Goal: Information Seeking & Learning: Find specific fact

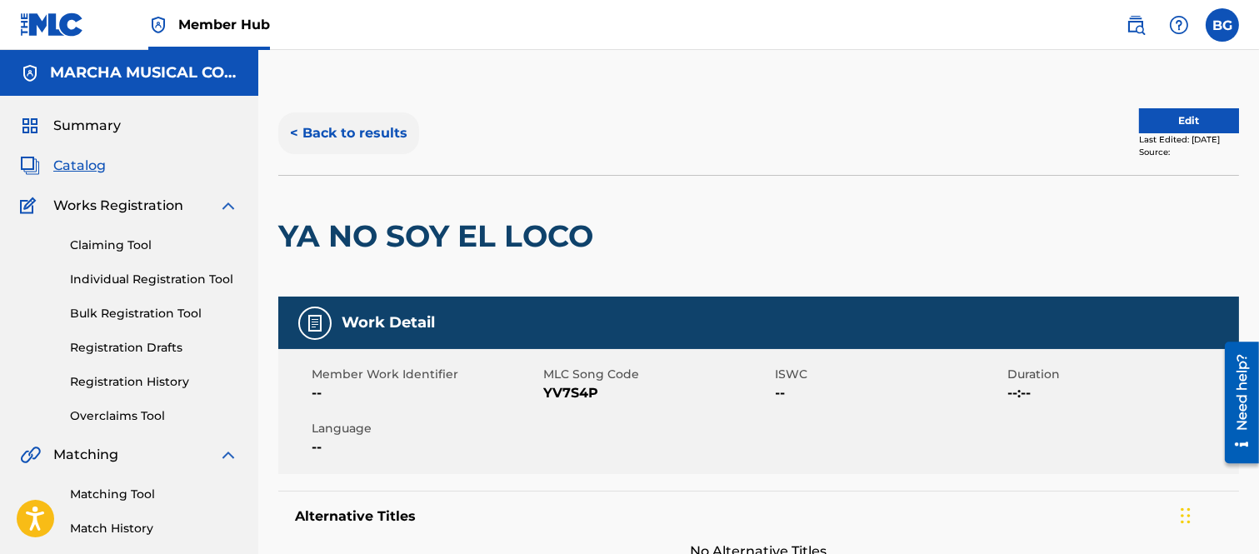
click at [297, 129] on button "< Back to results" at bounding box center [348, 133] width 141 height 42
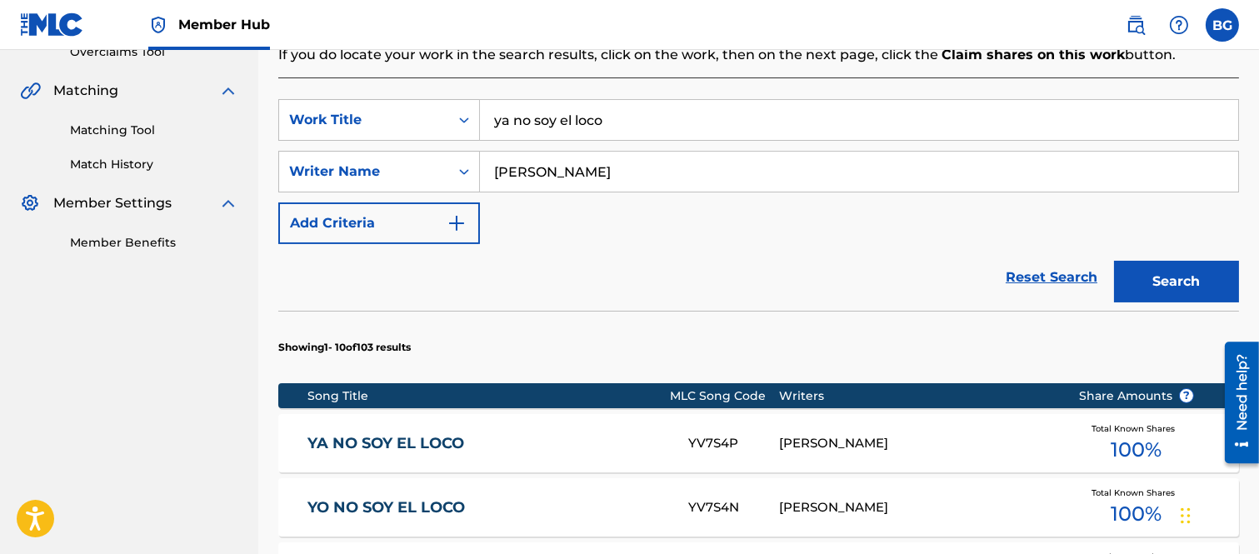
scroll to position [482, 0]
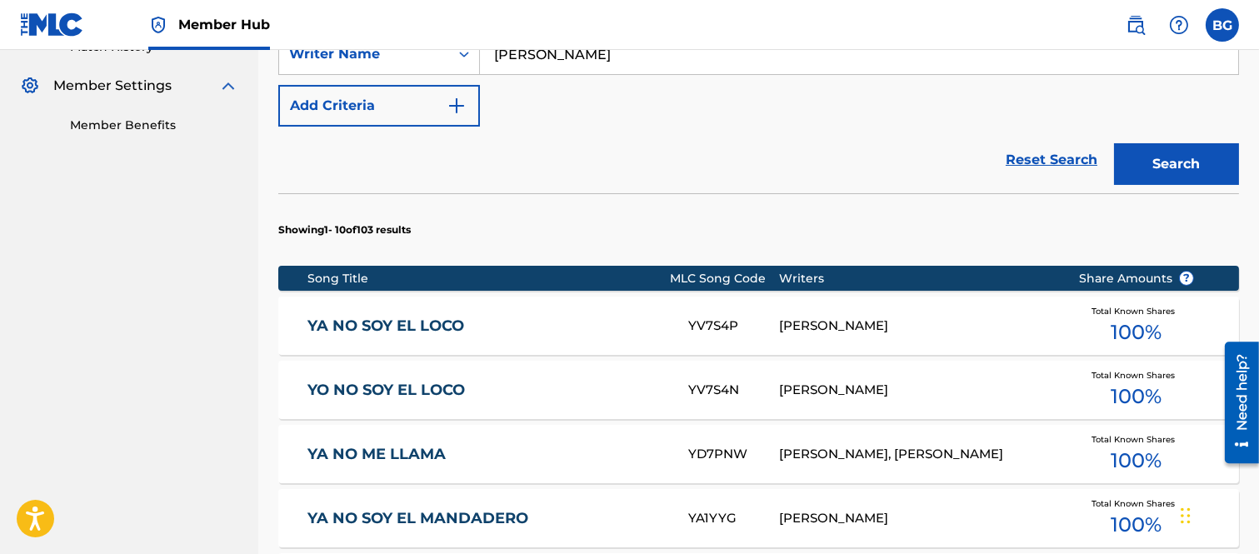
click at [395, 388] on link "YO NO SOY EL LOCO" at bounding box center [486, 390] width 358 height 19
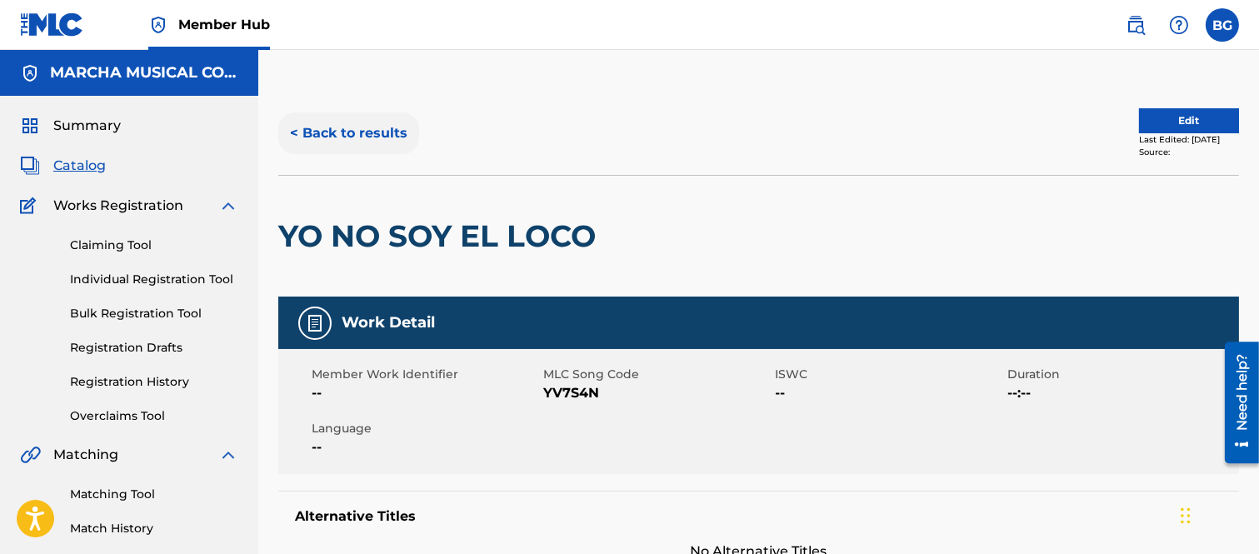
click at [296, 127] on button "< Back to results" at bounding box center [348, 133] width 141 height 42
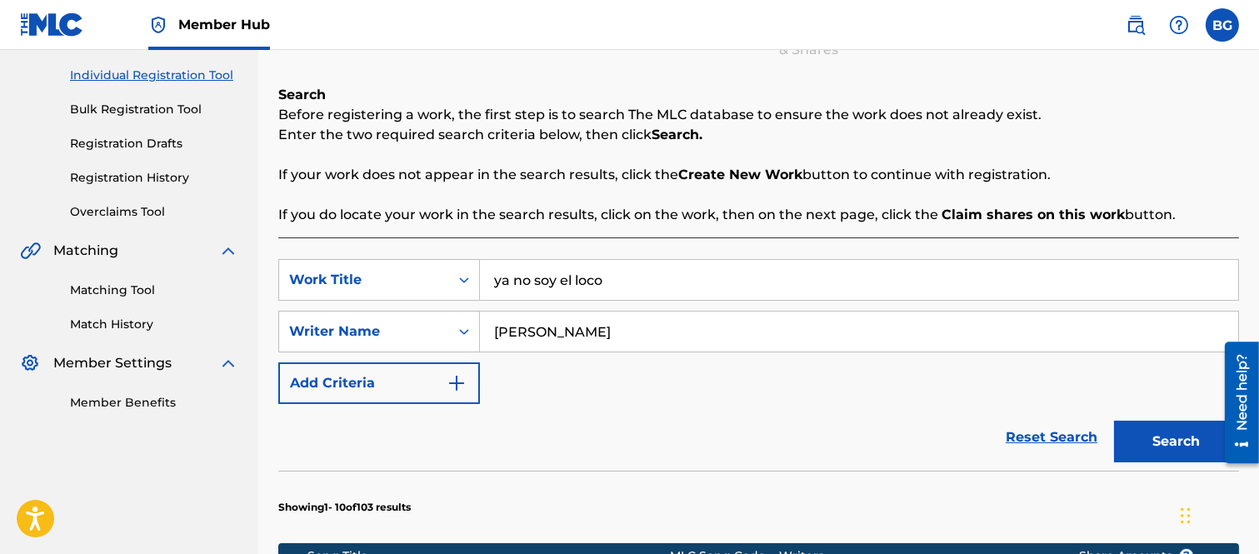
scroll to position [482, 0]
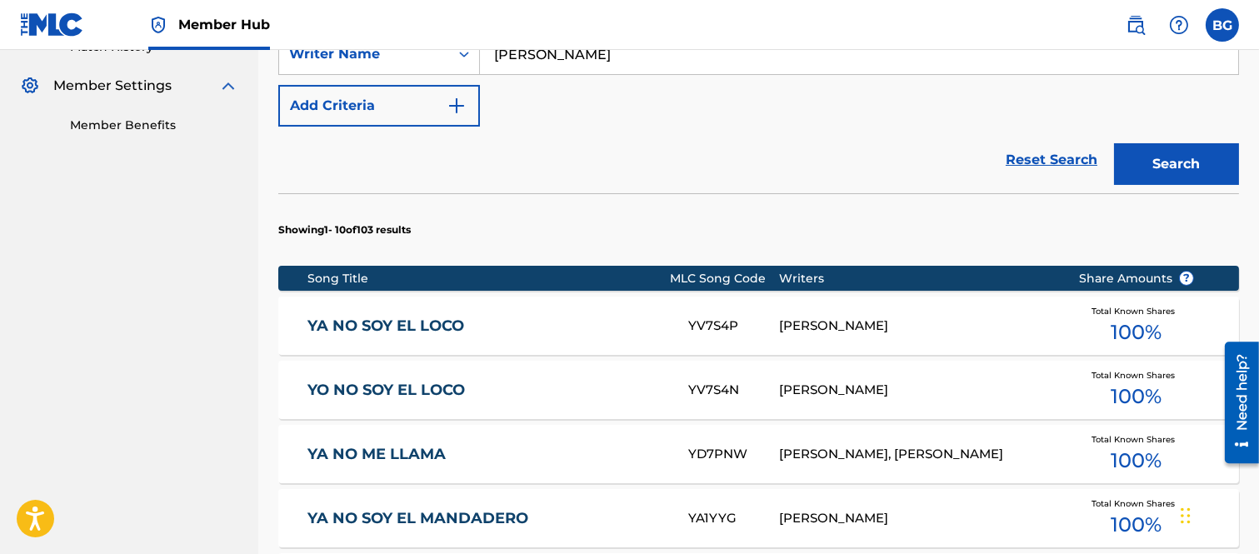
click at [392, 323] on link "YA NO SOY EL LOCO" at bounding box center [486, 326] width 358 height 19
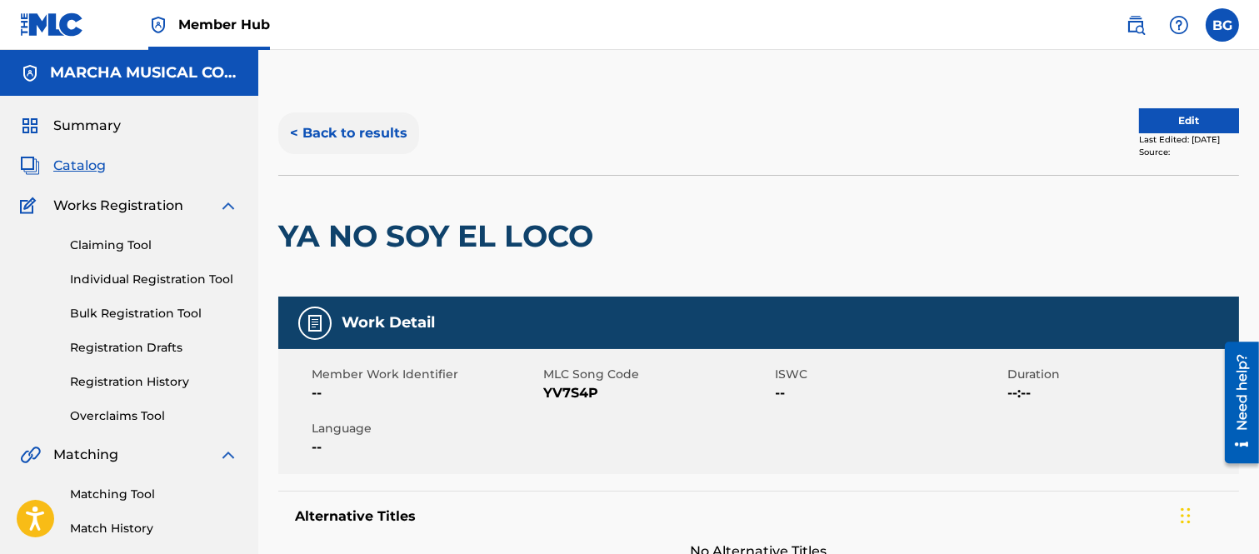
click at [300, 129] on button "< Back to results" at bounding box center [348, 133] width 141 height 42
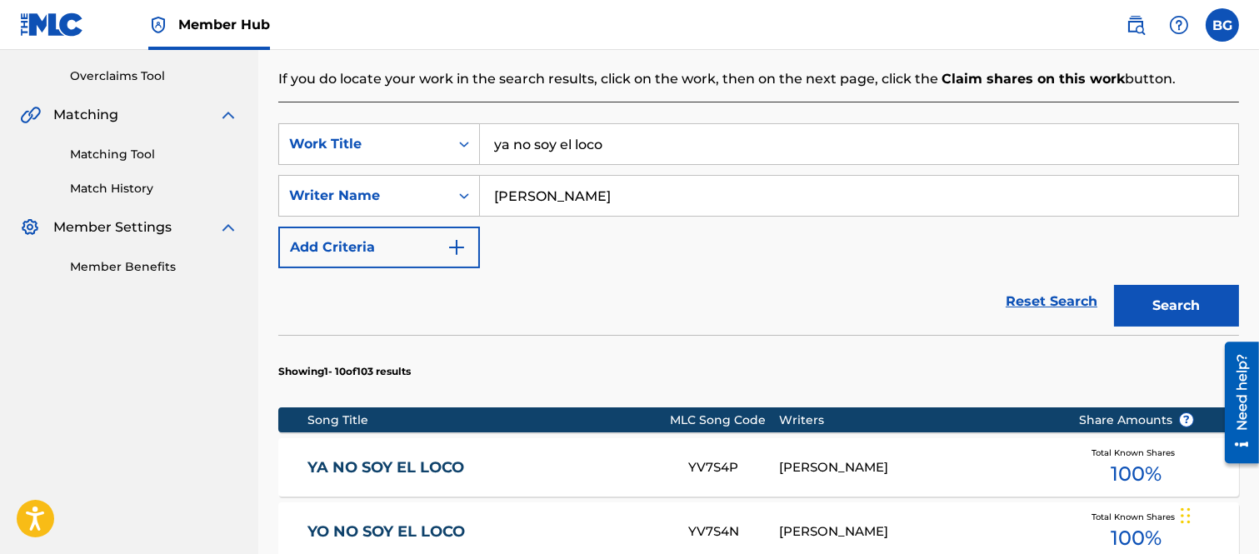
scroll to position [482, 0]
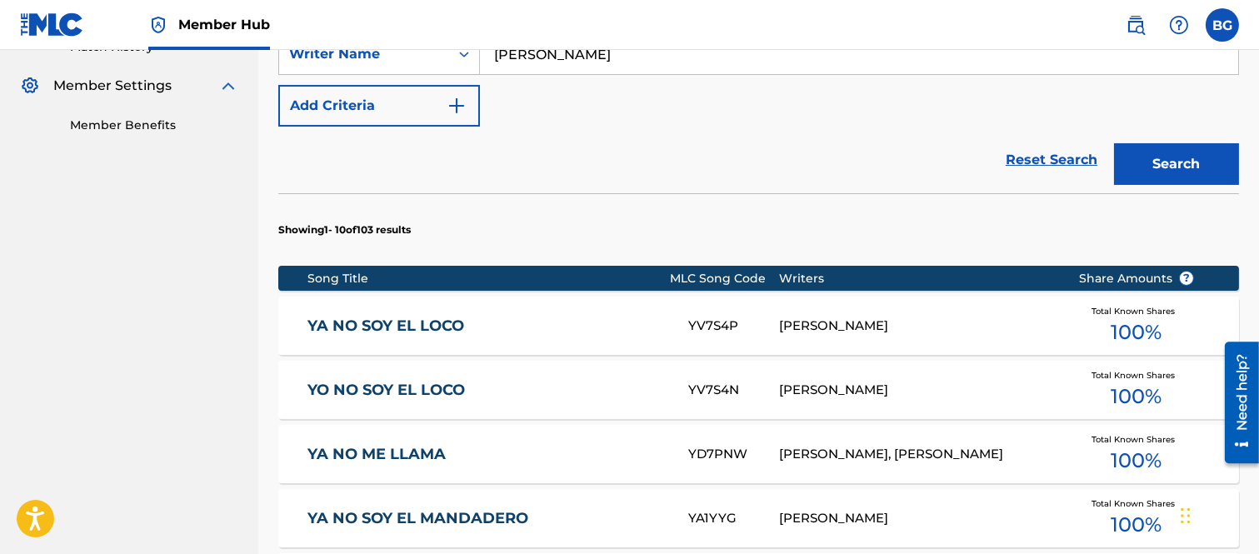
click at [419, 389] on link "YO NO SOY EL LOCO" at bounding box center [486, 390] width 358 height 19
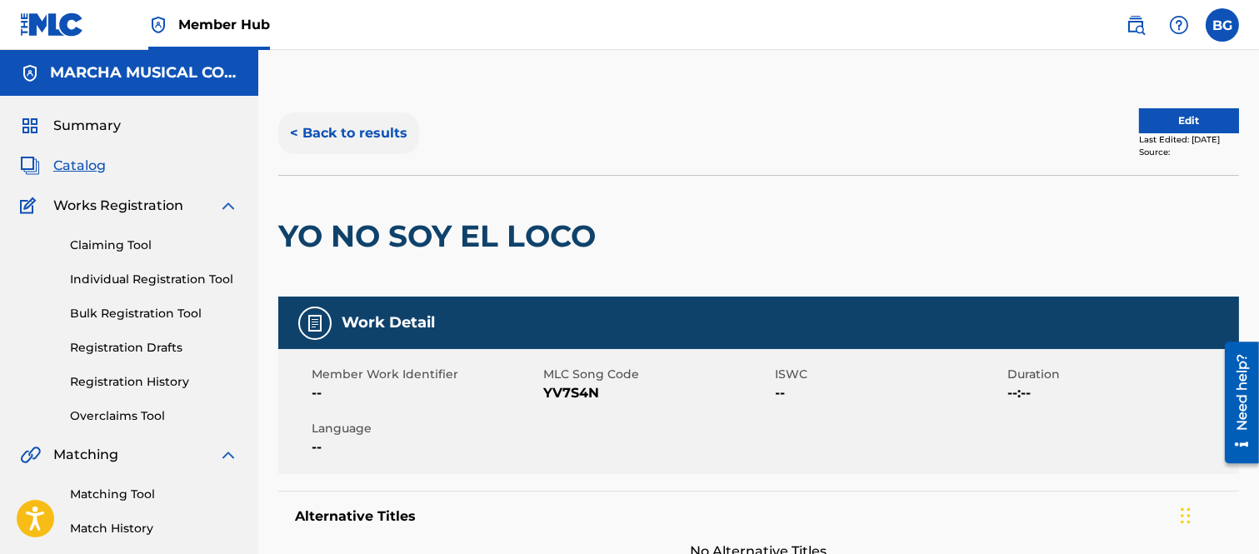
click at [296, 130] on button "< Back to results" at bounding box center [348, 133] width 141 height 42
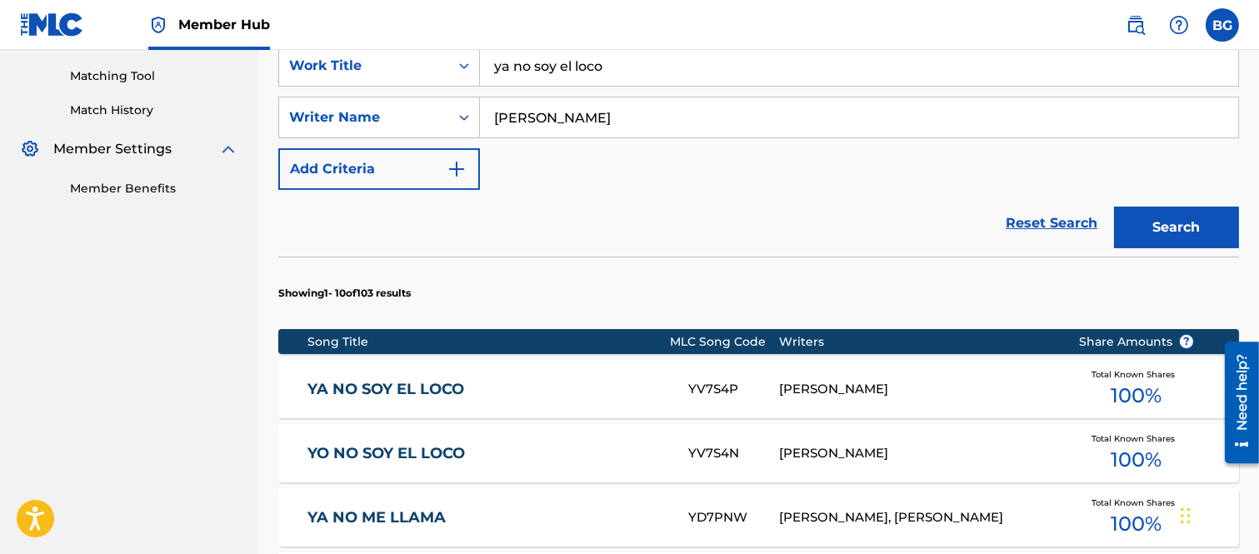
scroll to position [575, 0]
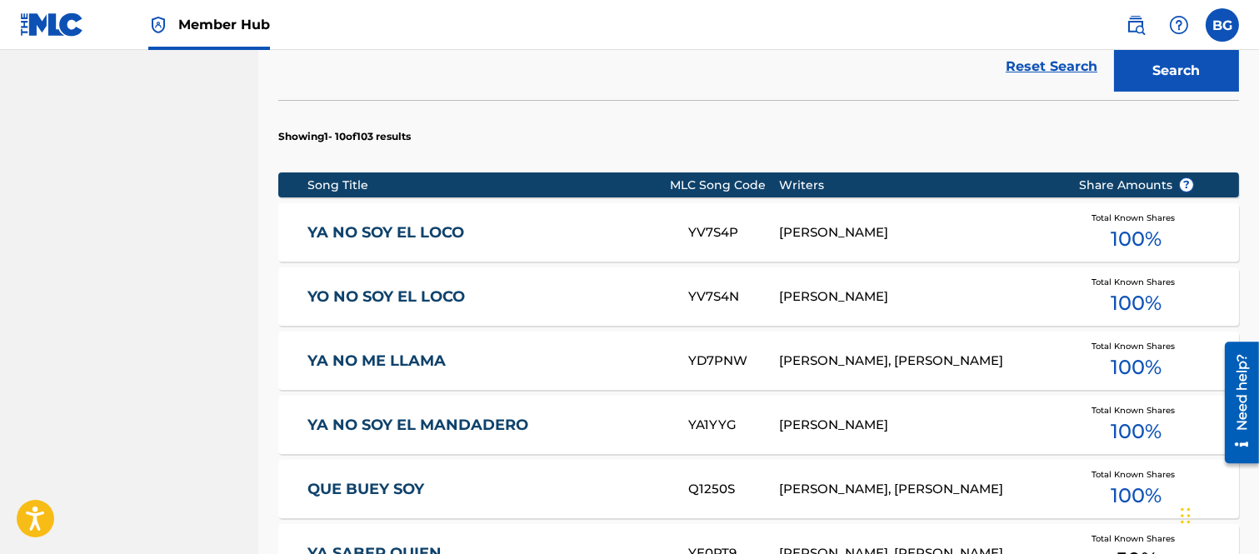
drag, startPoint x: 378, startPoint y: 232, endPoint x: 397, endPoint y: 247, distance: 24.9
click at [379, 232] on link "YA NO SOY EL LOCO" at bounding box center [486, 232] width 358 height 19
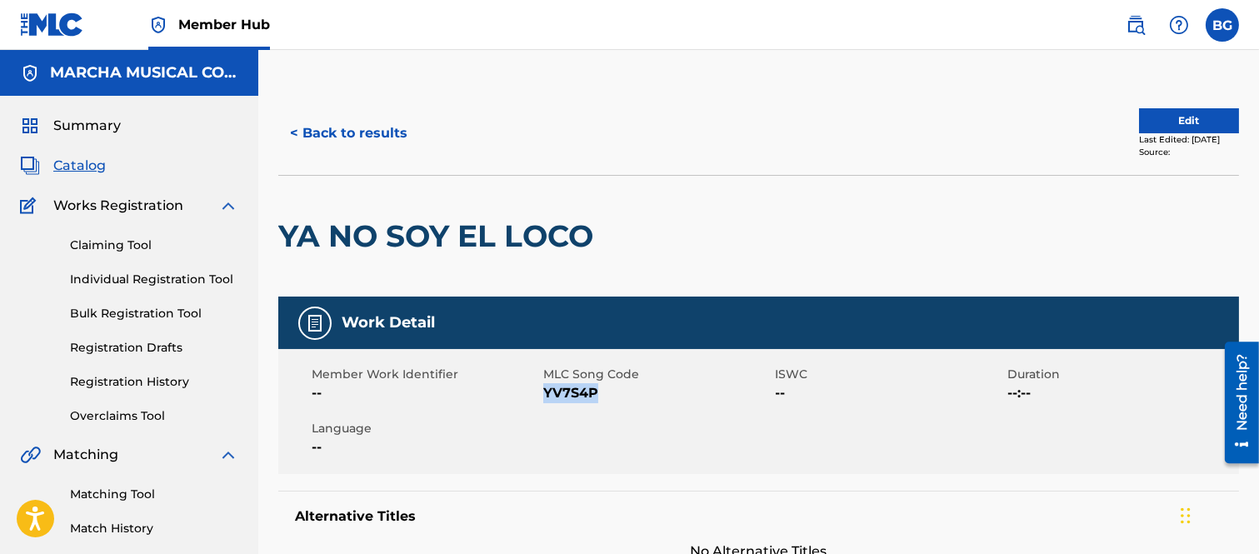
drag, startPoint x: 544, startPoint y: 392, endPoint x: 595, endPoint y: 389, distance: 50.9
click at [595, 389] on span "YV7S4P" at bounding box center [656, 393] width 227 height 20
copy span "YV7S4P"
click at [296, 131] on button "< Back to results" at bounding box center [348, 133] width 141 height 42
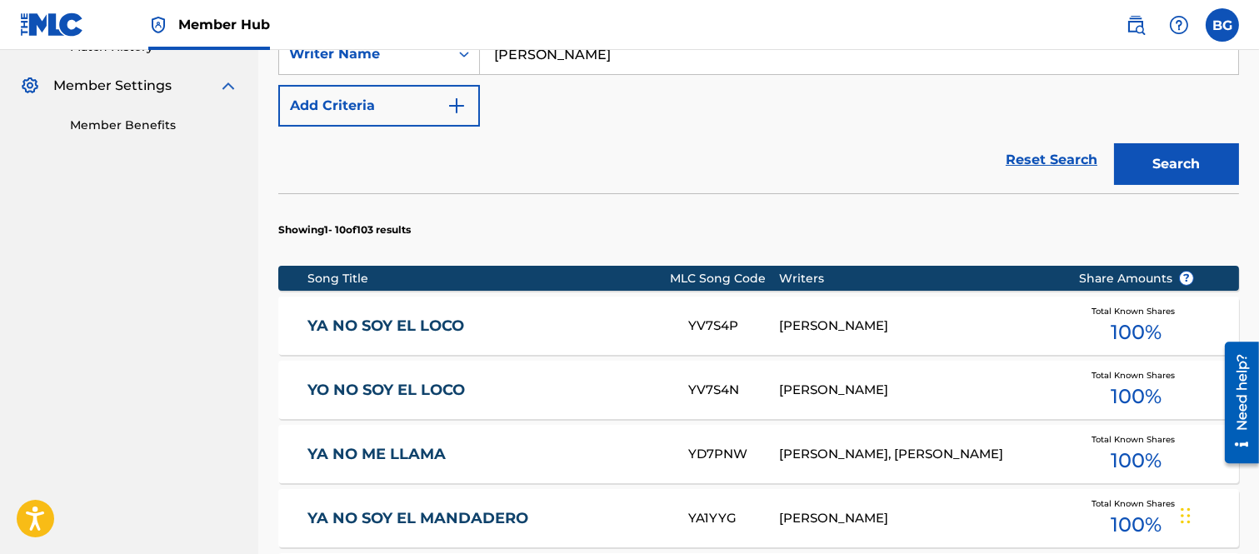
scroll to position [667, 0]
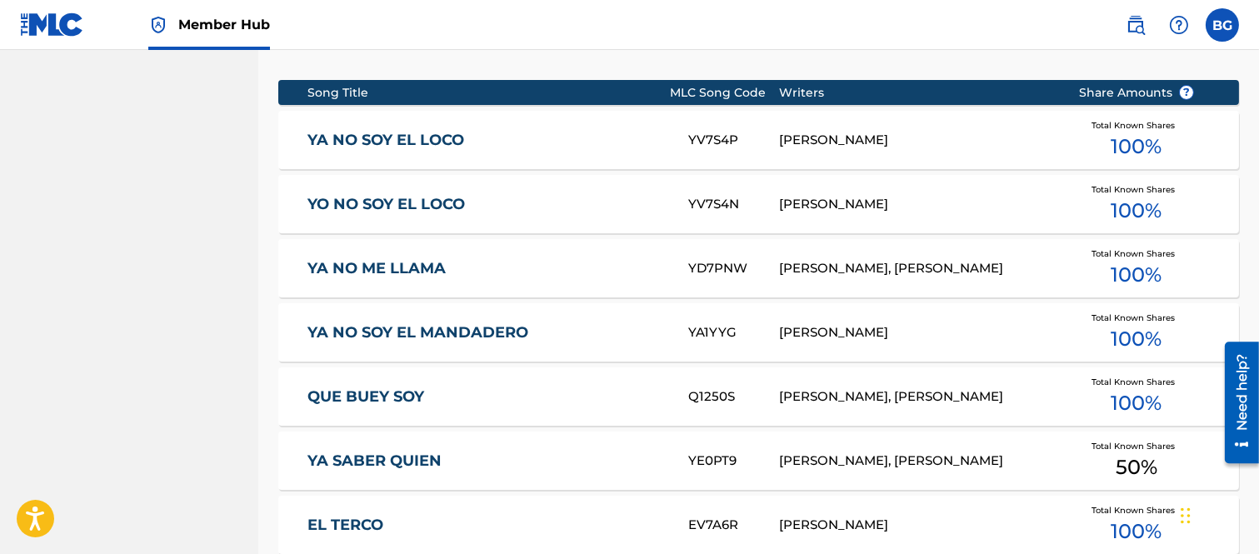
click at [397, 202] on link "YO NO SOY EL LOCO" at bounding box center [486, 204] width 358 height 19
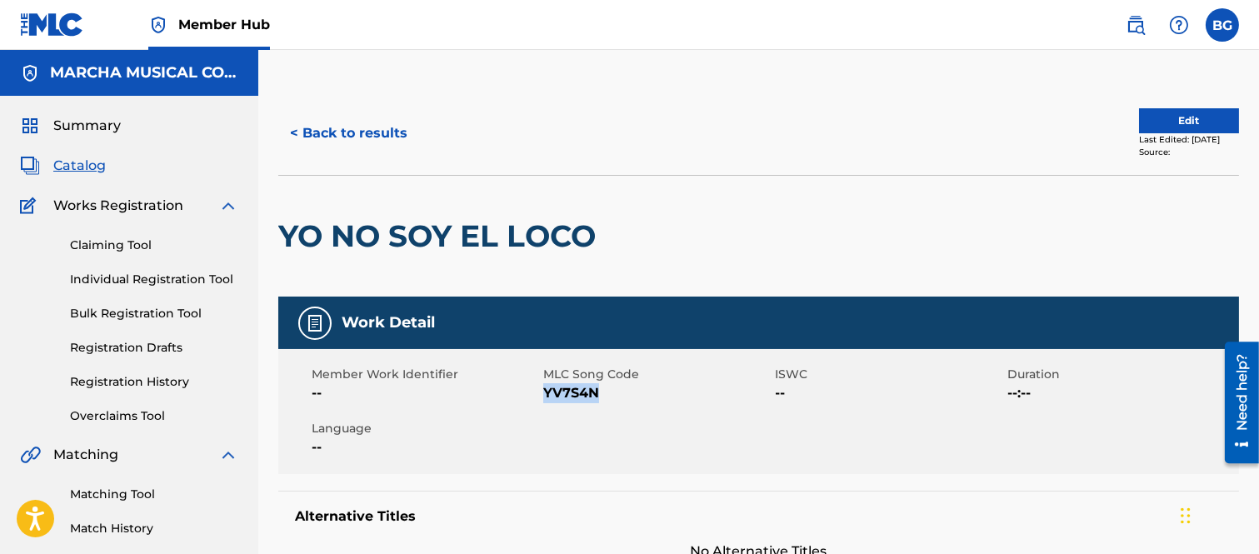
drag, startPoint x: 543, startPoint y: 388, endPoint x: 595, endPoint y: 388, distance: 51.7
click at [595, 388] on span "YV7S4N" at bounding box center [656, 393] width 227 height 20
copy span "YV7S4N"
click at [648, 101] on div "< Back to results Edit Last Edited: [DATE] Source:" at bounding box center [758, 133] width 961 height 83
drag, startPoint x: 544, startPoint y: 389, endPoint x: 600, endPoint y: 394, distance: 56.1
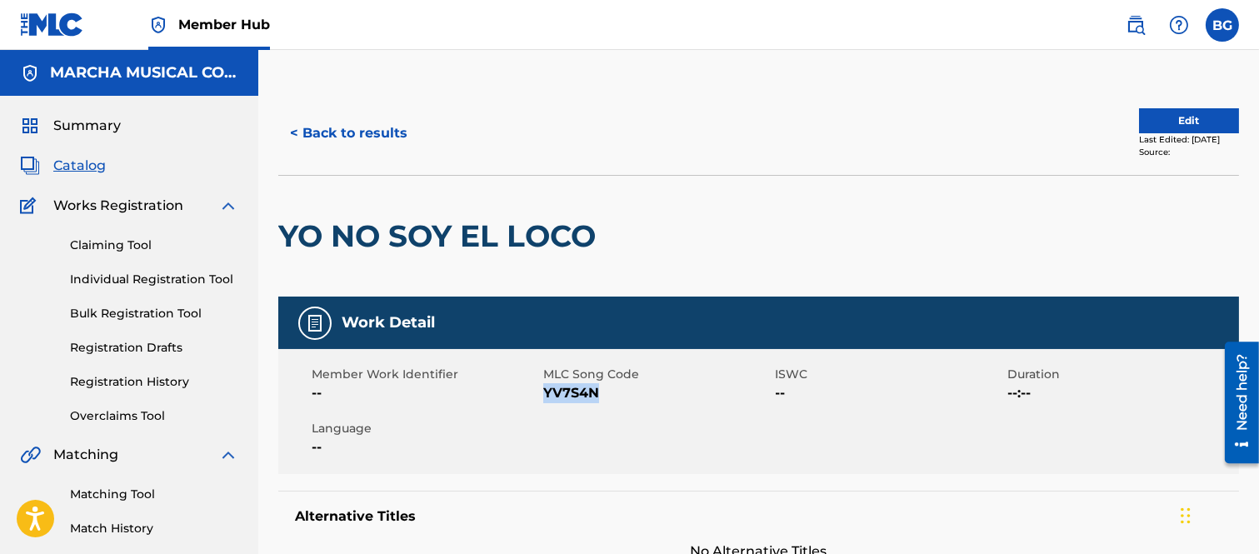
click at [600, 394] on span "YV7S4N" at bounding box center [656, 393] width 227 height 20
copy span "YV7S4N"
click at [473, 106] on div "< Back to results Edit Last Edited: [DATE] Source:" at bounding box center [758, 133] width 961 height 83
click at [297, 132] on button "< Back to results" at bounding box center [348, 133] width 141 height 42
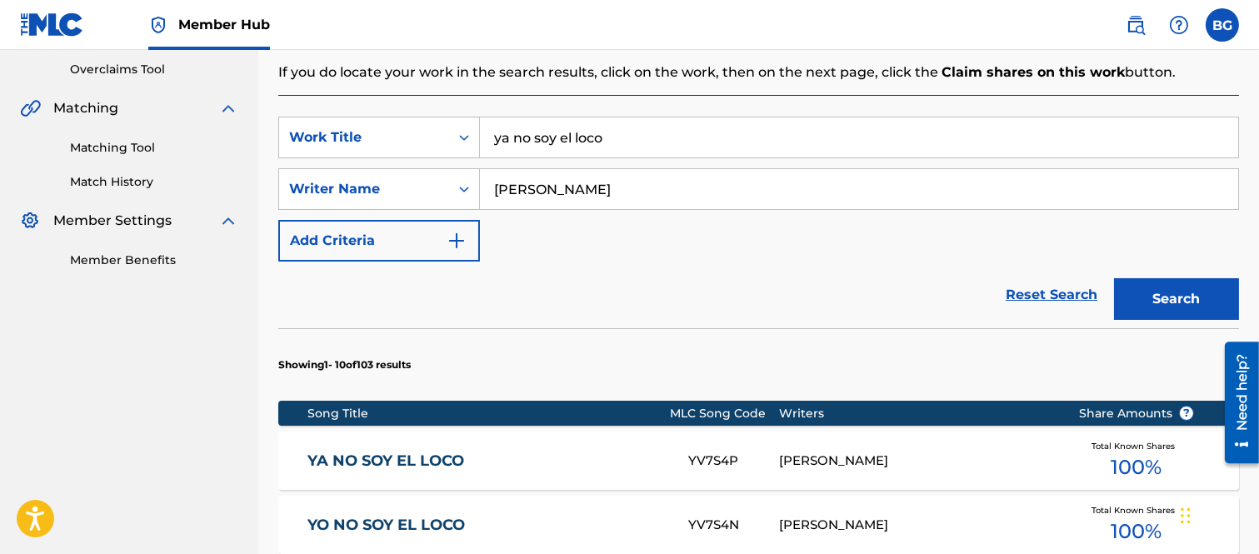
scroll to position [389, 0]
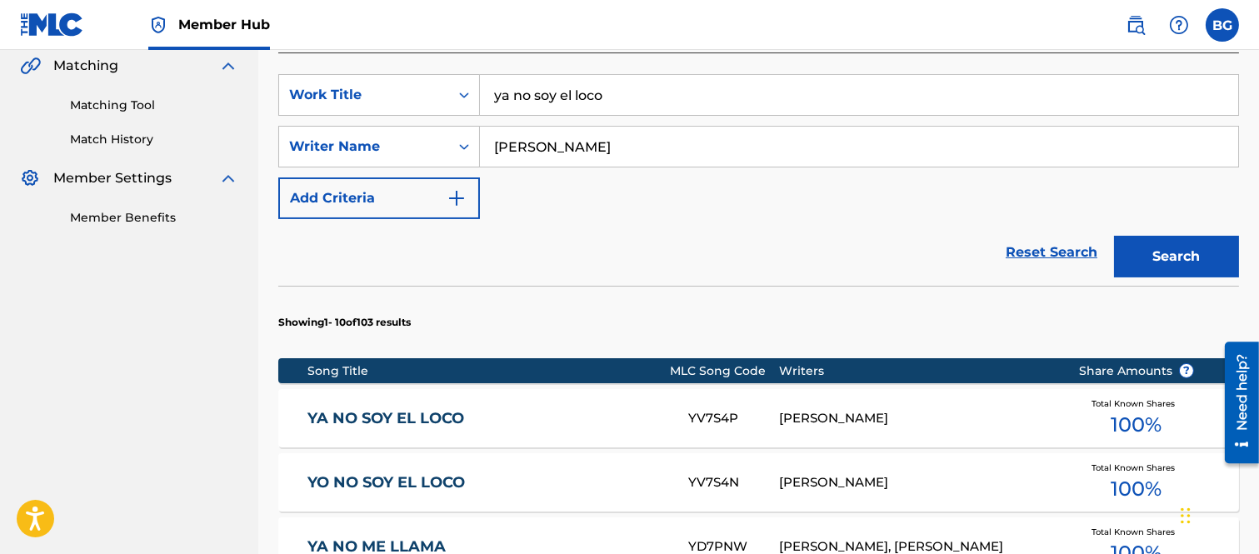
click at [406, 419] on link "YA NO SOY EL LOCO" at bounding box center [486, 418] width 358 height 19
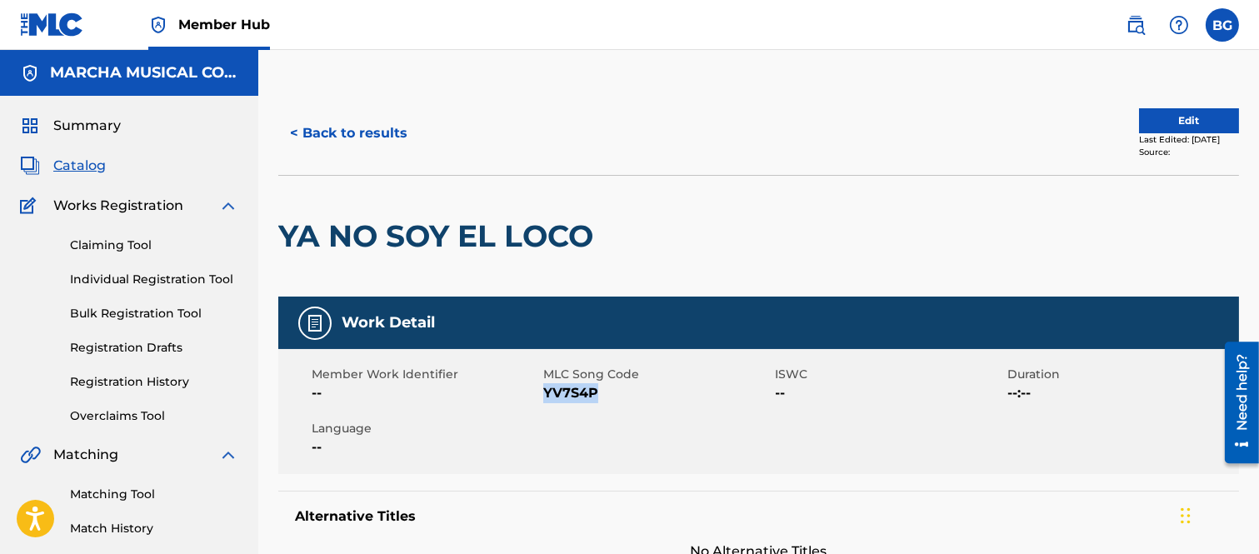
drag, startPoint x: 550, startPoint y: 392, endPoint x: 583, endPoint y: 387, distance: 33.8
click at [594, 387] on span "YV7S4P" at bounding box center [656, 393] width 227 height 20
copy span "YV7S4P"
click at [293, 128] on button "< Back to results" at bounding box center [348, 133] width 141 height 42
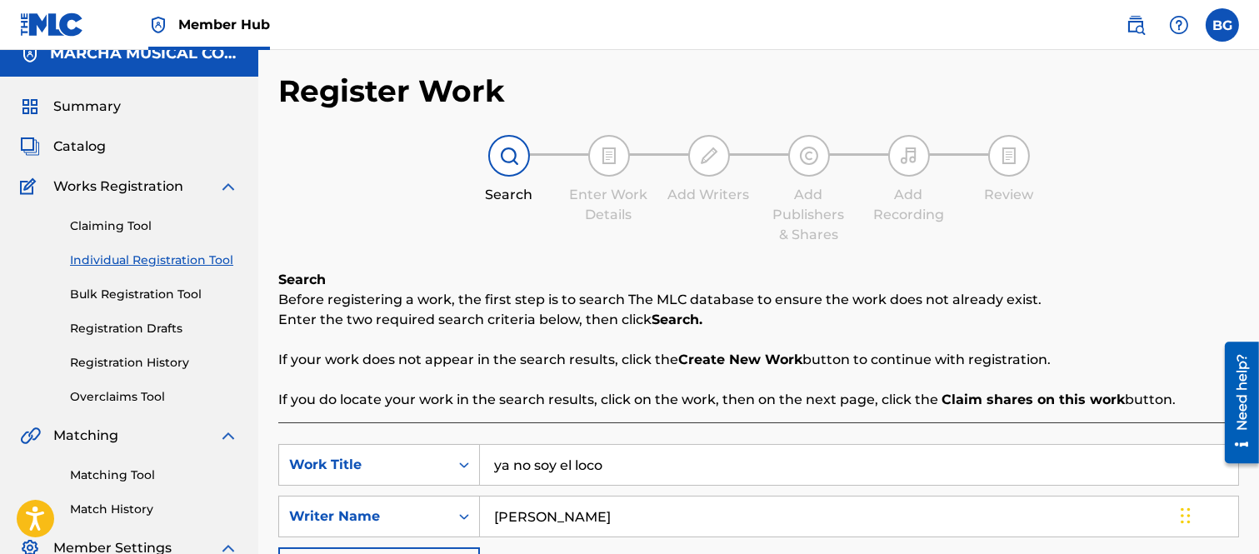
scroll to position [112, 0]
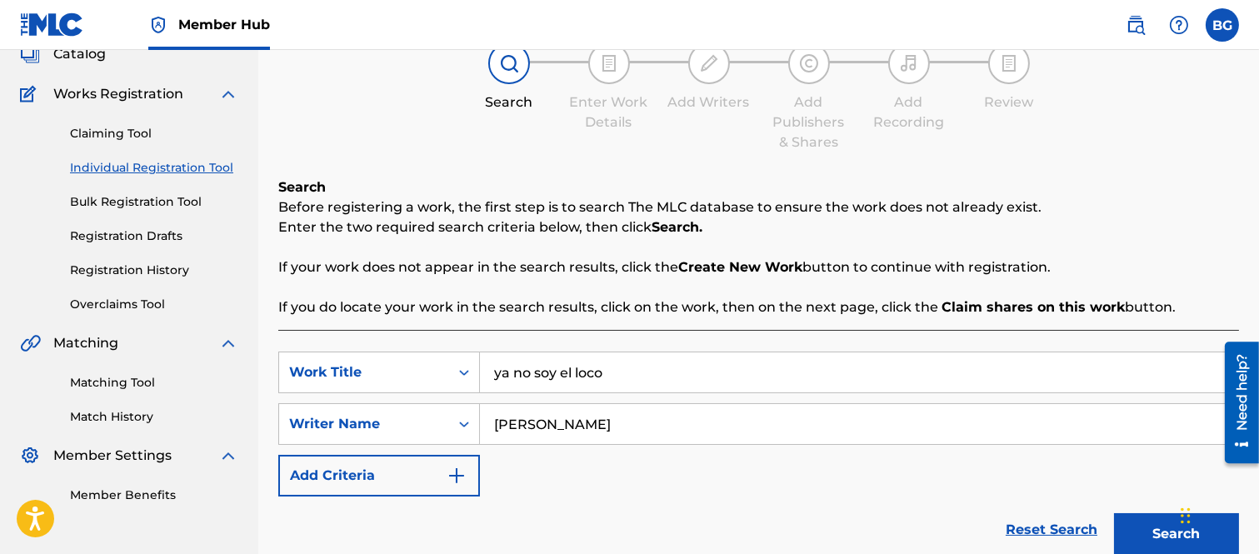
click at [627, 372] on input "ya no soy el loco" at bounding box center [859, 372] width 758 height 40
type input "y"
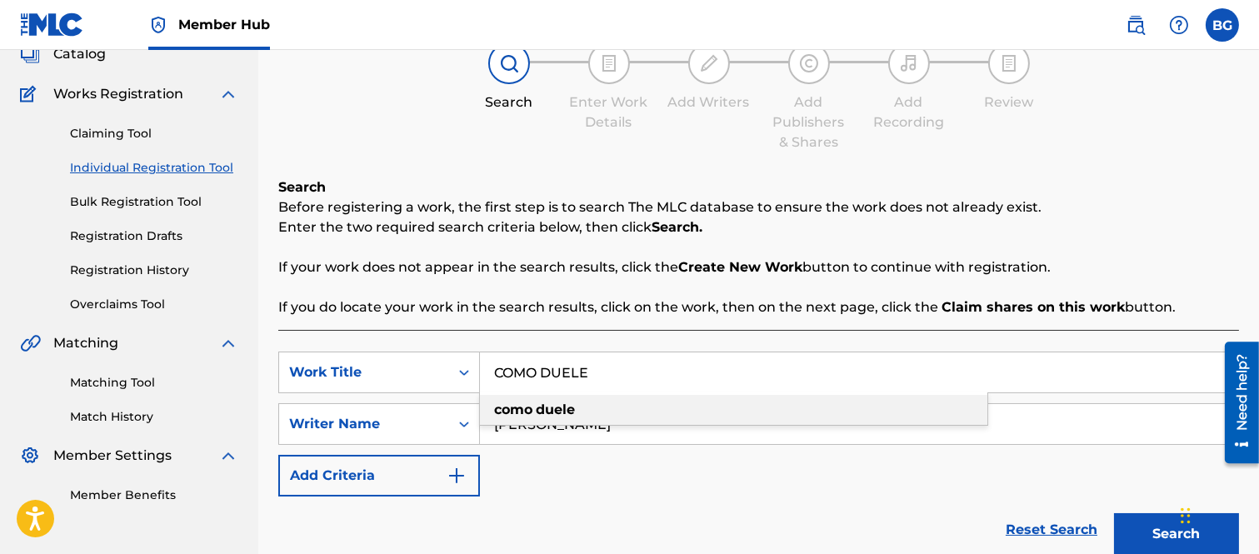
click at [510, 410] on strong "como" at bounding box center [513, 410] width 38 height 16
type input "como duele"
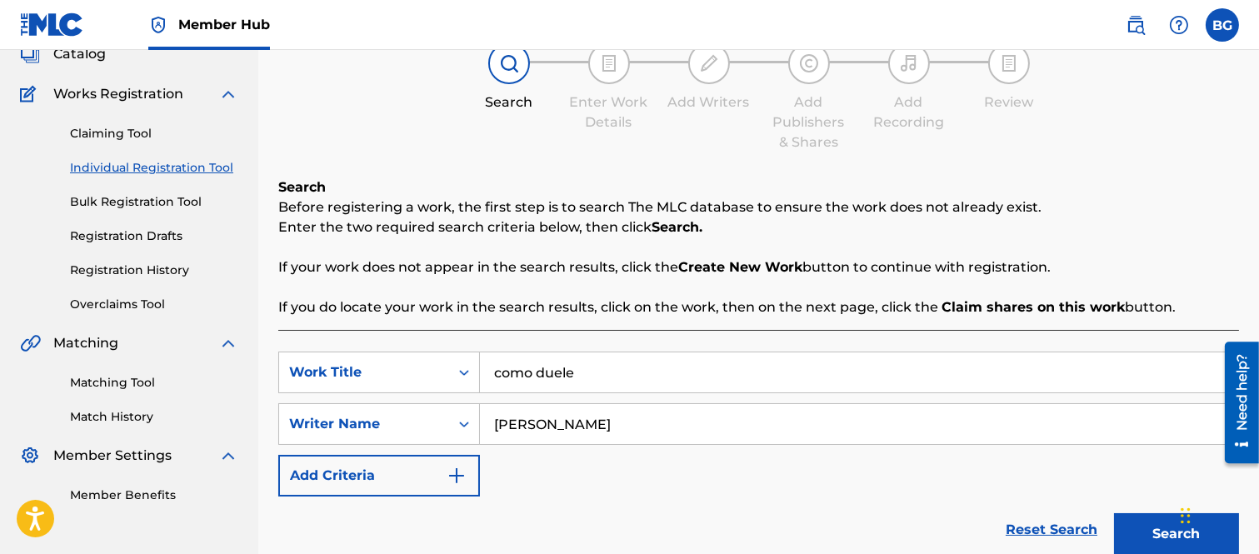
click at [611, 422] on input "[PERSON_NAME]" at bounding box center [859, 424] width 758 height 40
type input "O"
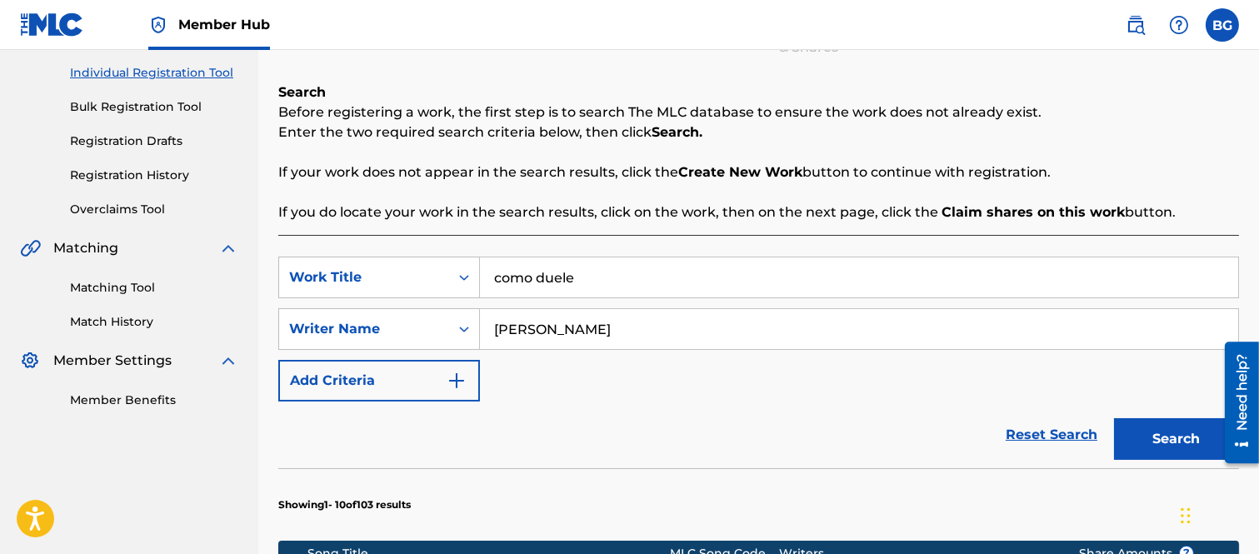
scroll to position [297, 0]
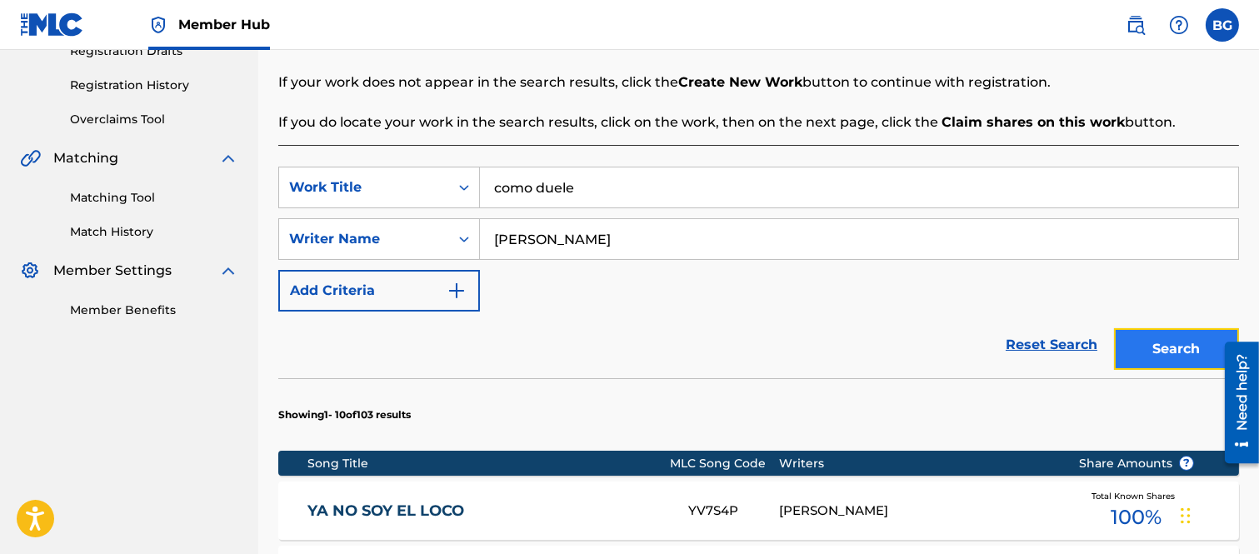
click at [1170, 337] on button "Search" at bounding box center [1176, 349] width 125 height 42
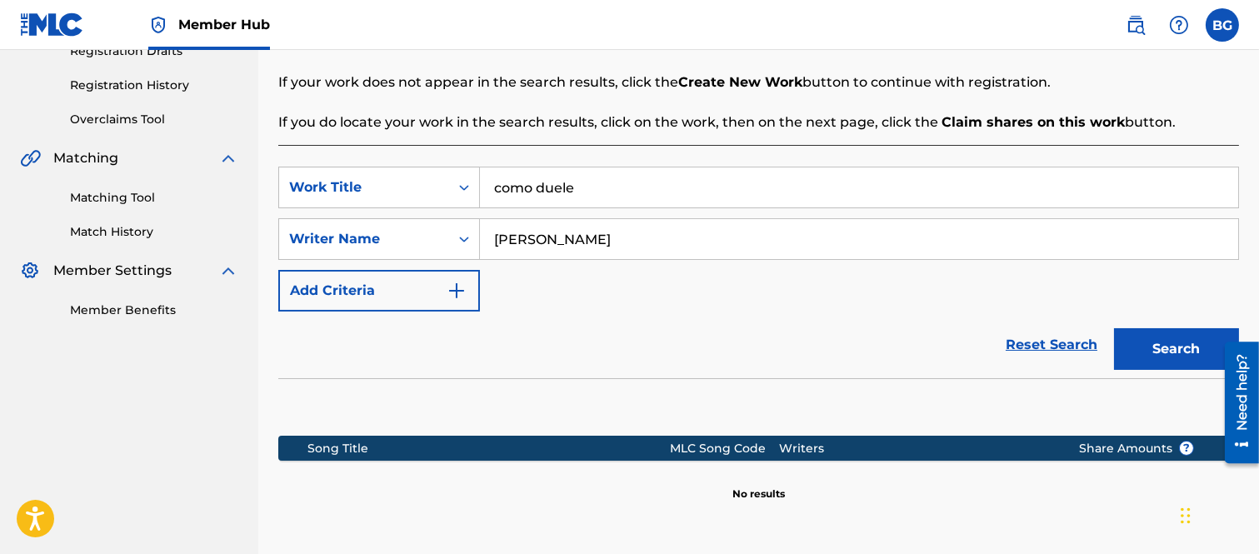
click at [603, 238] on input "[PERSON_NAME]" at bounding box center [859, 239] width 758 height 40
type input "L"
click at [1152, 338] on button "Search" at bounding box center [1176, 349] width 125 height 42
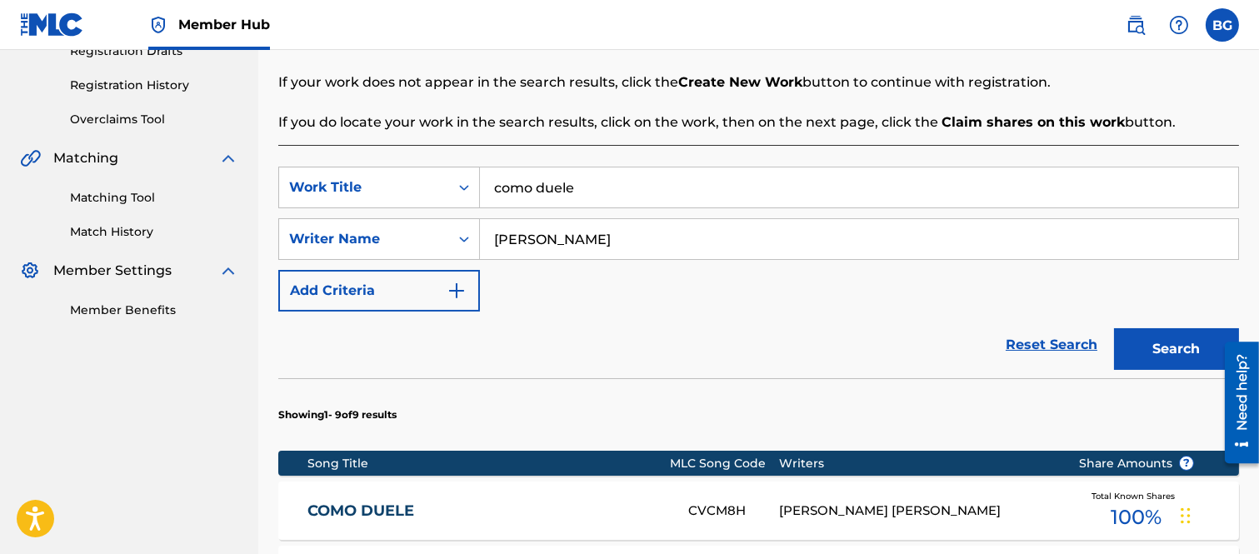
click at [527, 237] on input "[PERSON_NAME]" at bounding box center [859, 239] width 758 height 40
type input "[PERSON_NAME]"
click at [1161, 347] on button "Search" at bounding box center [1176, 349] width 125 height 42
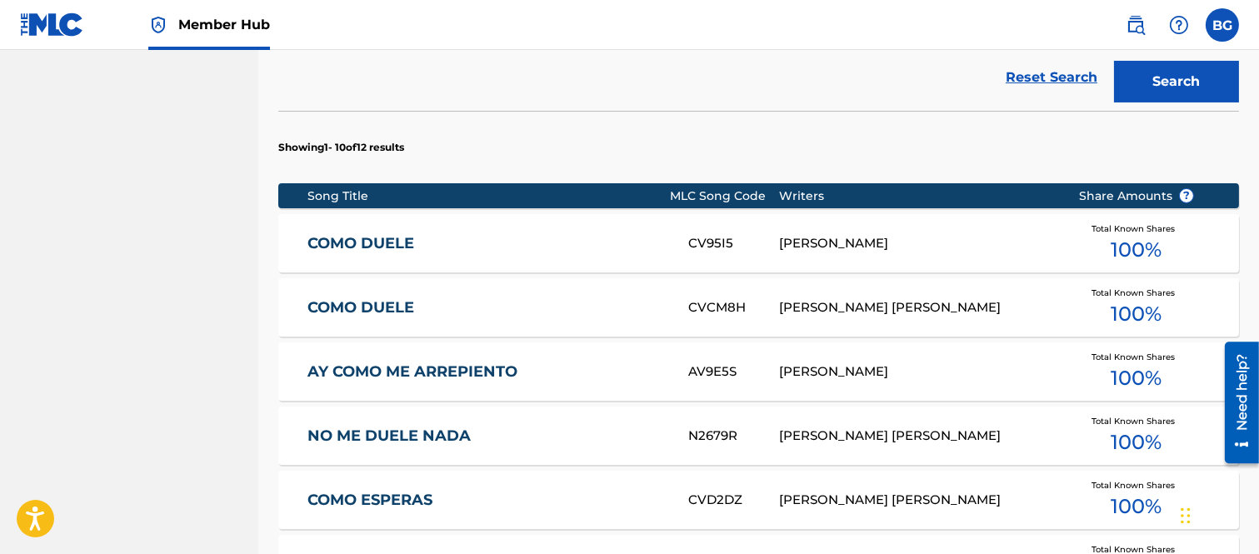
scroll to position [575, 0]
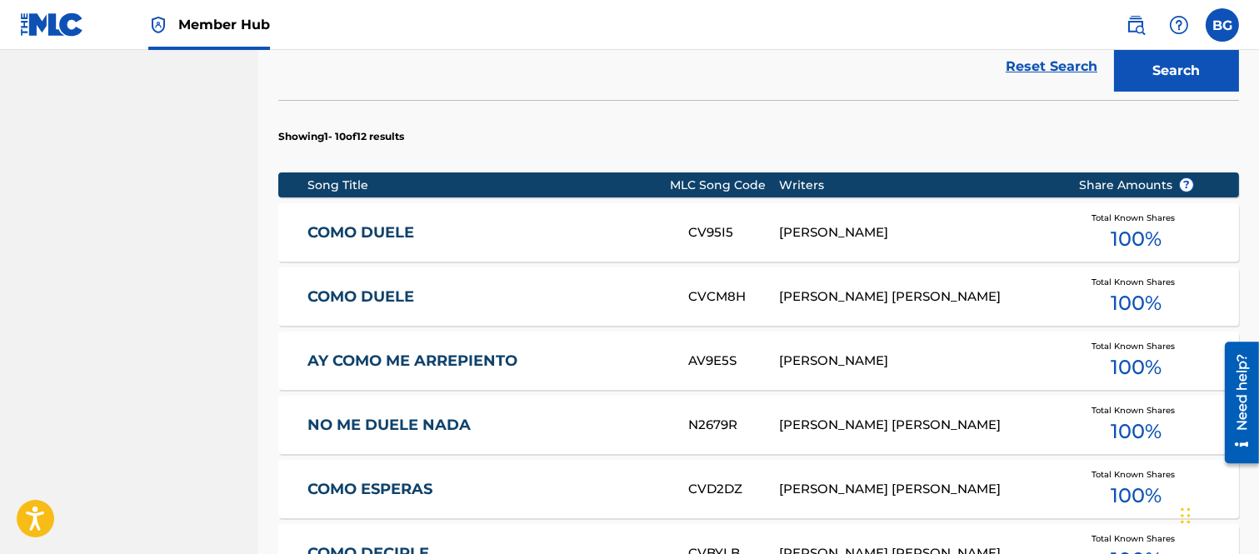
click at [371, 295] on link "COMO DUELE" at bounding box center [486, 296] width 358 height 19
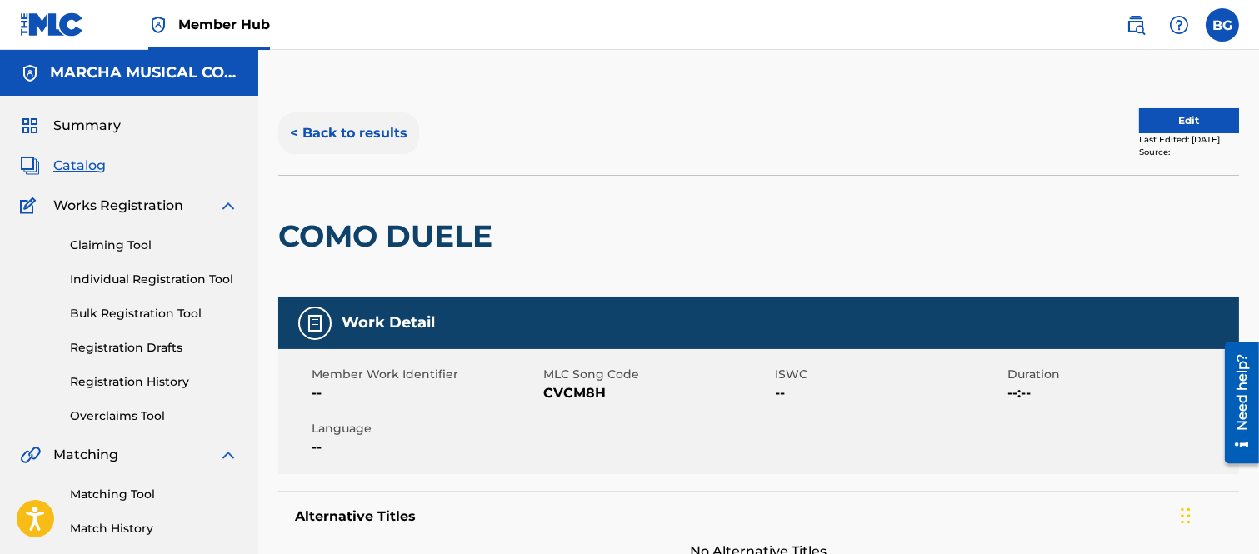
click at [296, 129] on button "< Back to results" at bounding box center [348, 133] width 141 height 42
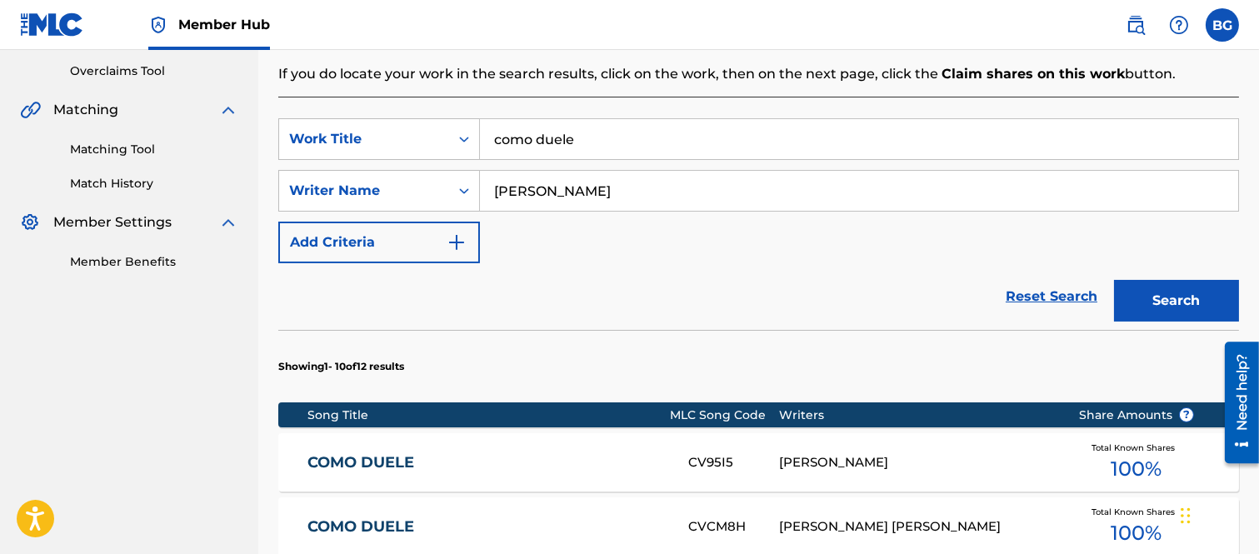
scroll to position [482, 0]
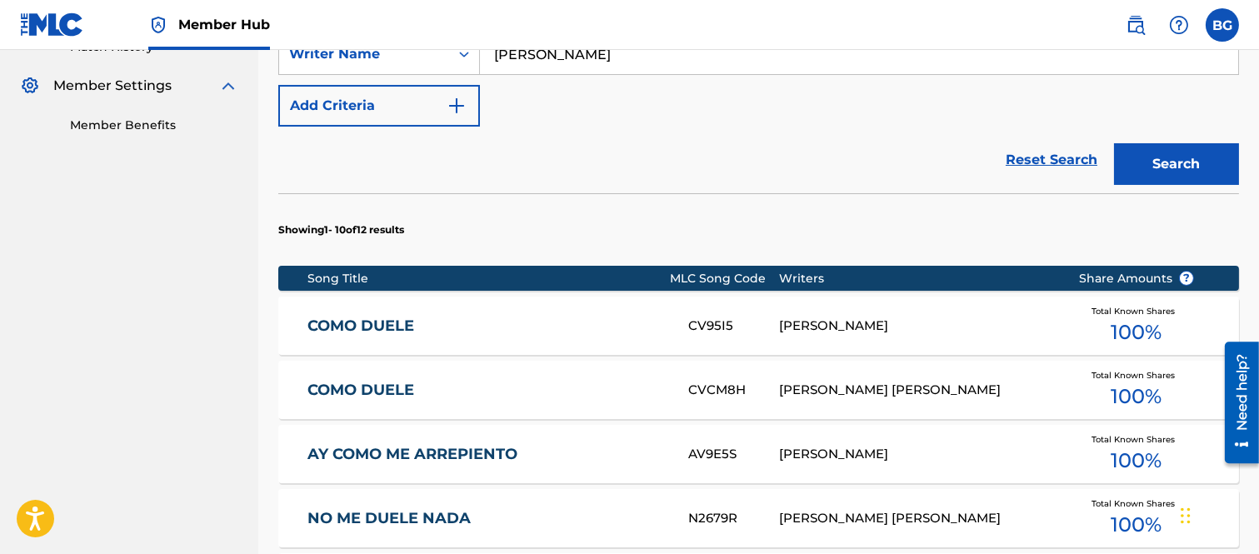
click at [386, 321] on link "COMO DUELE" at bounding box center [486, 326] width 358 height 19
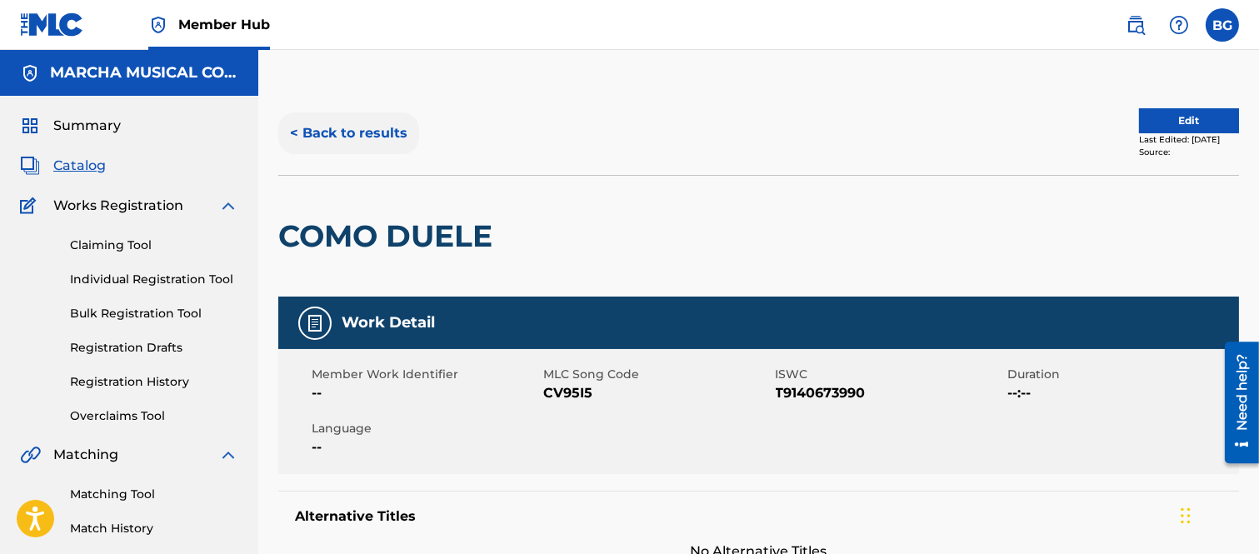
click at [296, 130] on button "< Back to results" at bounding box center [348, 133] width 141 height 42
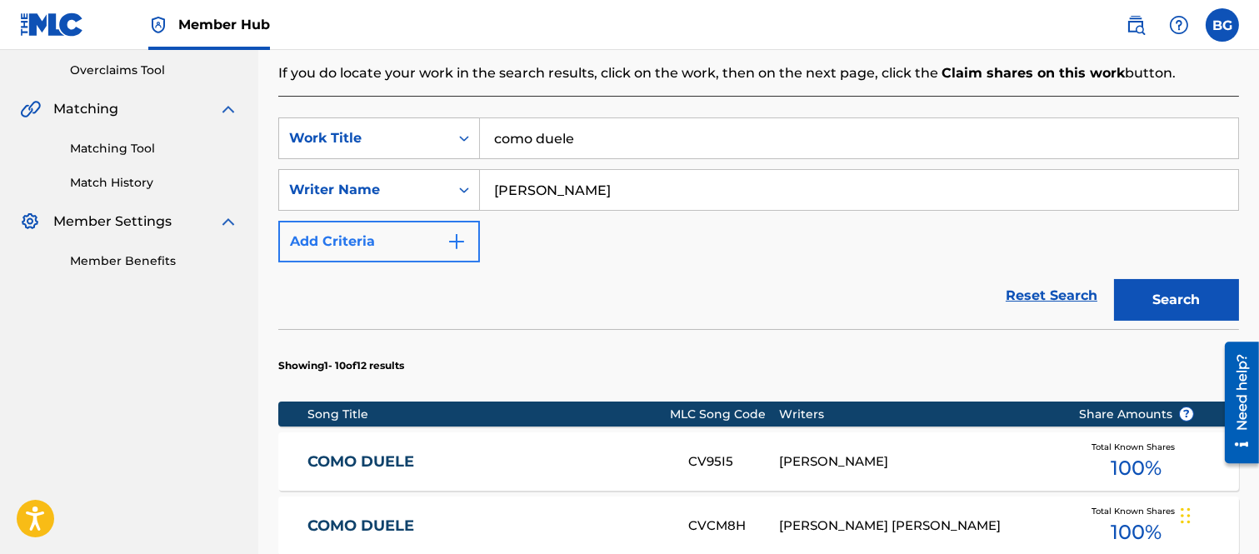
scroll to position [575, 0]
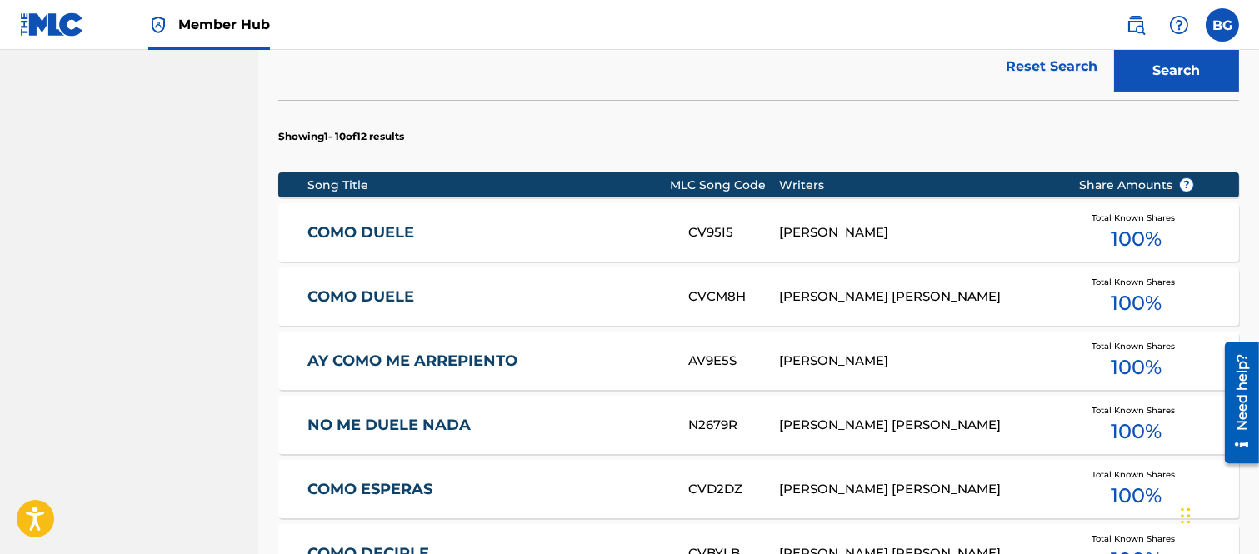
click at [377, 296] on link "COMO DUELE" at bounding box center [486, 296] width 358 height 19
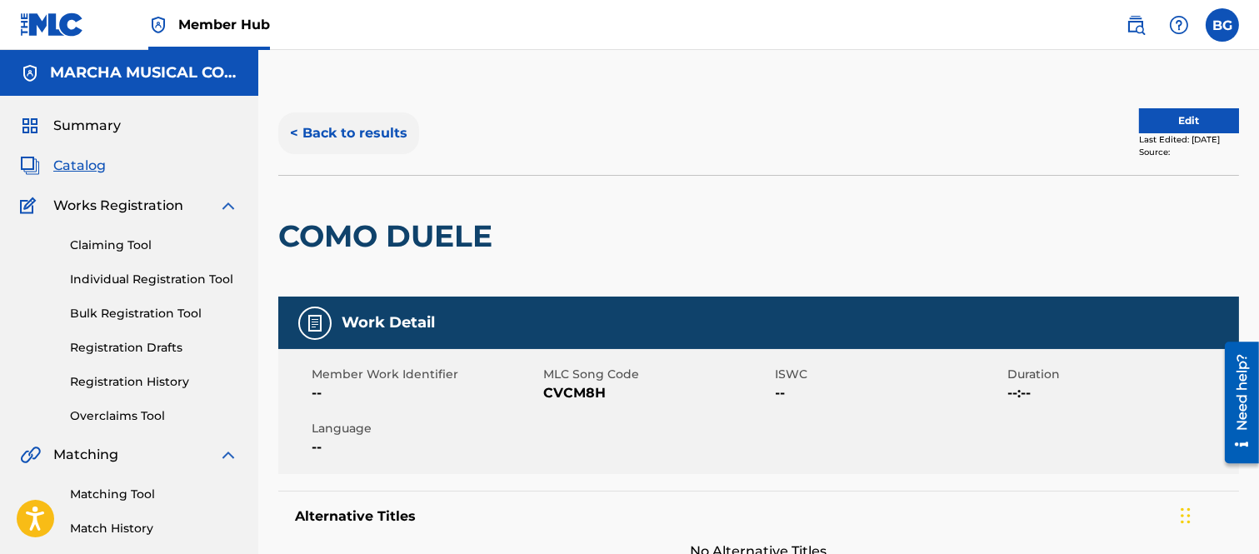
click at [298, 131] on button "< Back to results" at bounding box center [348, 133] width 141 height 42
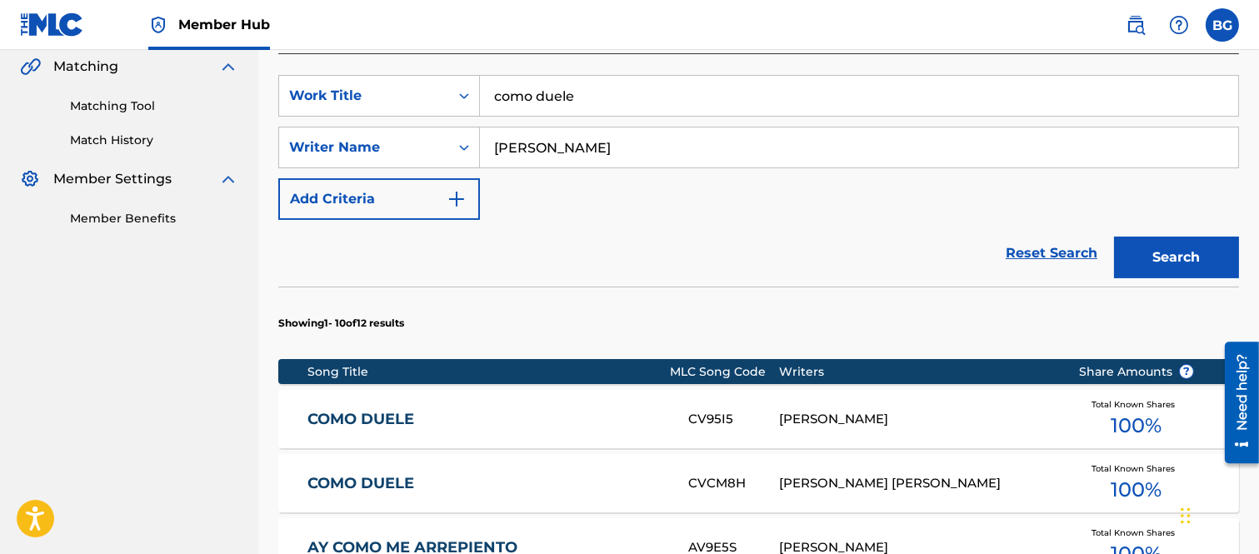
scroll to position [482, 0]
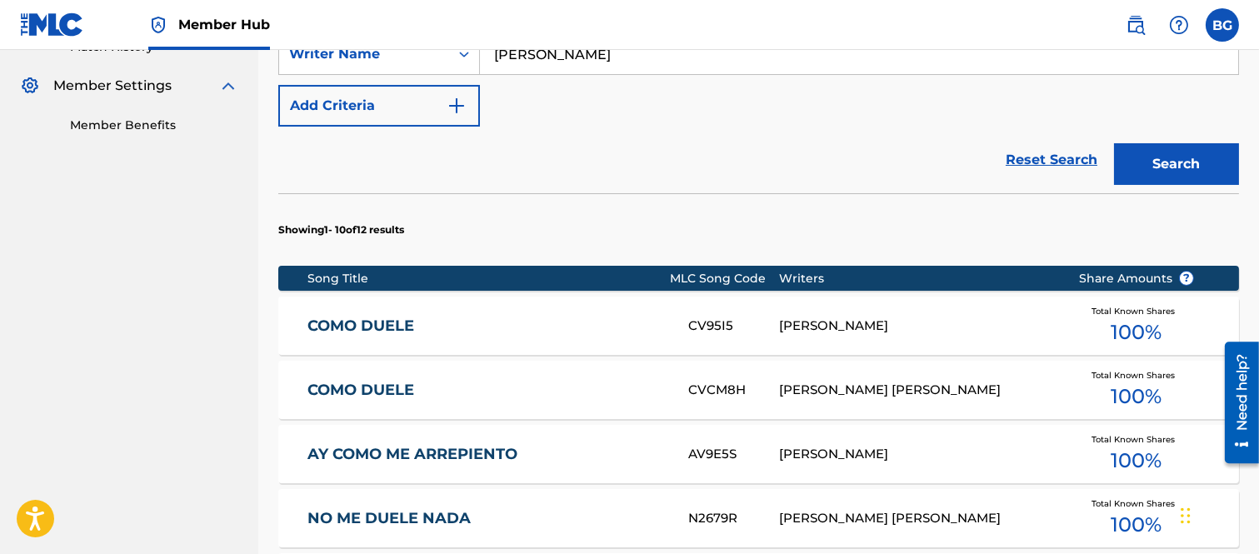
click at [387, 322] on link "COMO DUELE" at bounding box center [486, 326] width 358 height 19
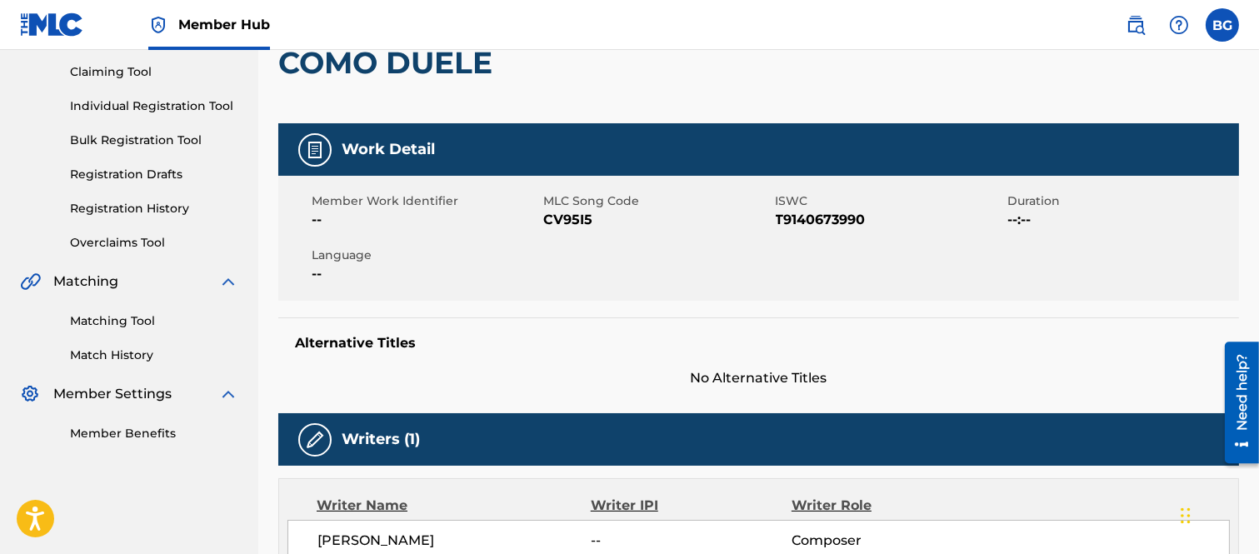
scroll to position [185, 0]
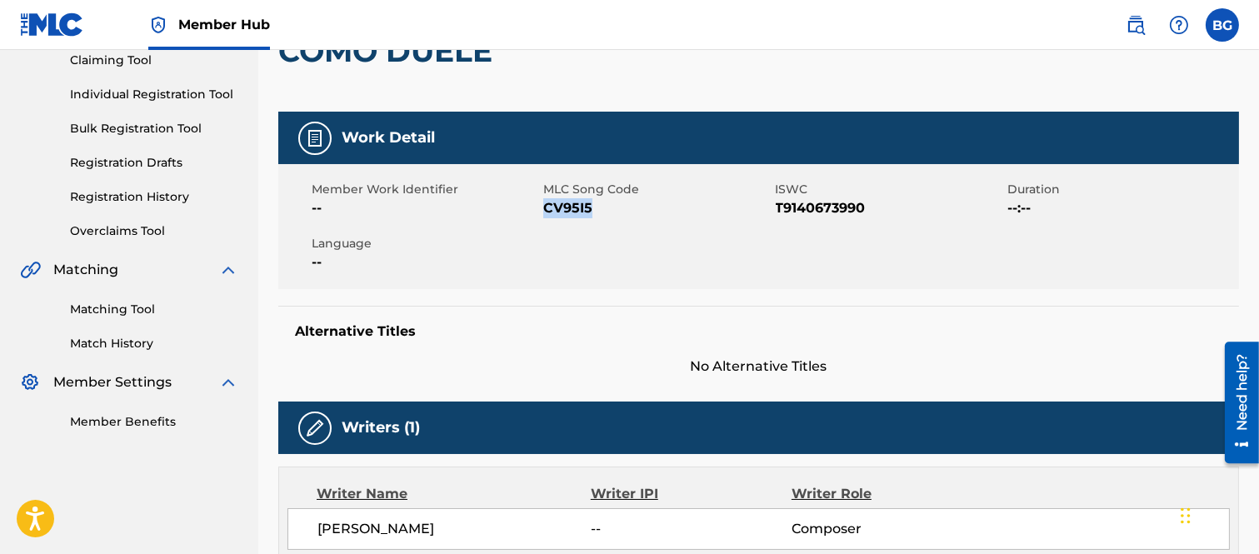
drag, startPoint x: 546, startPoint y: 206, endPoint x: 587, endPoint y: 206, distance: 41.7
click at [587, 206] on span "CV95I5" at bounding box center [656, 208] width 227 height 20
copy span "CV95I5"
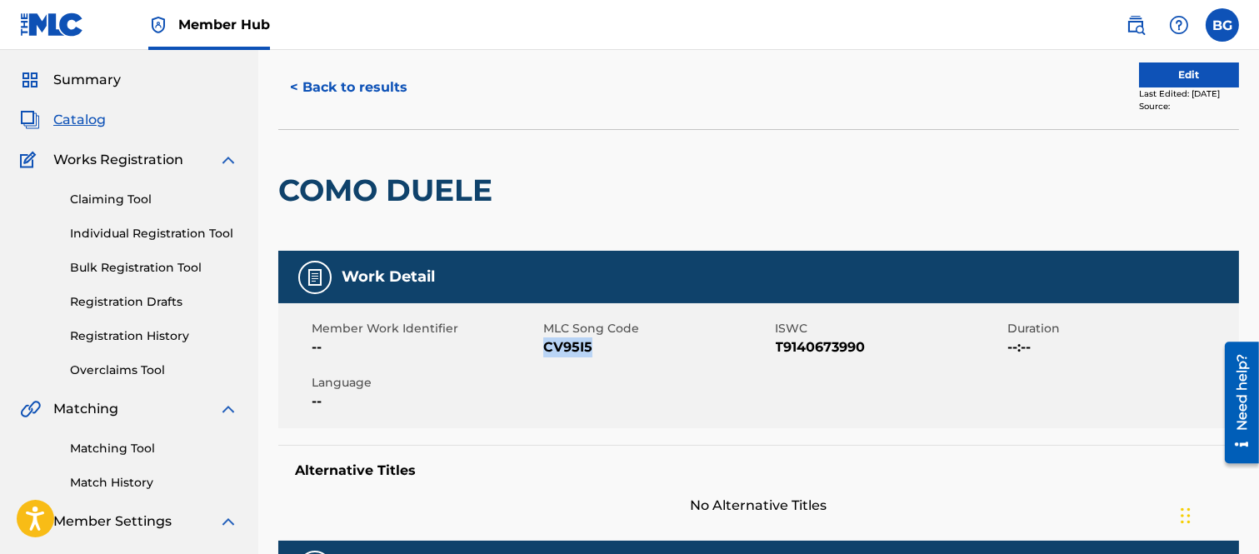
scroll to position [0, 0]
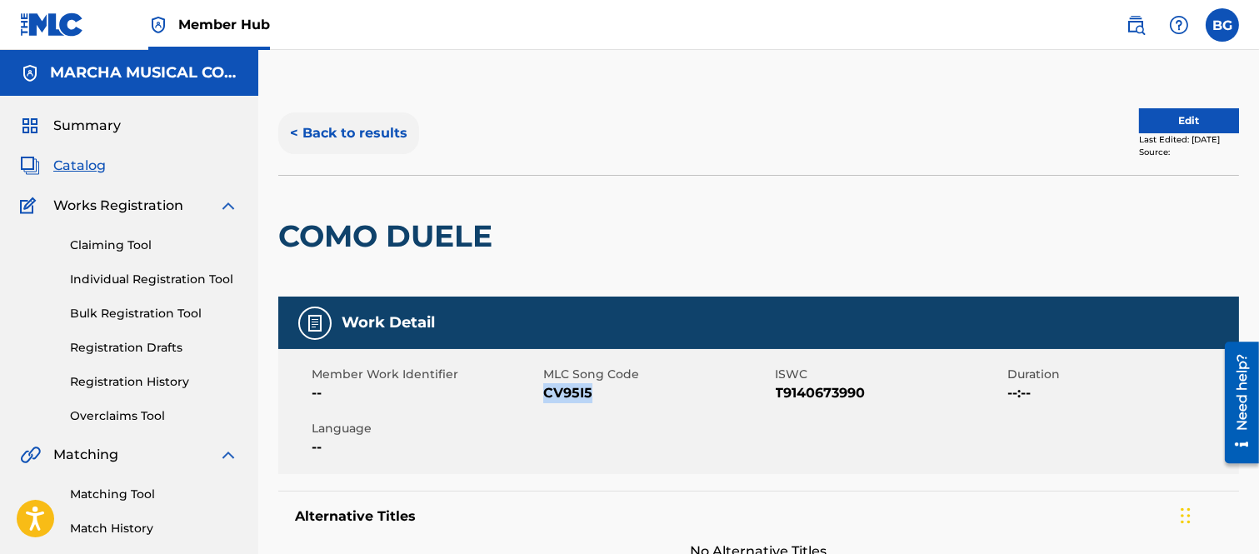
click at [295, 129] on button "< Back to results" at bounding box center [348, 133] width 141 height 42
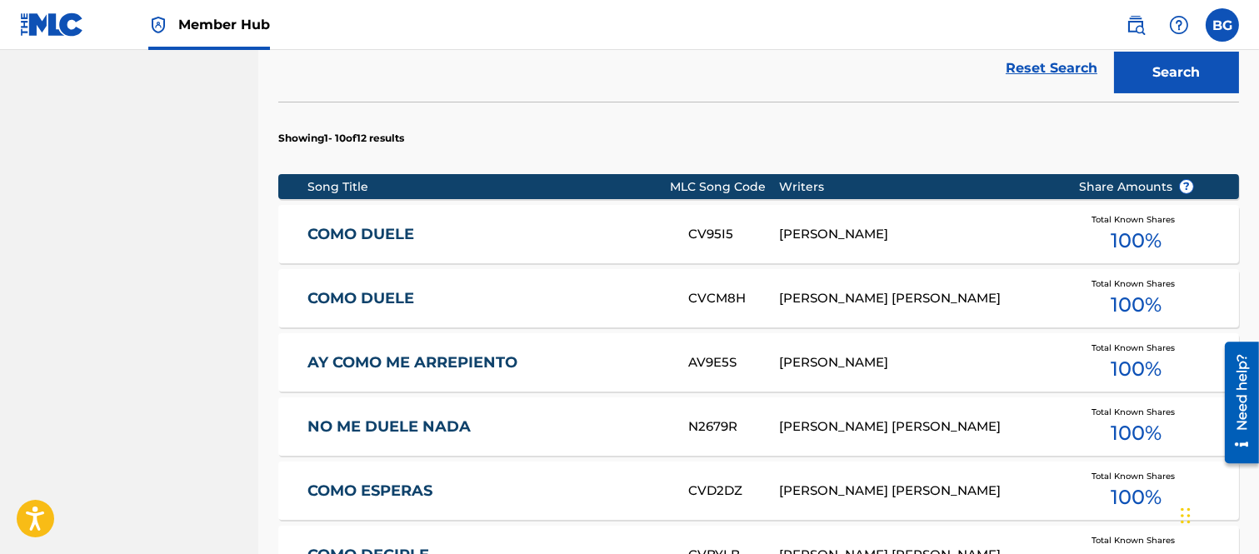
scroll to position [575, 0]
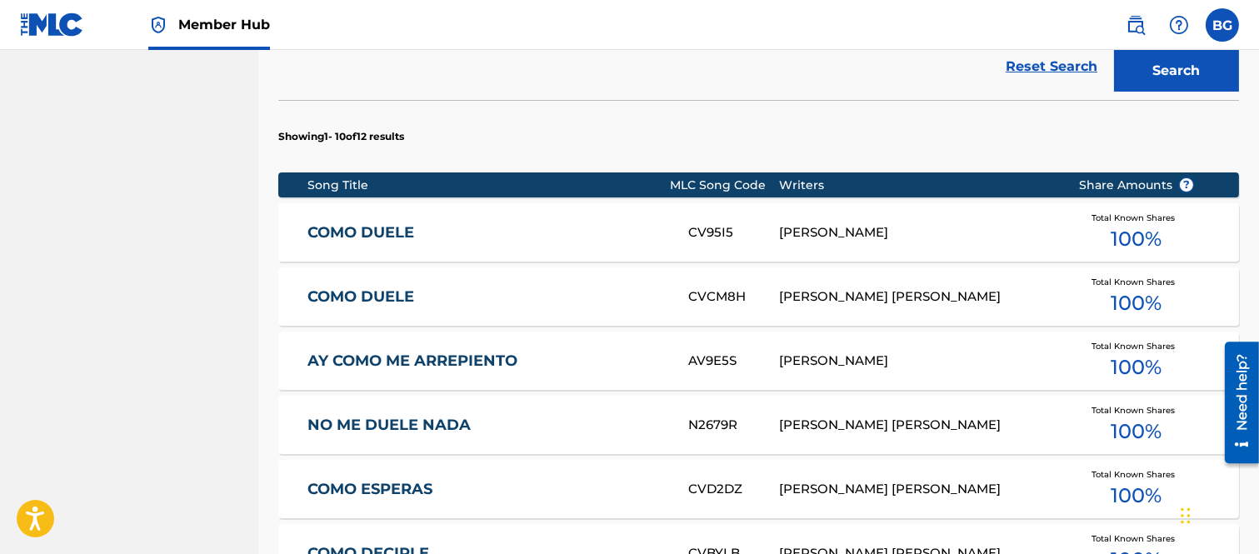
click at [382, 297] on link "COMO DUELE" at bounding box center [486, 296] width 358 height 19
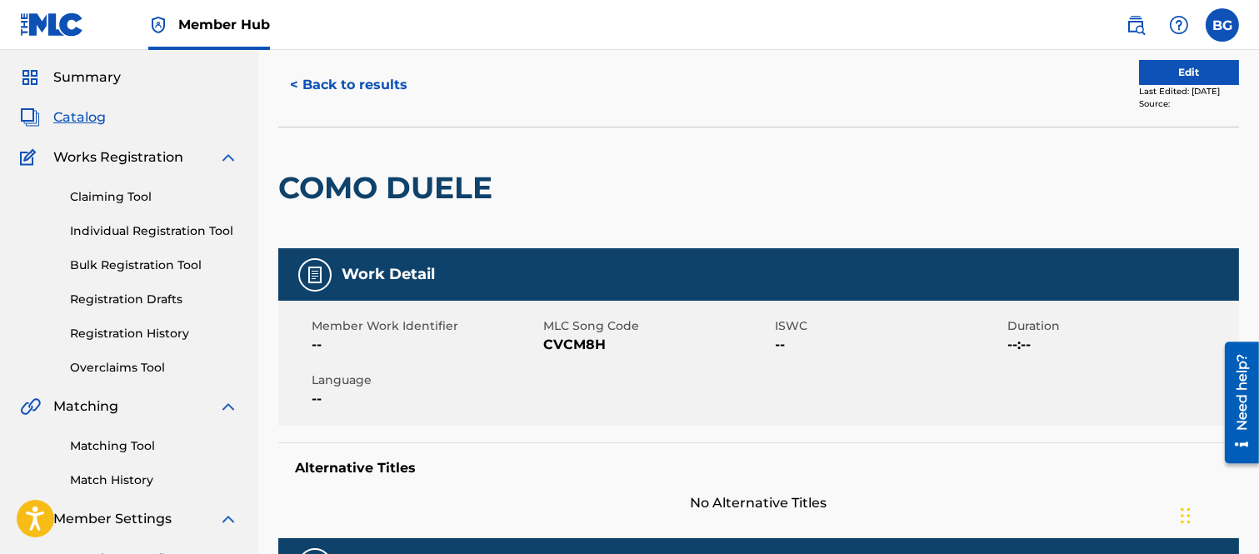
scroll to position [47, 0]
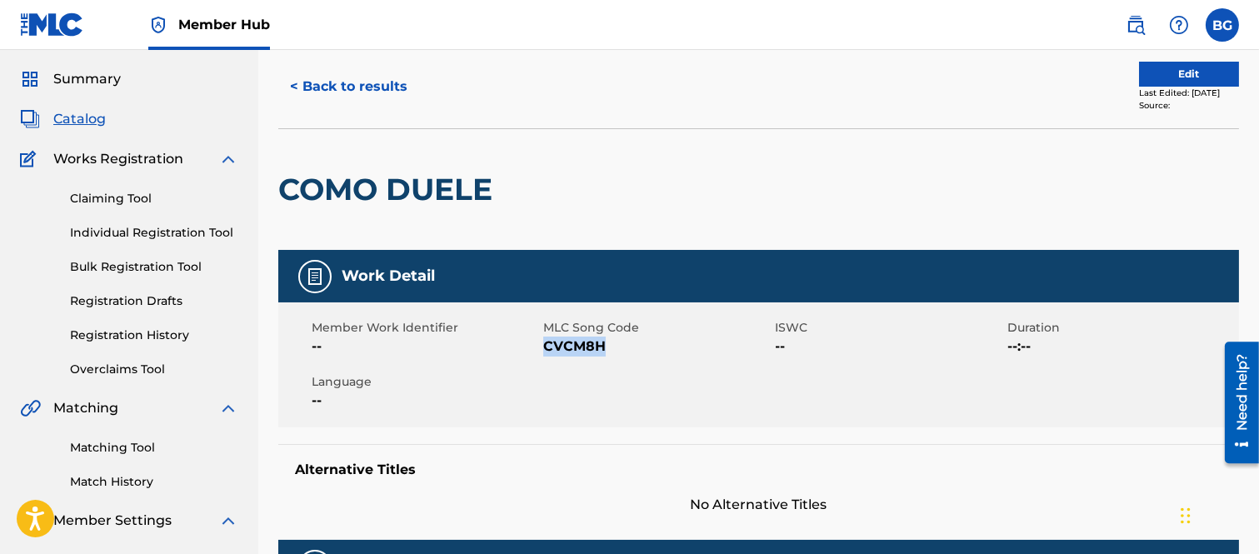
drag, startPoint x: 544, startPoint y: 345, endPoint x: 602, endPoint y: 347, distance: 58.4
click at [609, 347] on span "CVCM8H" at bounding box center [656, 347] width 227 height 20
copy span "CVCM8H"
click at [579, 162] on div at bounding box center [611, 189] width 221 height 121
click at [300, 82] on button "< Back to results" at bounding box center [348, 87] width 141 height 42
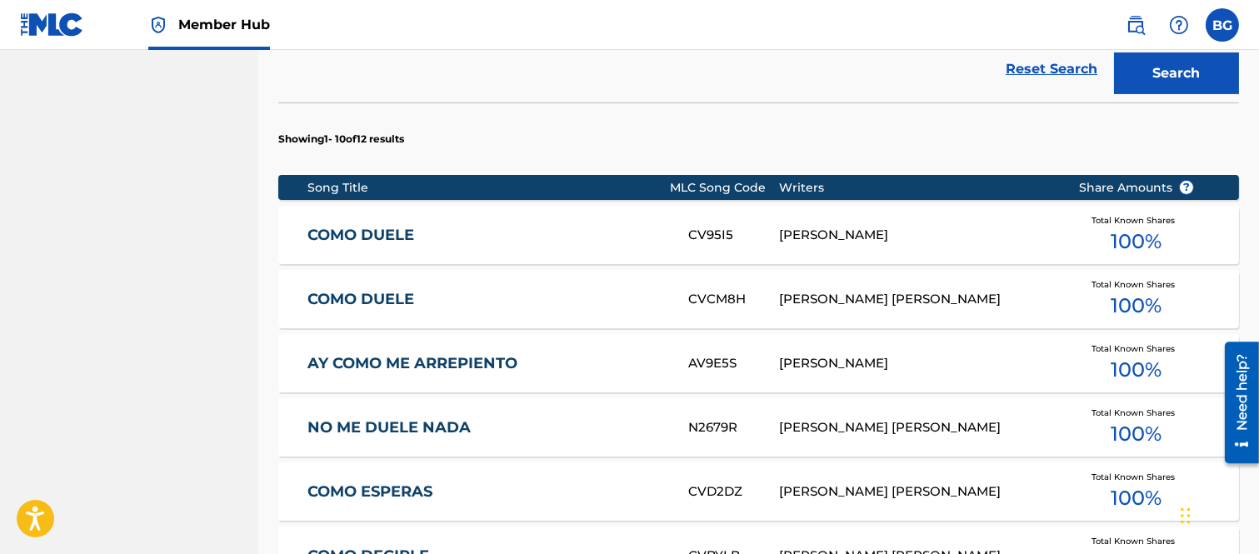
scroll to position [575, 0]
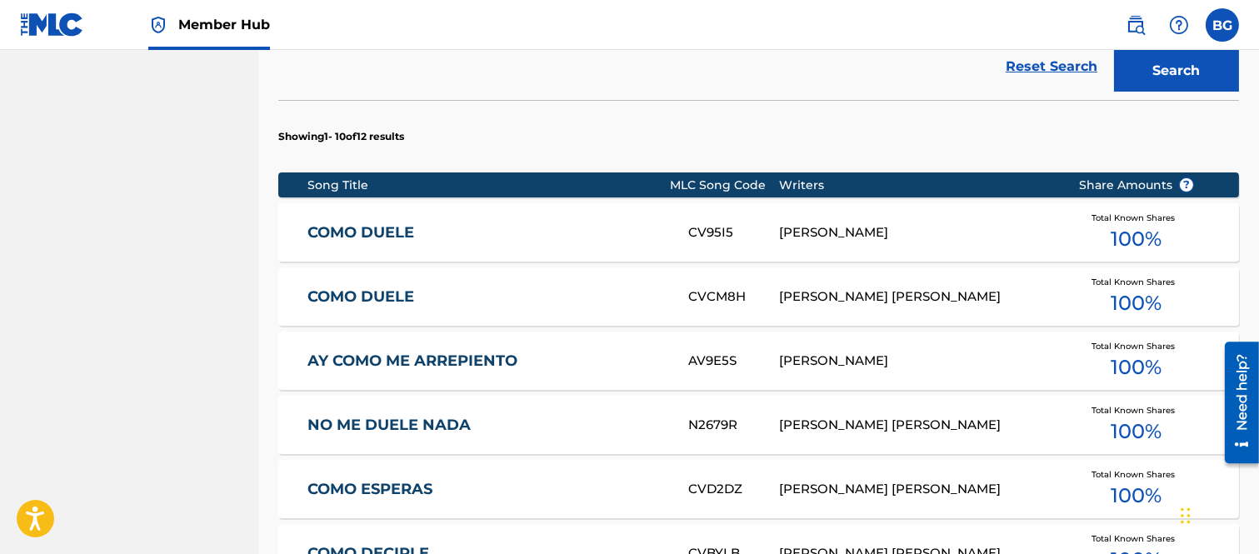
click at [377, 232] on link "COMO DUELE" at bounding box center [486, 232] width 358 height 19
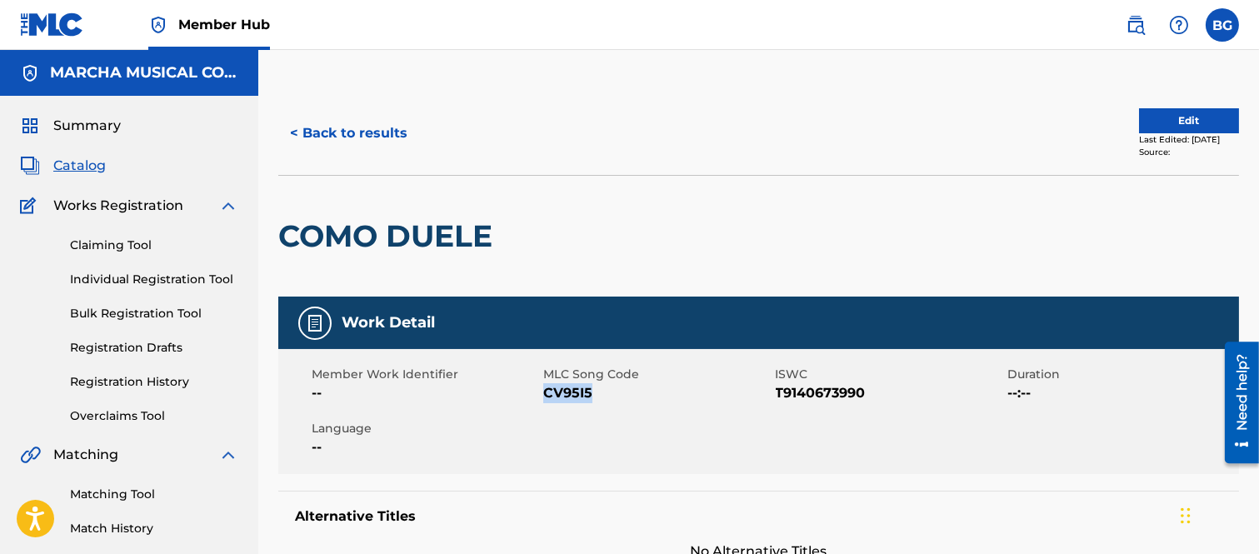
drag, startPoint x: 544, startPoint y: 392, endPoint x: 584, endPoint y: 389, distance: 40.1
click at [594, 392] on span "CV95I5" at bounding box center [656, 393] width 227 height 20
copy span "CV95I5"
drag, startPoint x: 548, startPoint y: 71, endPoint x: 322, endPoint y: 152, distance: 240.1
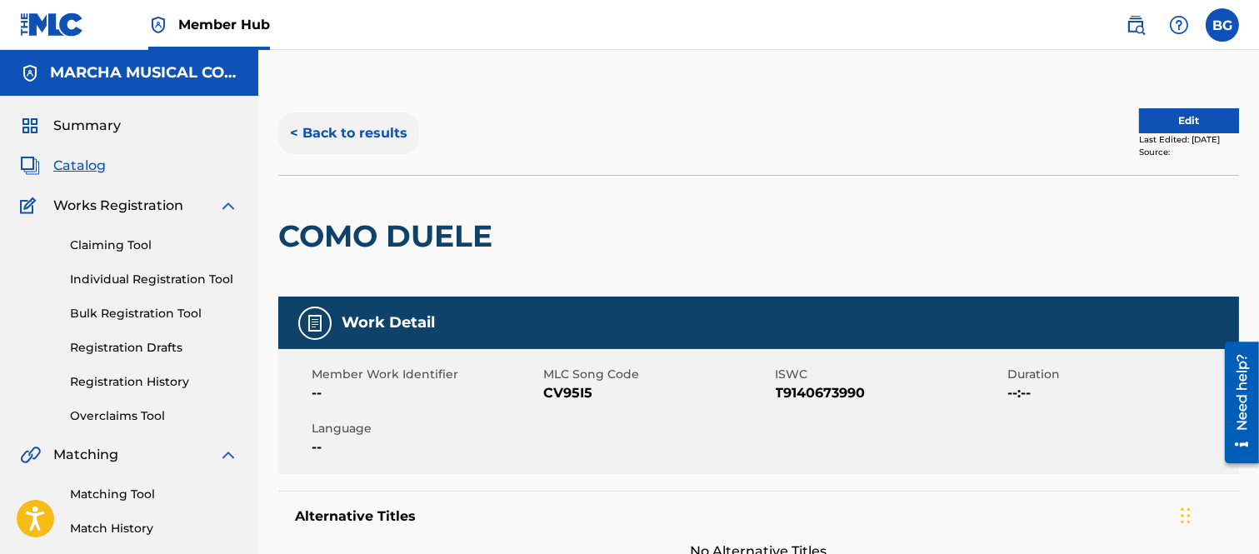
click at [298, 129] on button "< Back to results" at bounding box center [348, 133] width 141 height 42
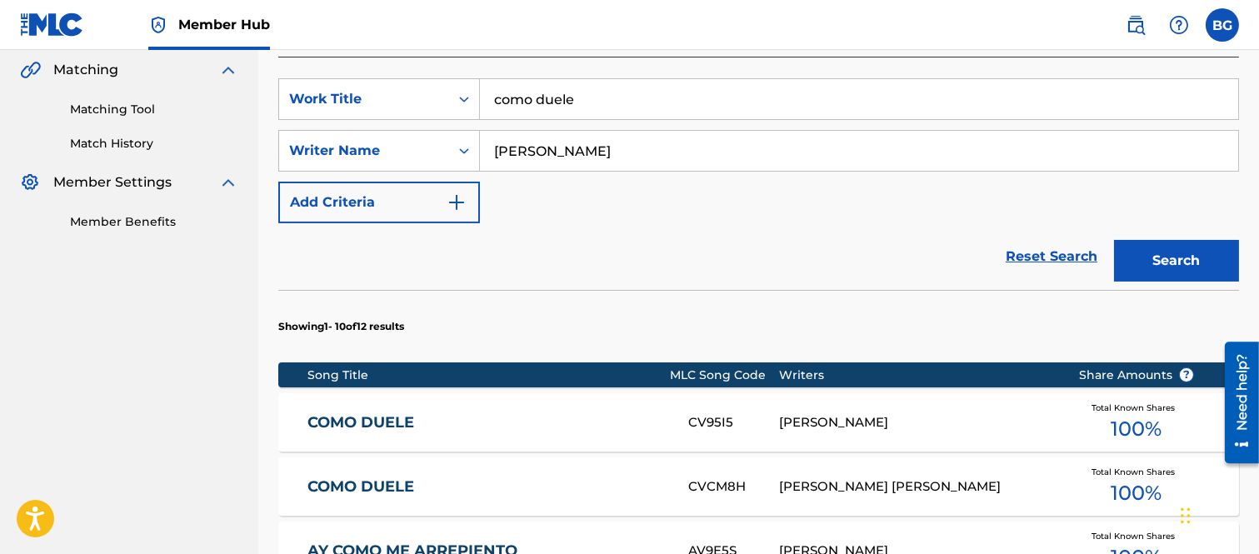
scroll to position [575, 0]
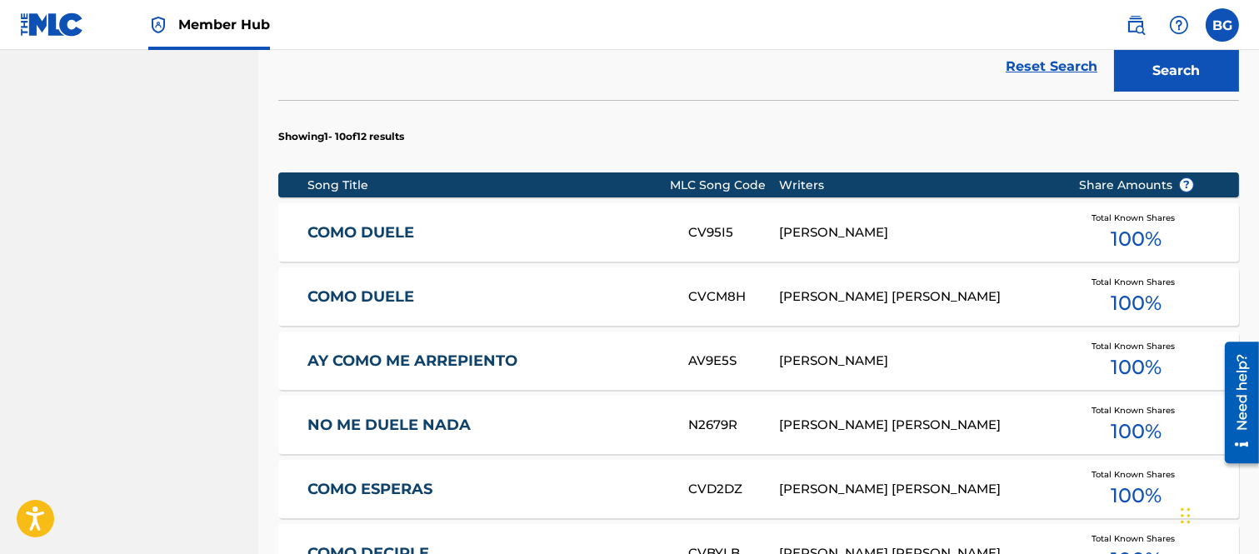
click at [358, 292] on link "COMO DUELE" at bounding box center [486, 296] width 358 height 19
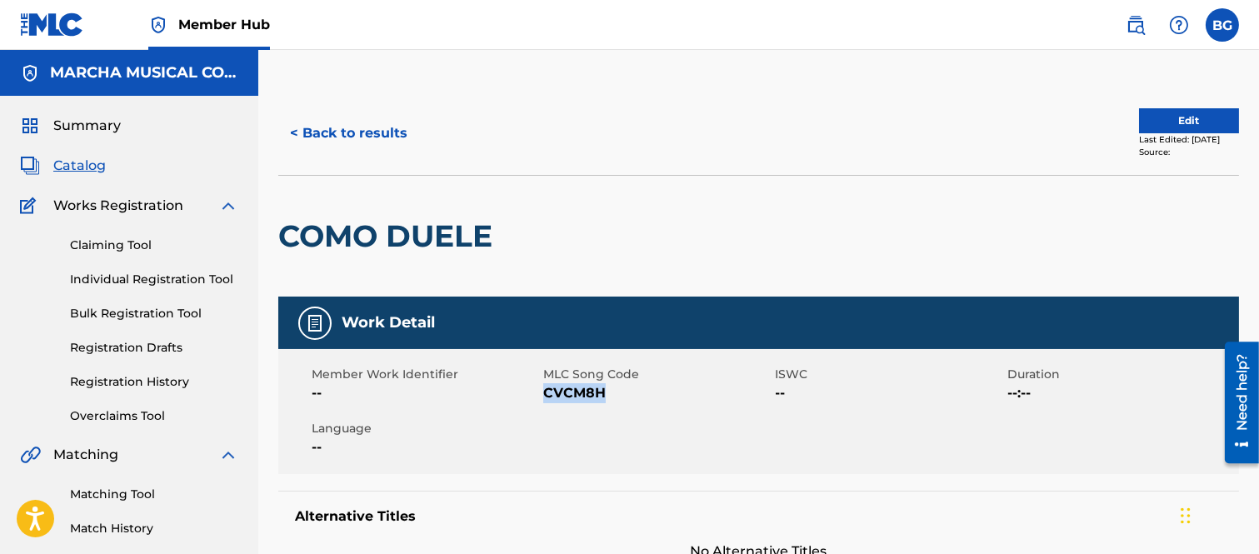
drag, startPoint x: 544, startPoint y: 392, endPoint x: 596, endPoint y: 392, distance: 51.7
click at [602, 392] on span "CVCM8H" at bounding box center [656, 393] width 227 height 20
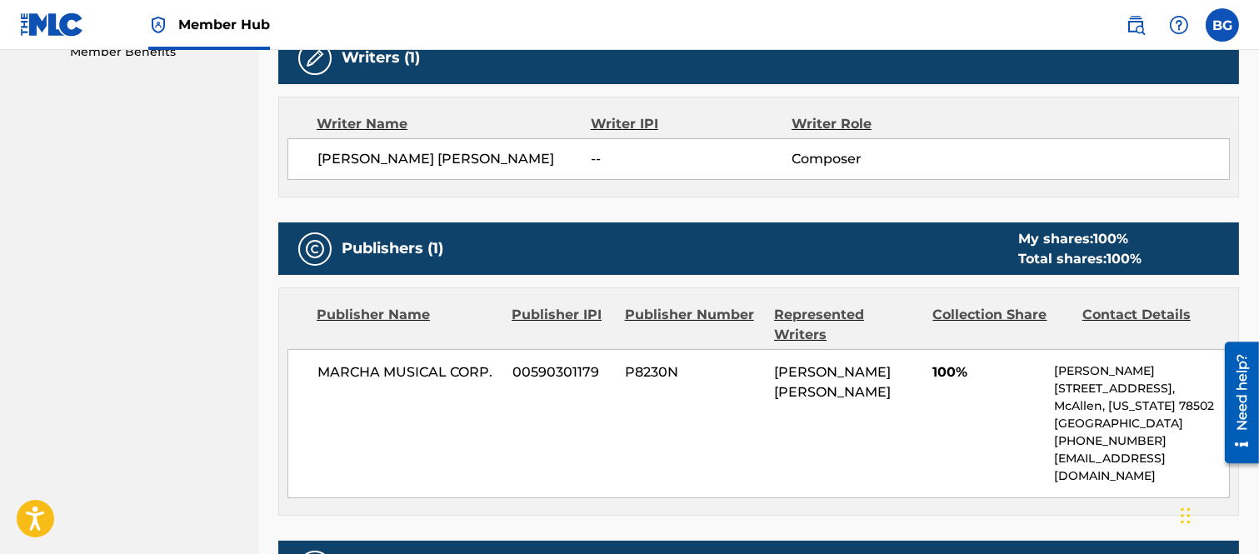
scroll to position [92, 0]
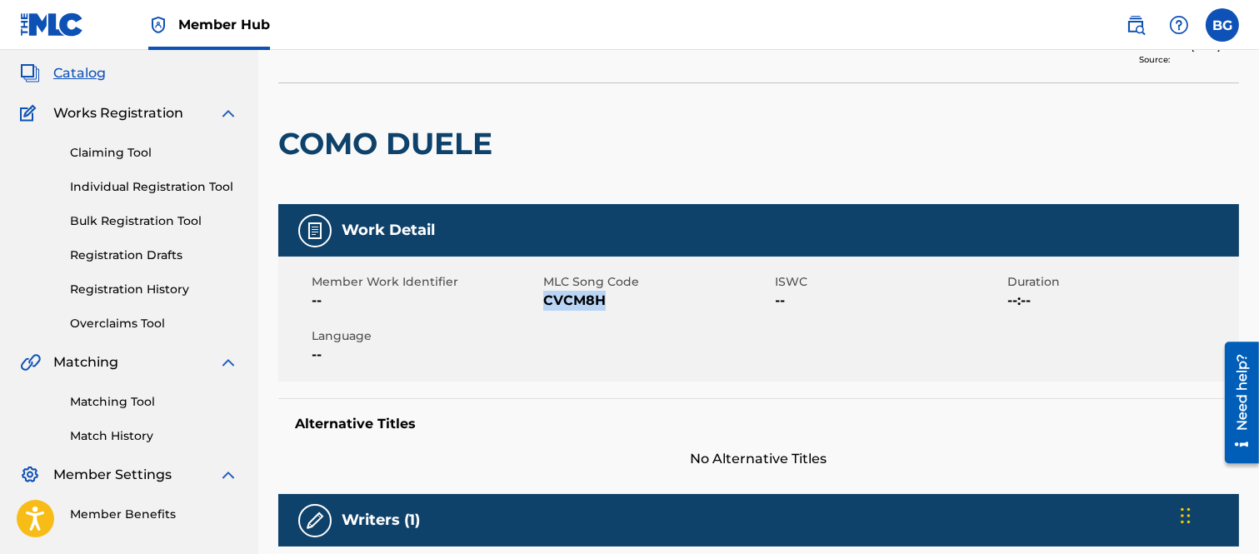
copy span "CVCM8H"
drag, startPoint x: 594, startPoint y: 143, endPoint x: 429, endPoint y: 144, distance: 165.0
click at [592, 142] on div at bounding box center [611, 143] width 221 height 121
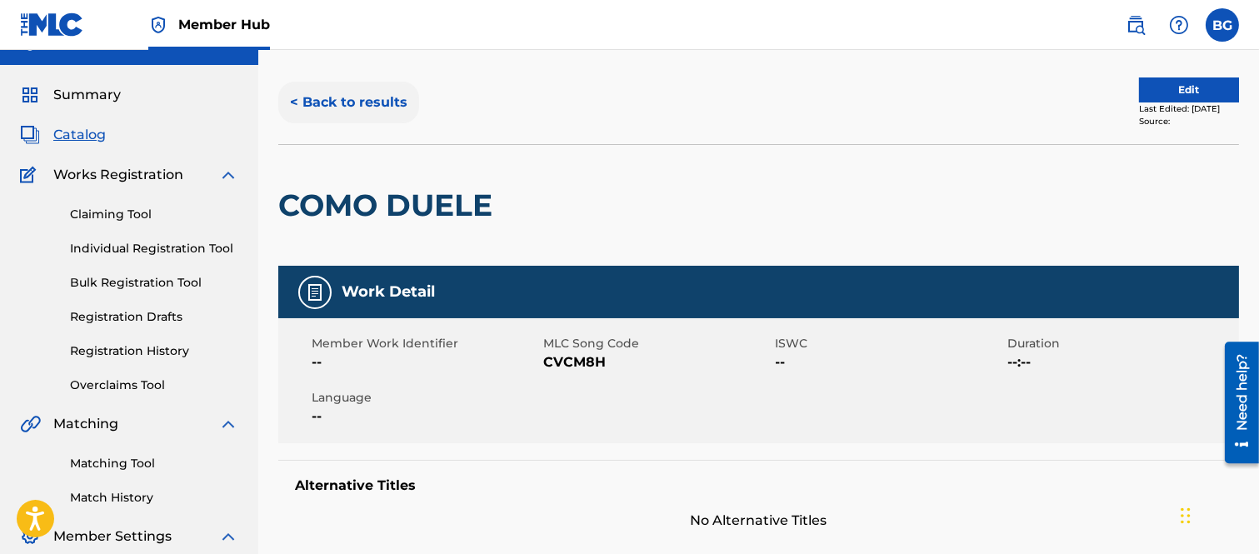
scroll to position [0, 0]
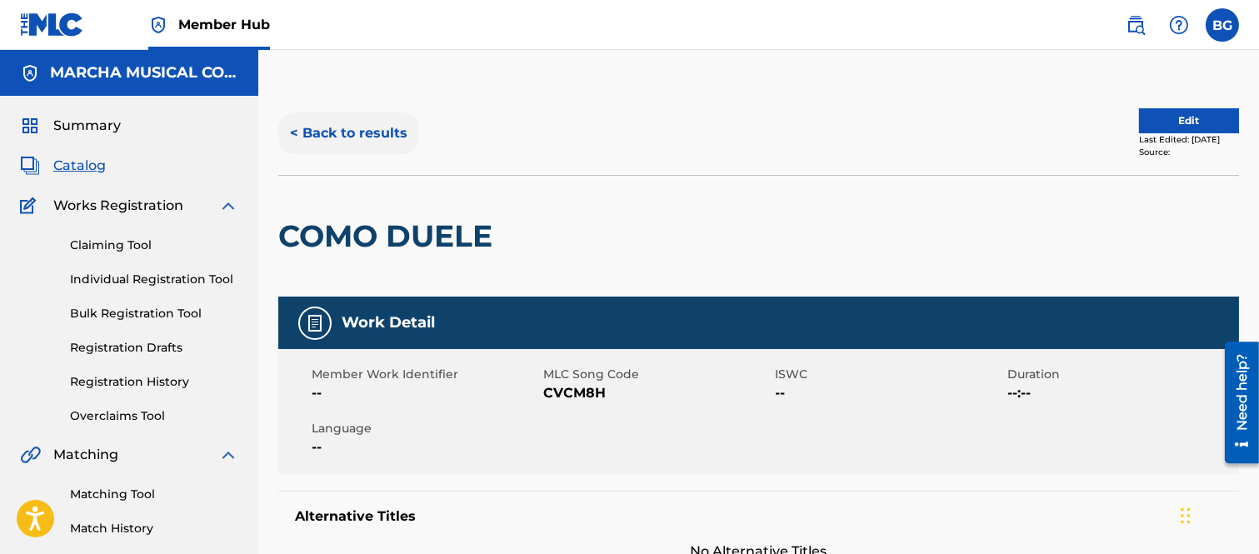
click at [301, 131] on button "< Back to results" at bounding box center [348, 133] width 141 height 42
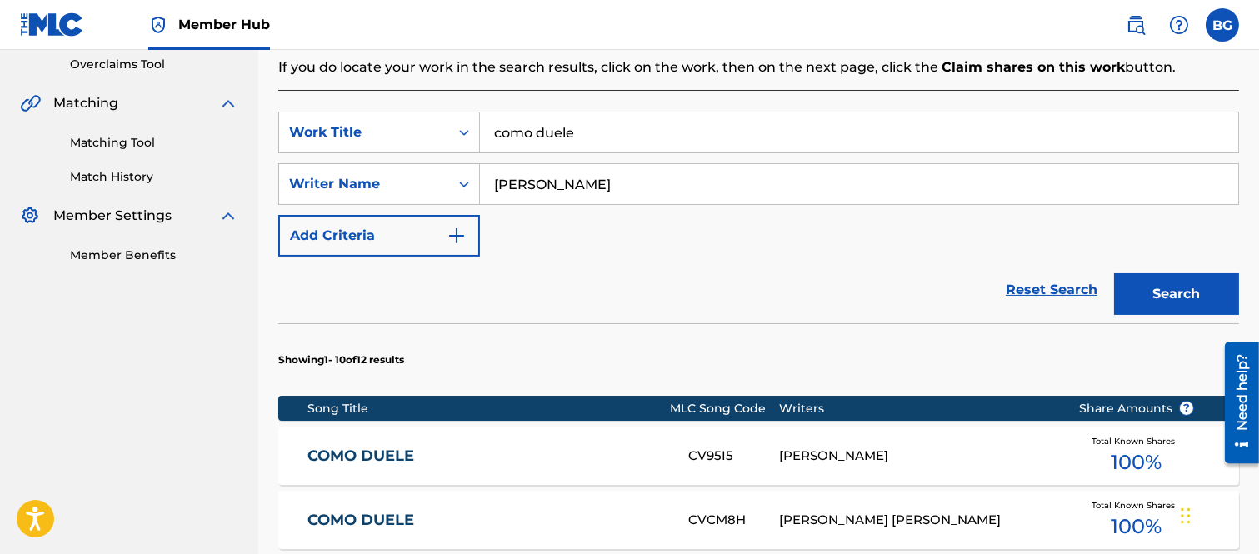
scroll to position [575, 0]
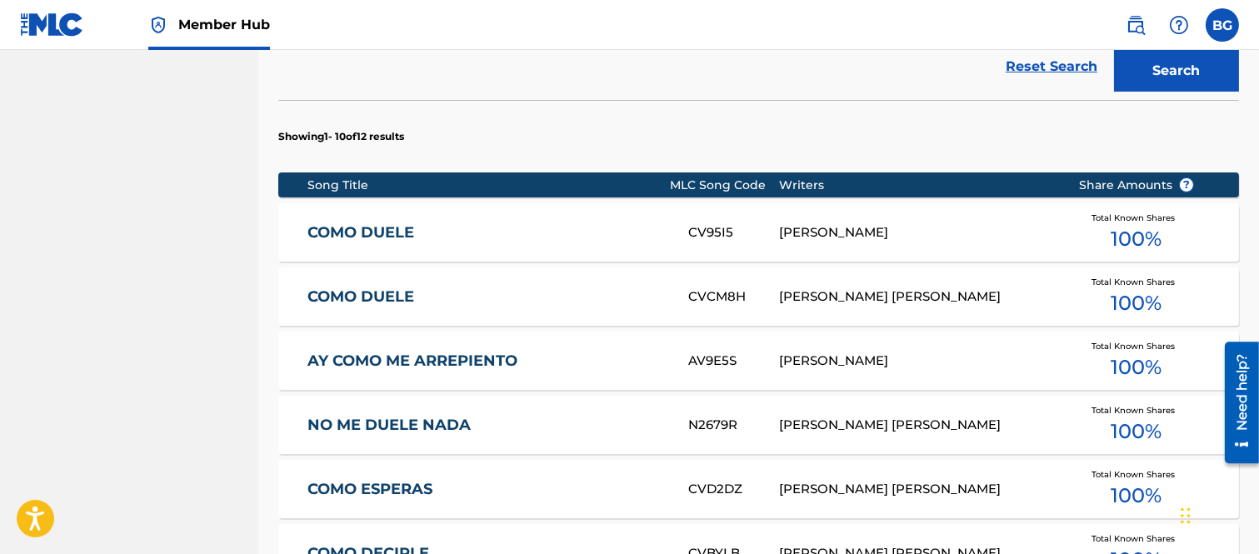
click at [382, 225] on link "COMO DUELE" at bounding box center [486, 232] width 358 height 19
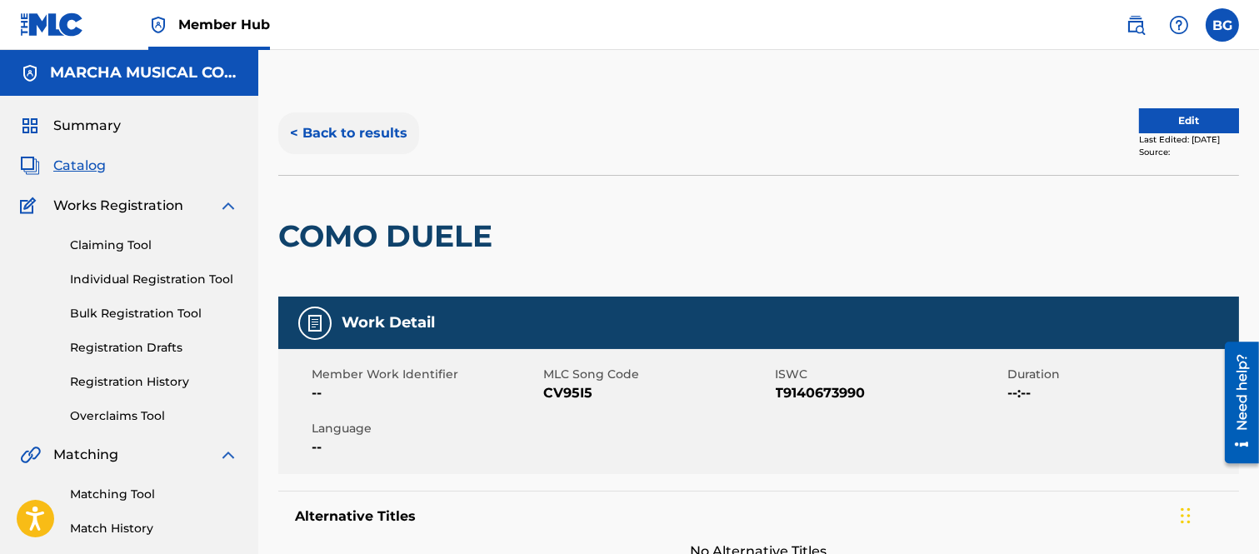
click at [300, 125] on button "< Back to results" at bounding box center [348, 133] width 141 height 42
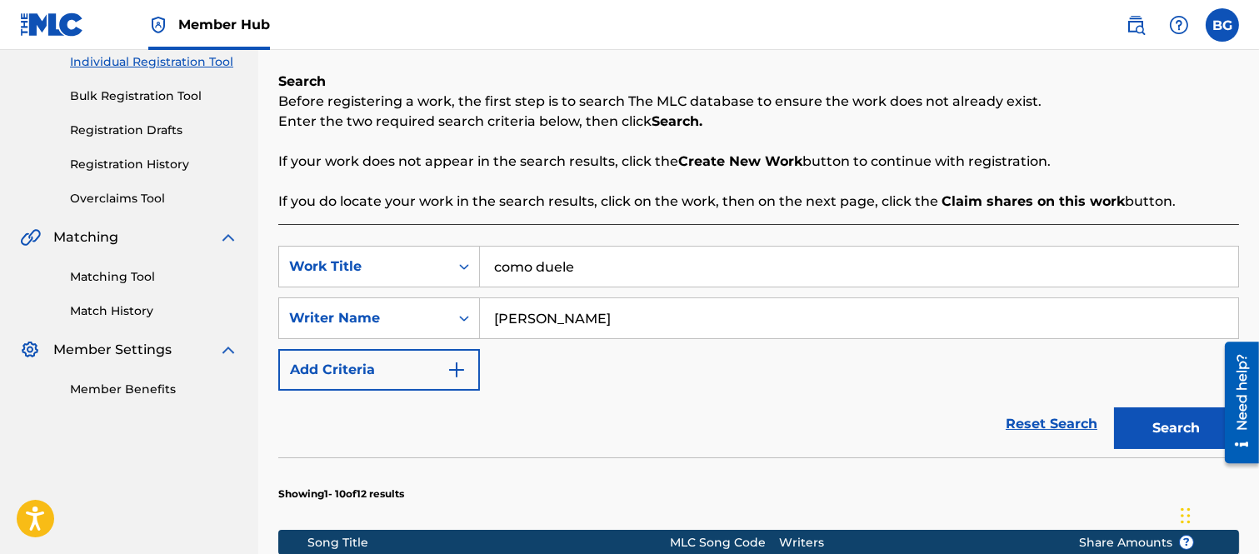
scroll to position [185, 0]
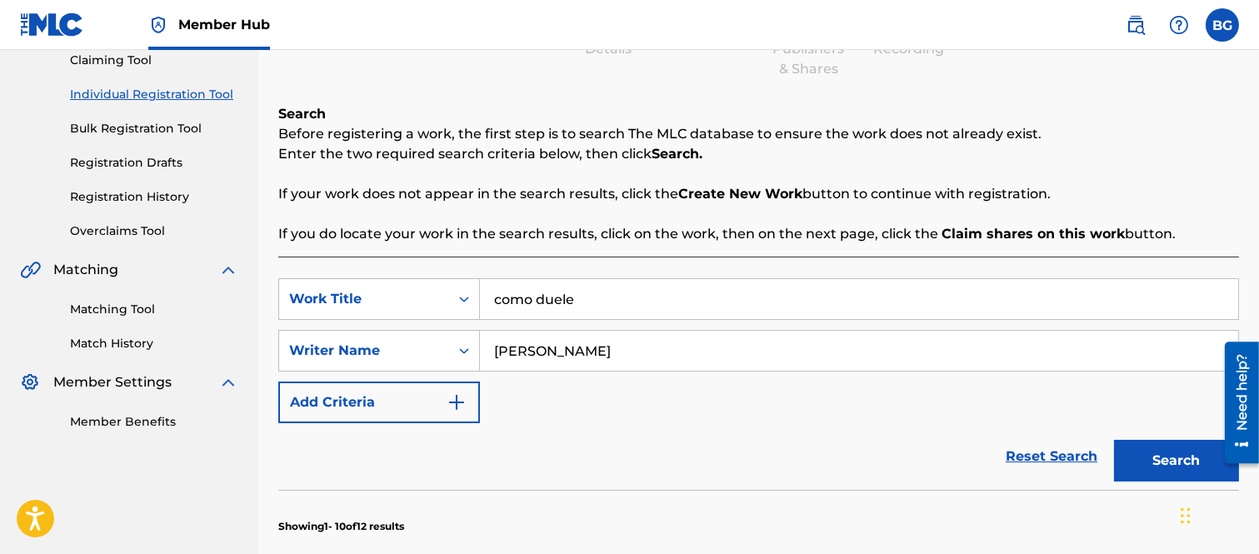
click at [597, 297] on input "como duele" at bounding box center [859, 299] width 758 height 40
type input "c"
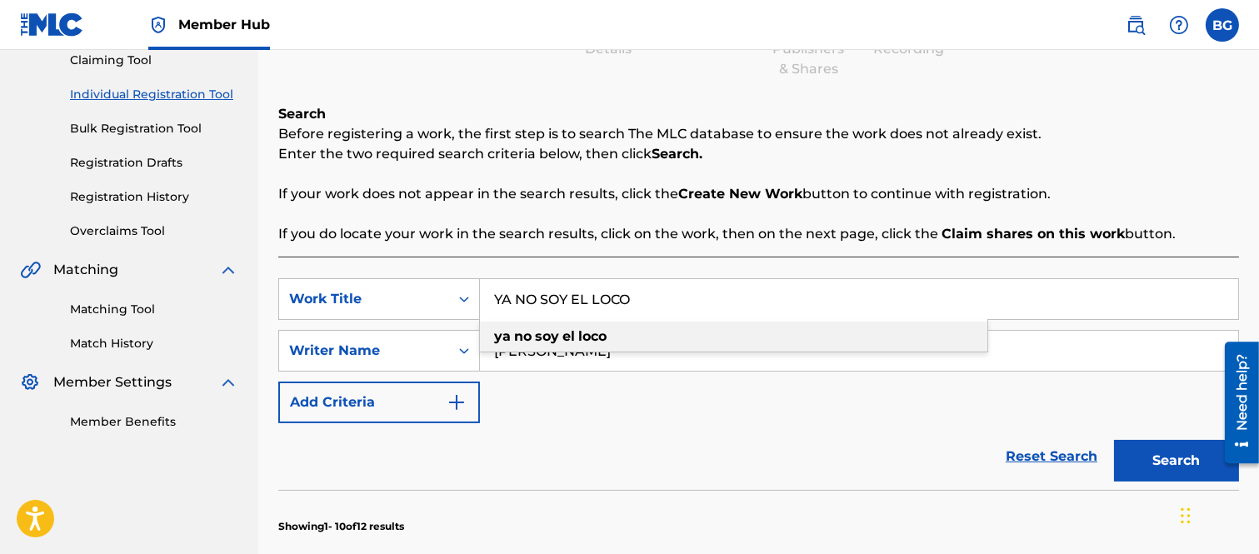
click at [556, 337] on strong "soy" at bounding box center [547, 336] width 24 height 16
type input "ya no soy el loco"
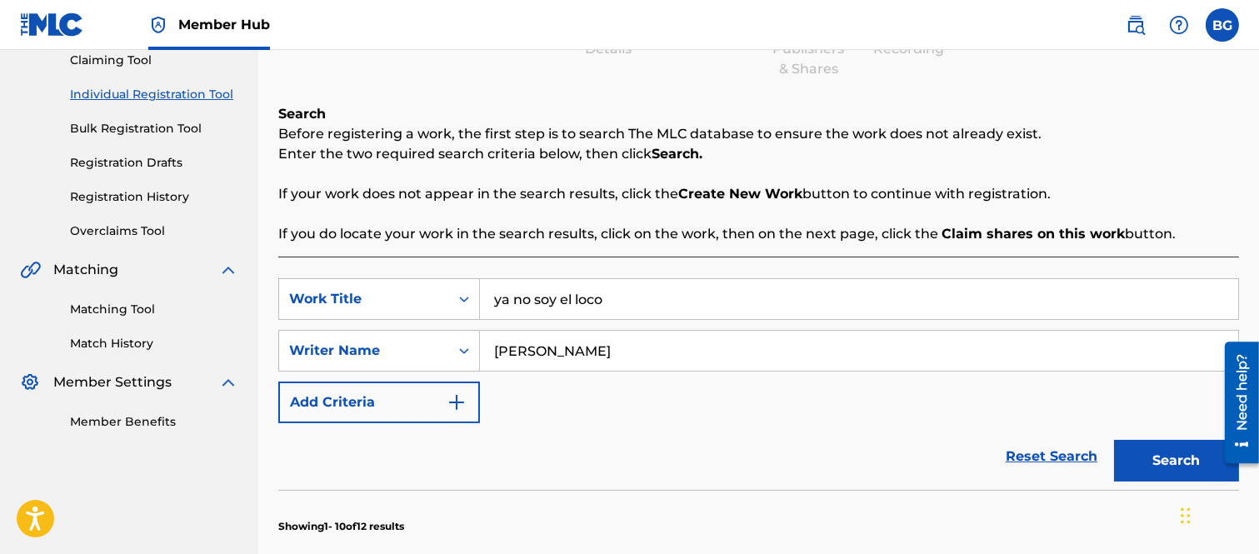
click at [655, 356] on input "[PERSON_NAME]" at bounding box center [859, 351] width 758 height 40
type input "E"
type input "[PERSON_NAME]"
click at [1178, 454] on button "Search" at bounding box center [1176, 461] width 125 height 42
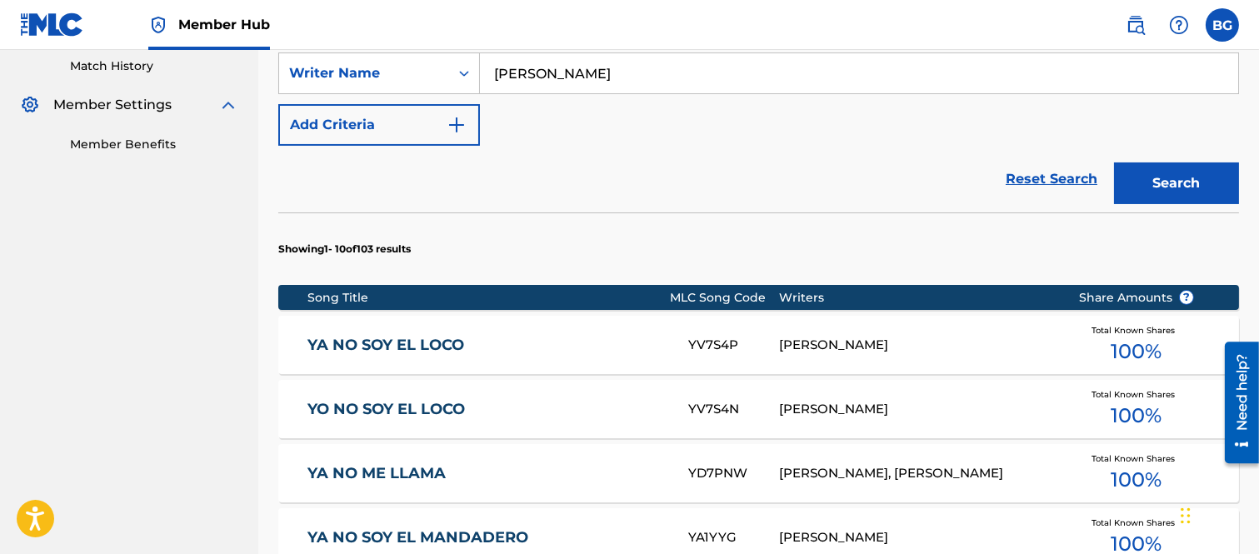
scroll to position [555, 0]
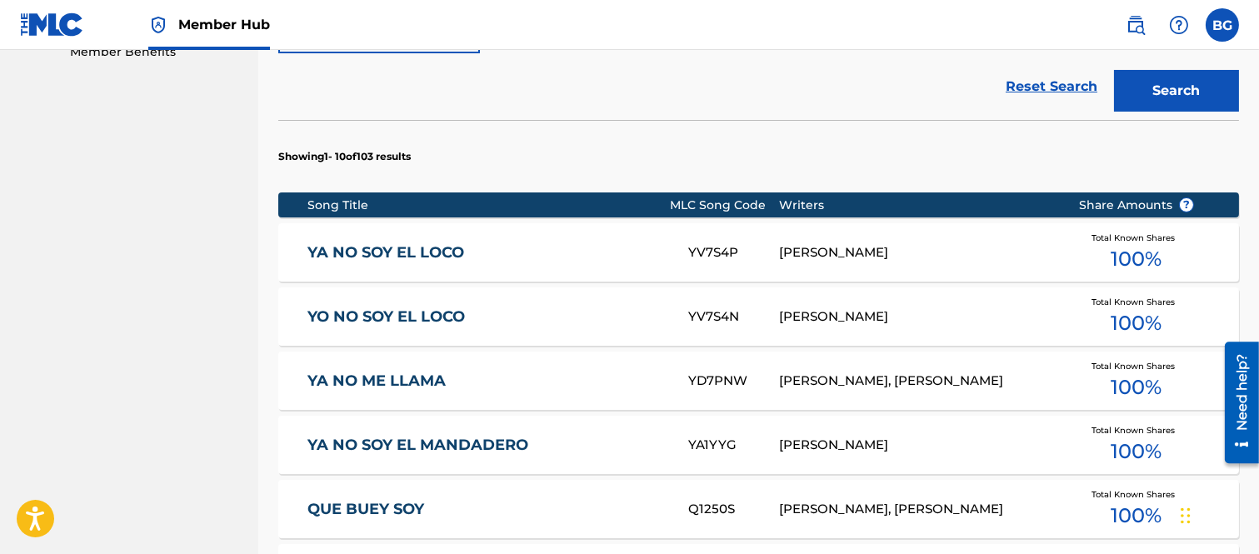
click at [322, 255] on link "YA NO SOY EL LOCO" at bounding box center [486, 252] width 358 height 19
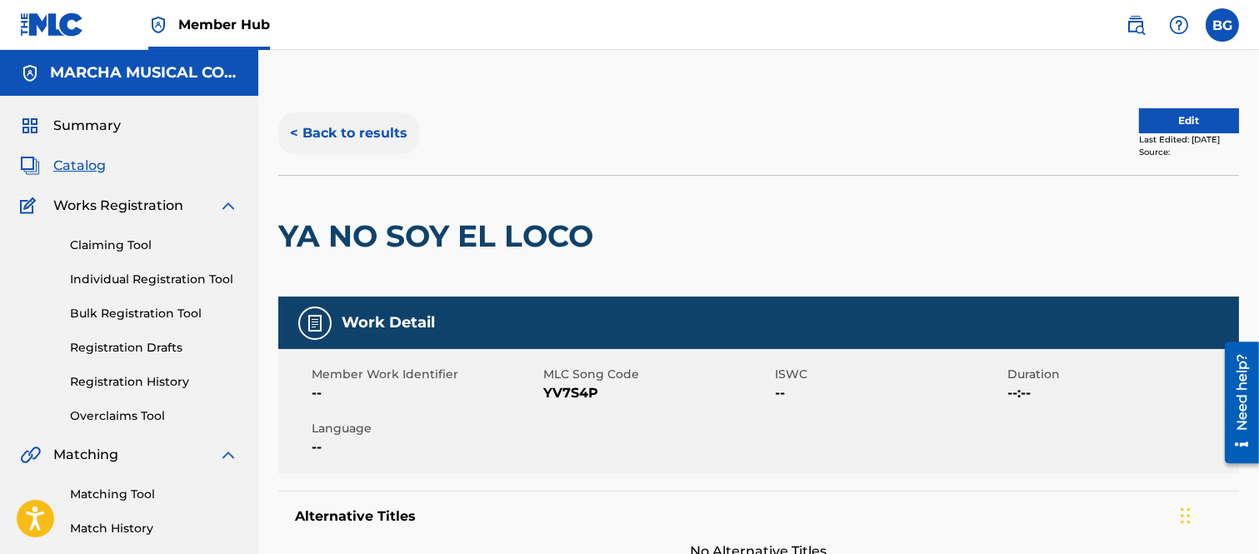
click at [294, 130] on button "< Back to results" at bounding box center [348, 133] width 141 height 42
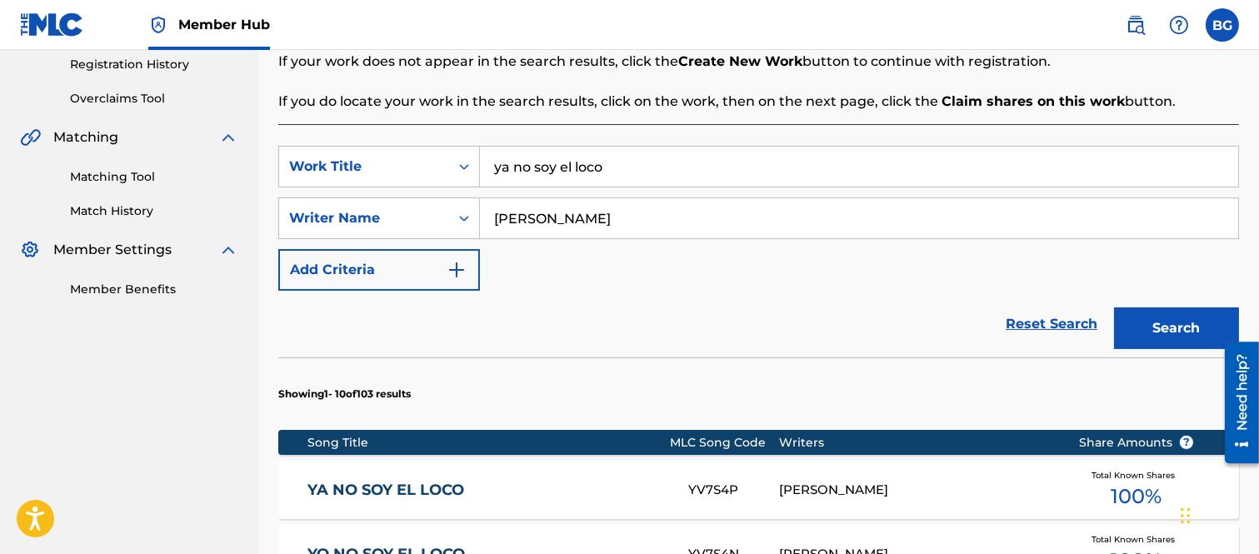
scroll to position [482, 0]
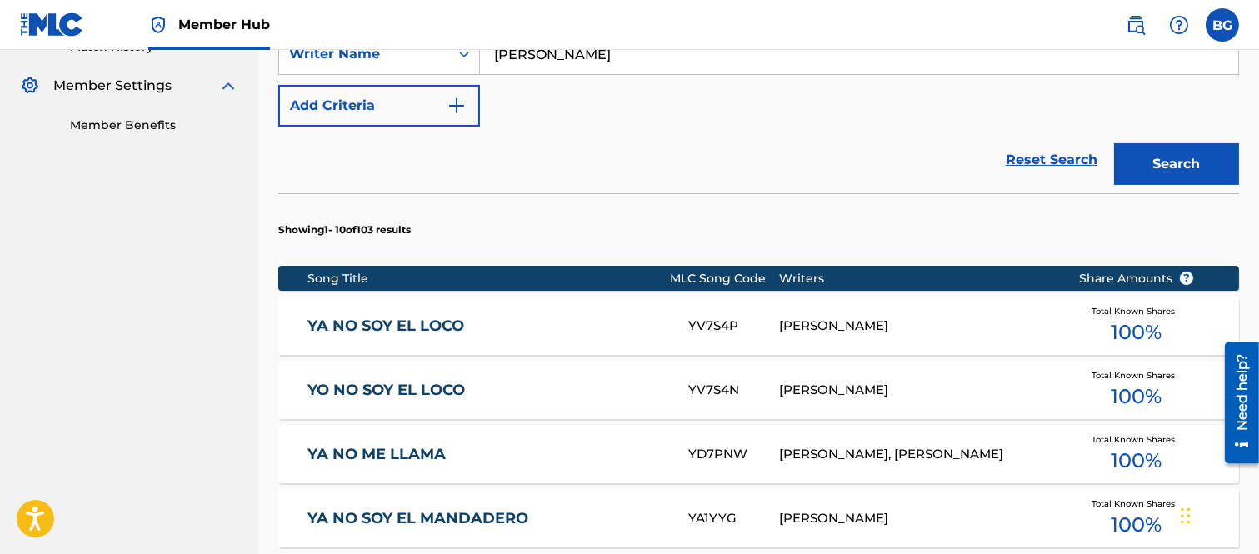
click at [434, 386] on link "YO NO SOY EL LOCO" at bounding box center [486, 390] width 358 height 19
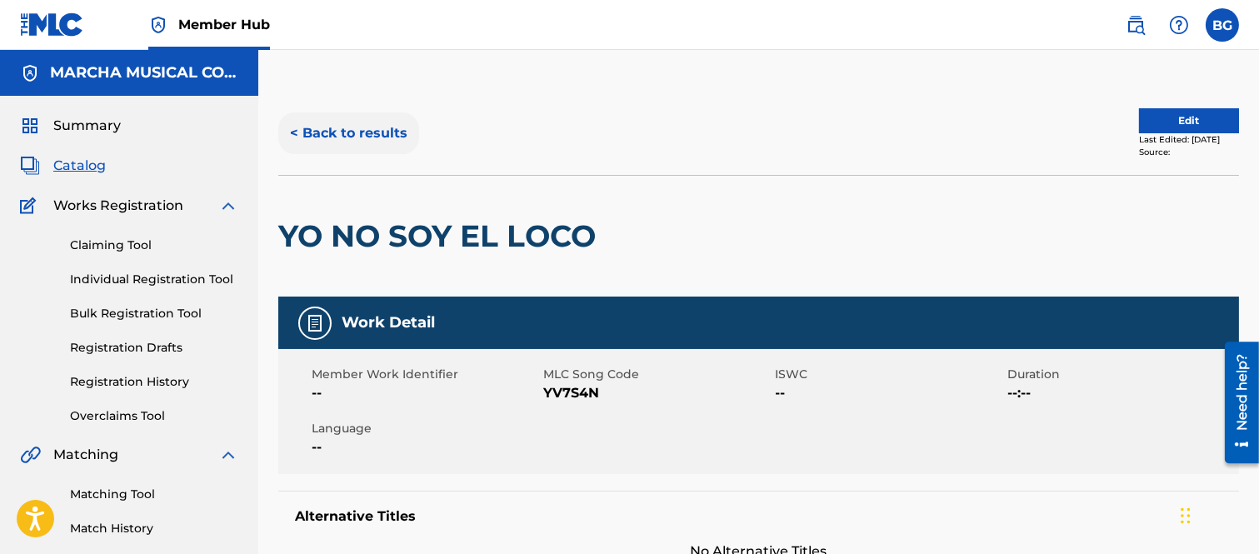
click at [295, 131] on button "< Back to results" at bounding box center [348, 133] width 141 height 42
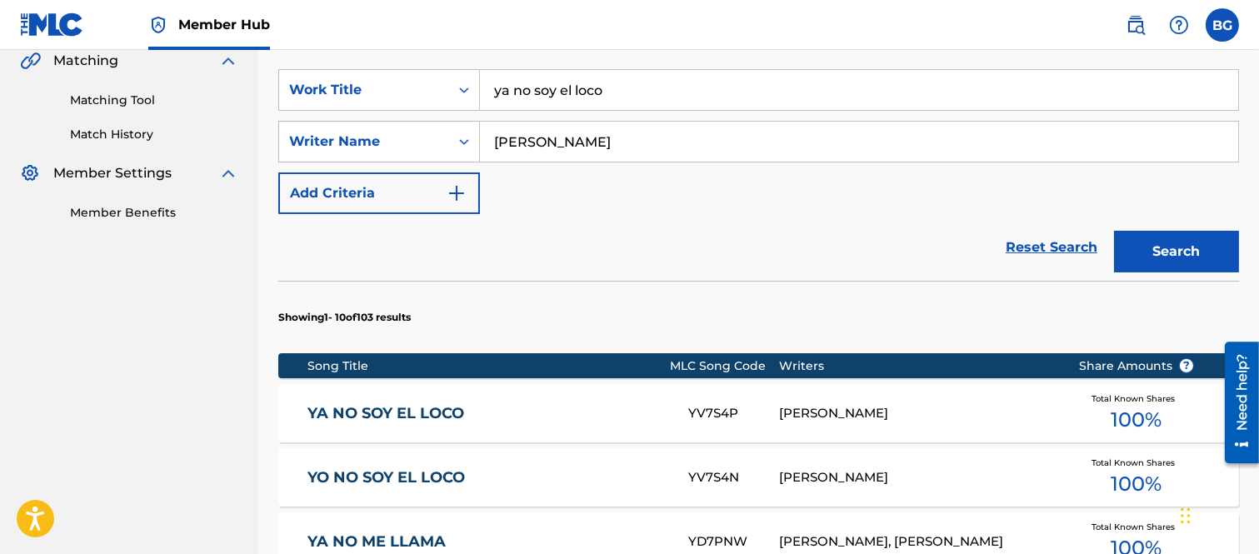
scroll to position [482, 0]
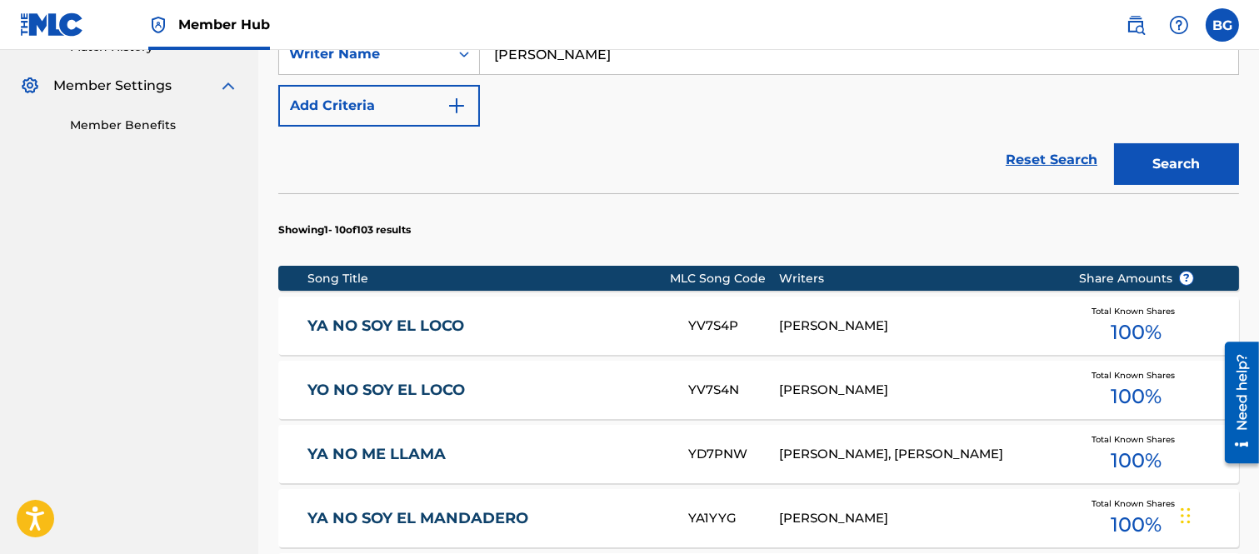
click at [367, 386] on link "YO NO SOY EL LOCO" at bounding box center [486, 390] width 358 height 19
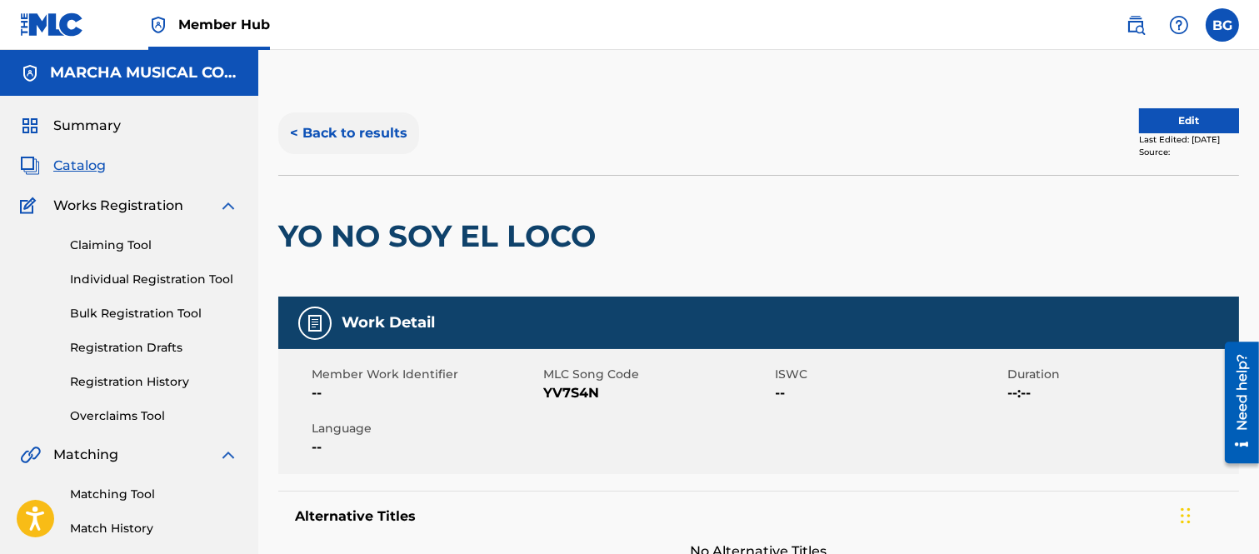
click at [292, 129] on button "< Back to results" at bounding box center [348, 133] width 141 height 42
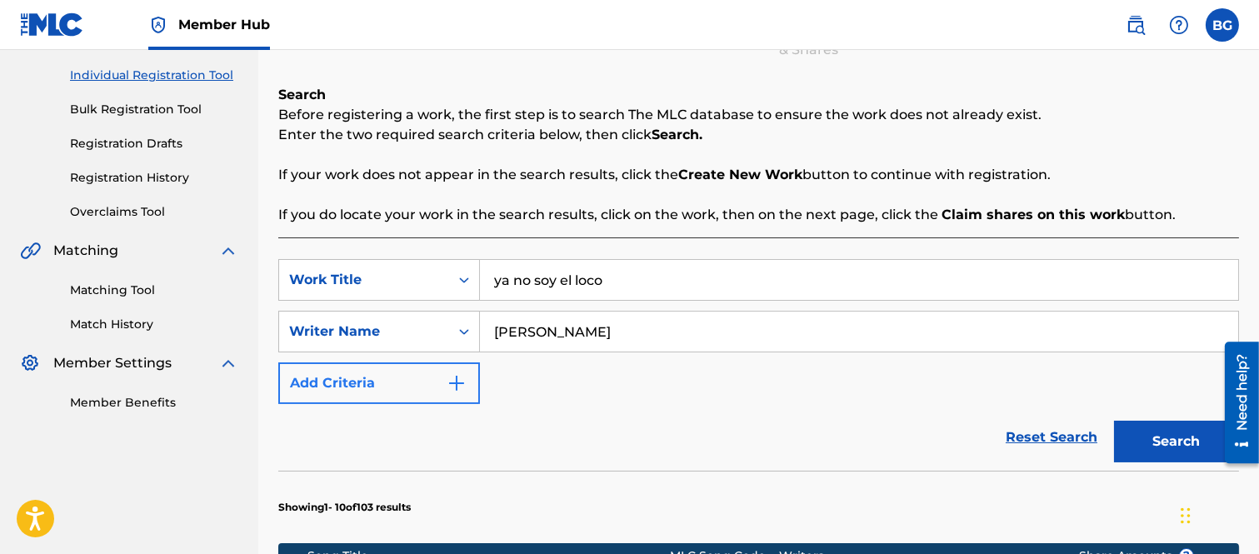
scroll to position [112, 0]
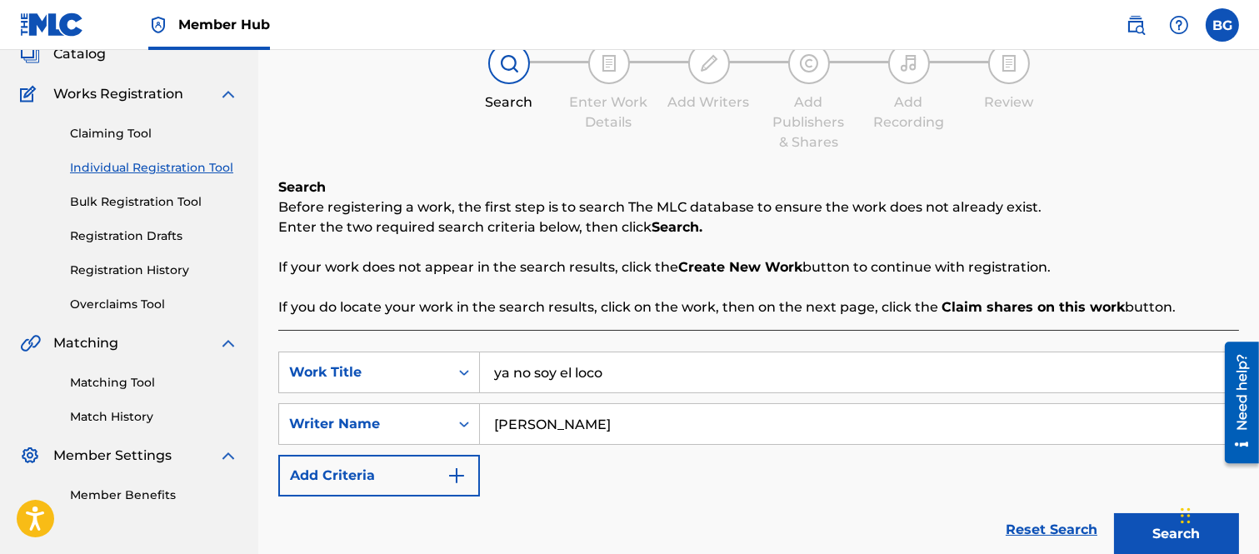
click at [620, 365] on input "ya no soy el loco" at bounding box center [859, 372] width 758 height 40
type input "y"
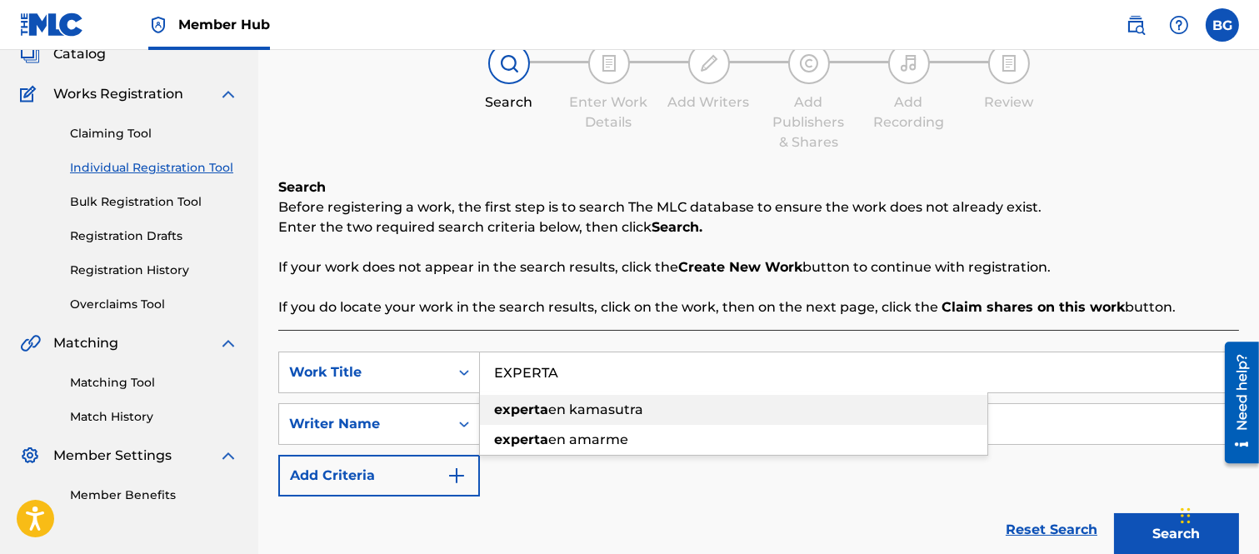
click at [572, 409] on span "en kamasutra" at bounding box center [595, 410] width 95 height 16
type input "experta en kamasutra"
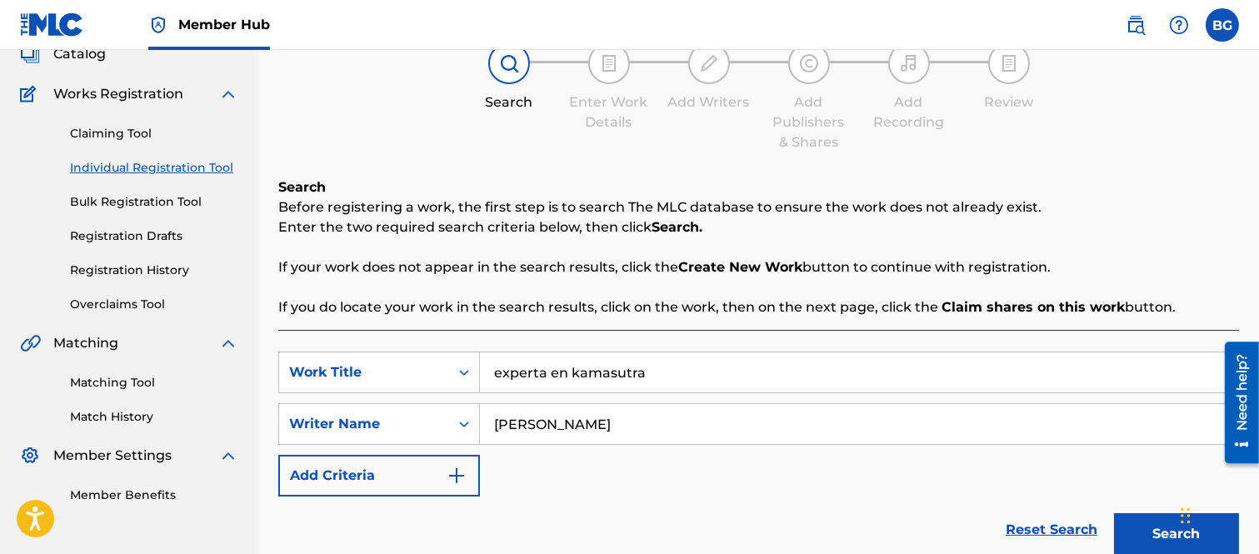
click at [629, 422] on input "[PERSON_NAME]" at bounding box center [859, 424] width 758 height 40
type input "O"
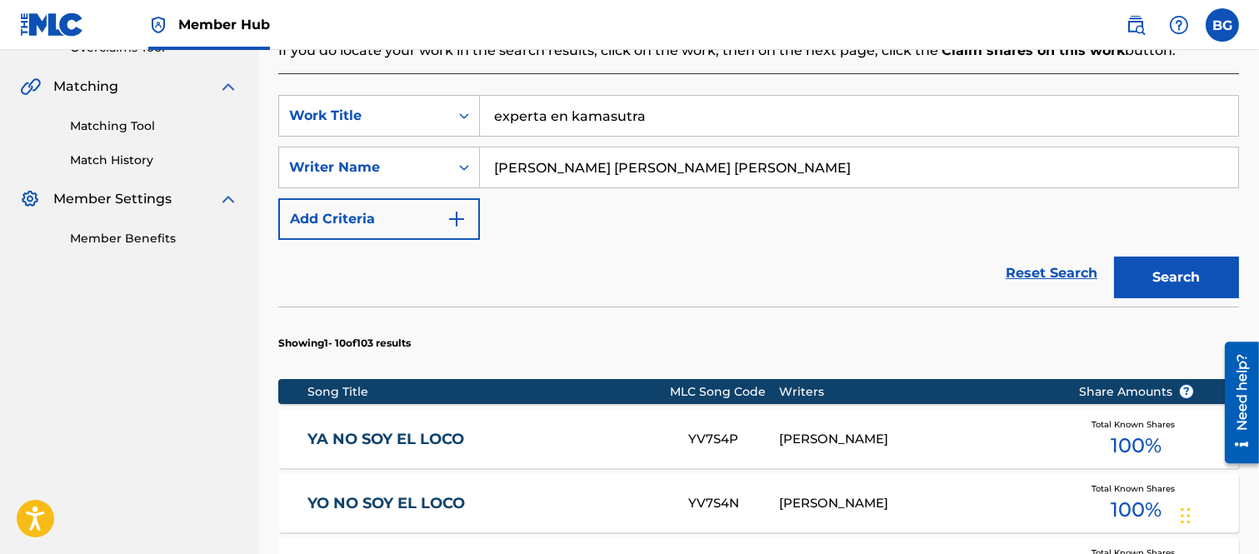
scroll to position [389, 0]
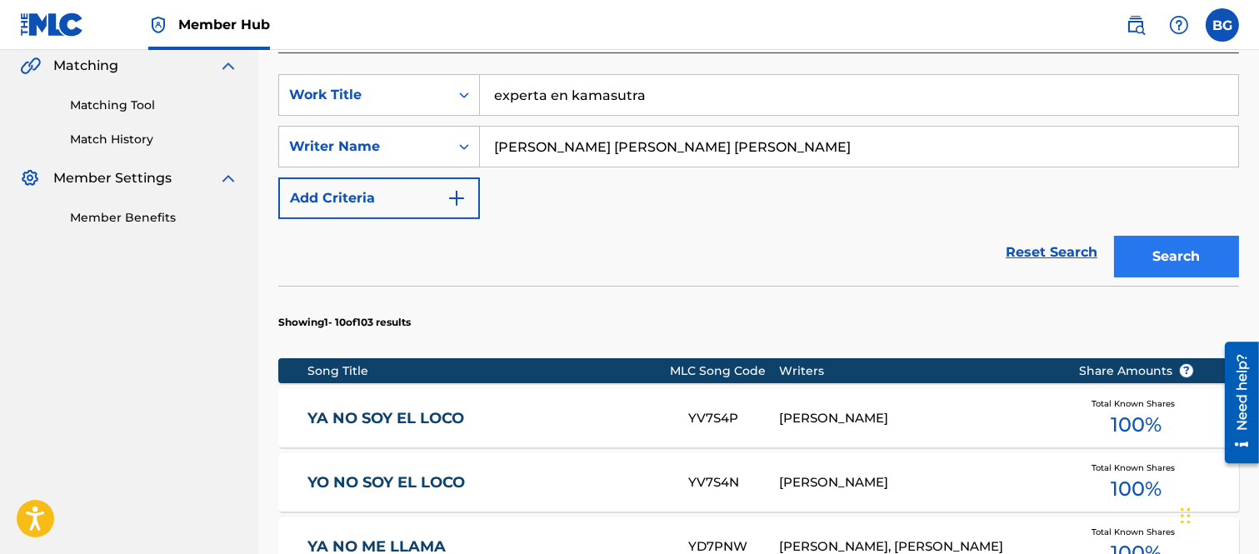
type input "[PERSON_NAME] [PERSON_NAME] [PERSON_NAME]"
click at [1143, 247] on button "Search" at bounding box center [1176, 257] width 125 height 42
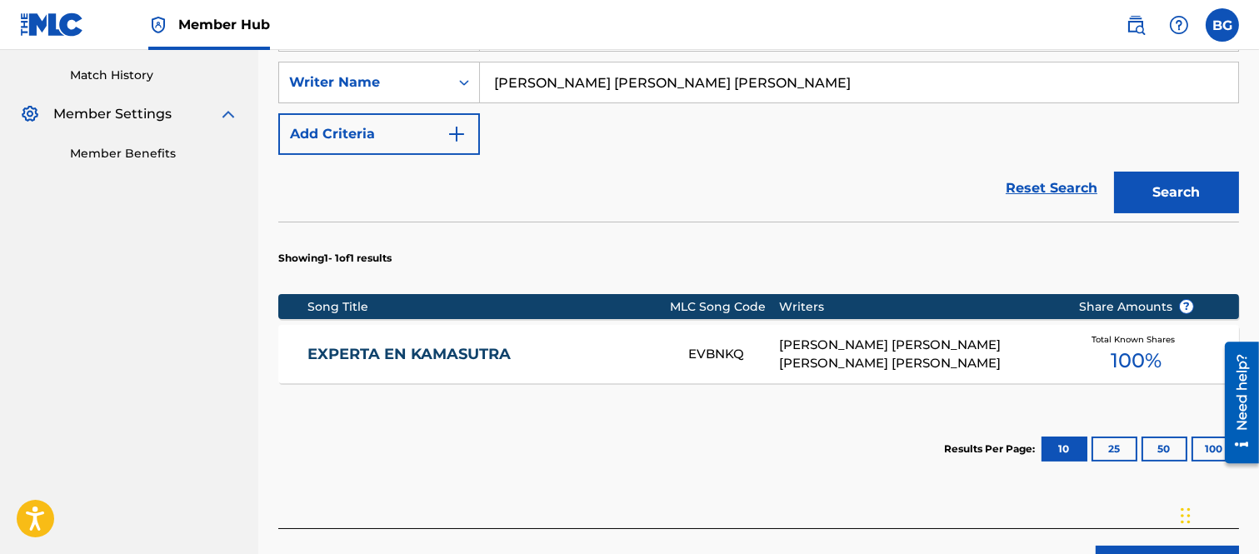
scroll to position [482, 0]
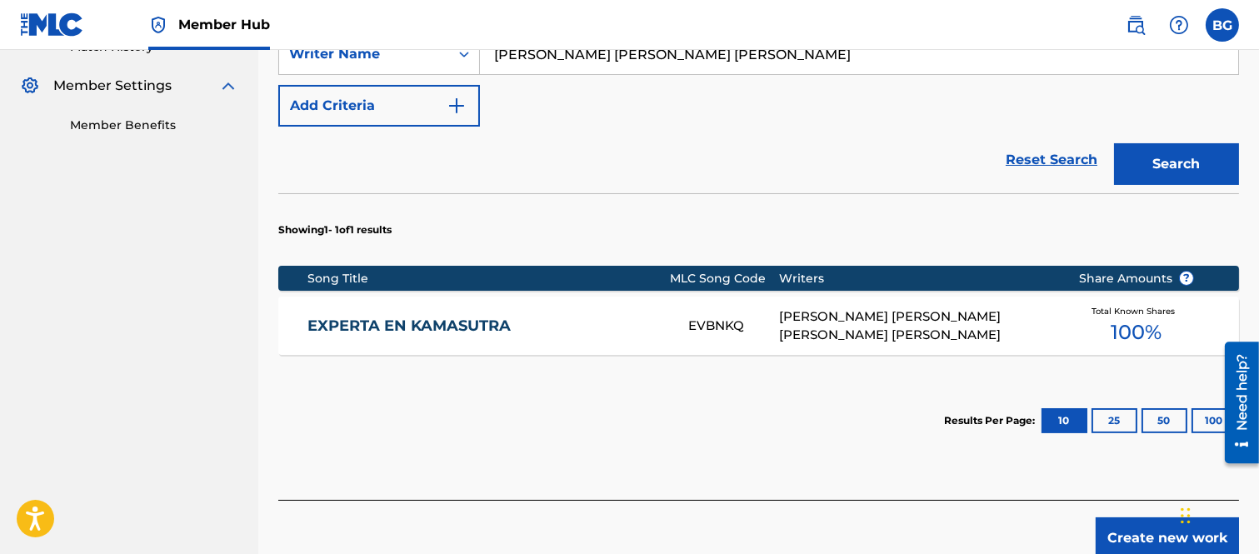
click at [360, 329] on link "EXPERTA EN KAMASUTRA" at bounding box center [486, 326] width 358 height 19
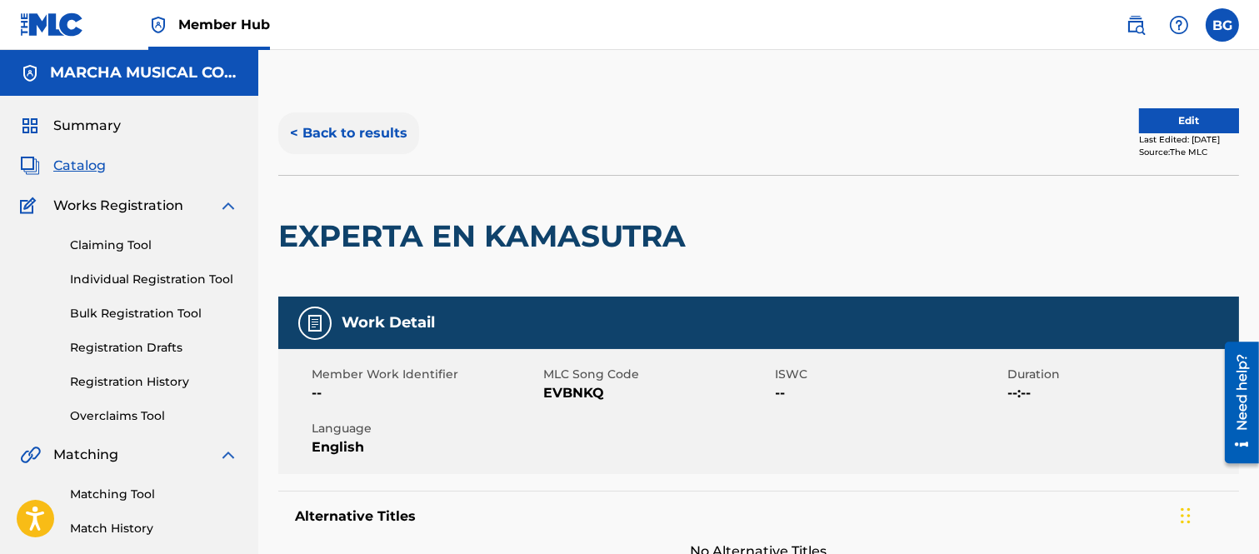
click at [293, 129] on button "< Back to results" at bounding box center [348, 133] width 141 height 42
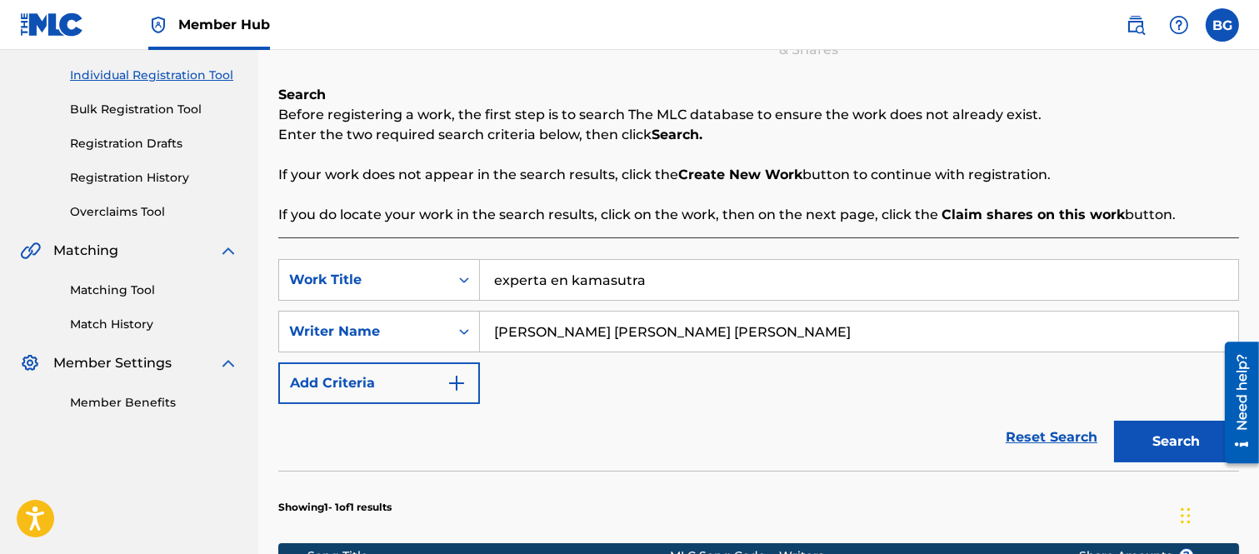
click at [507, 279] on input "experta en kamasutra" at bounding box center [859, 280] width 758 height 40
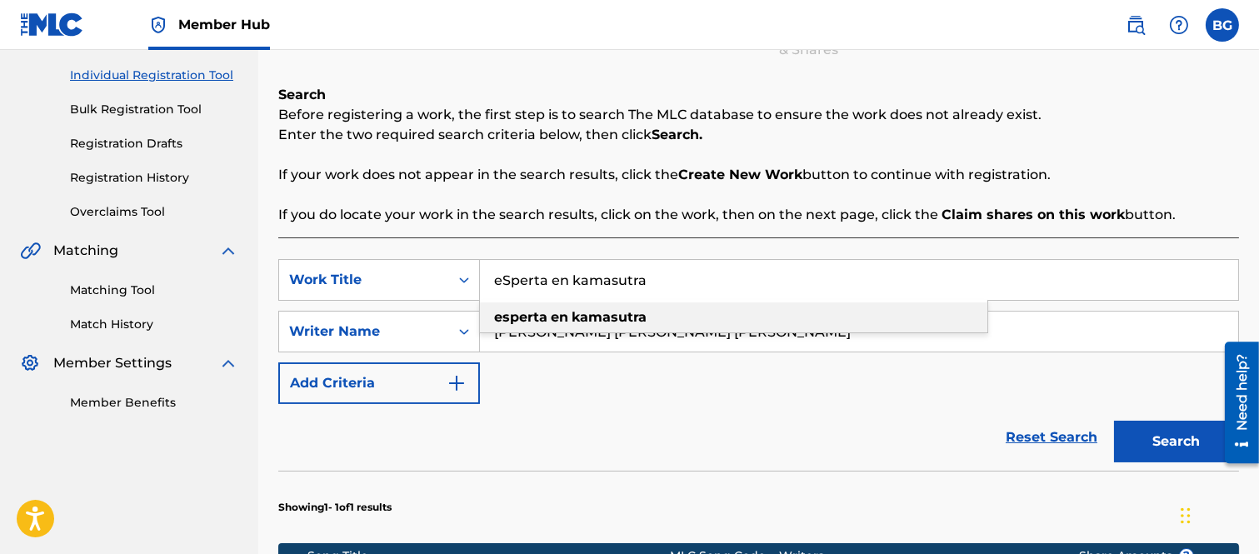
click at [547, 313] on span "Search Form" at bounding box center [548, 317] width 3 height 16
type input "esperta en kamasutra"
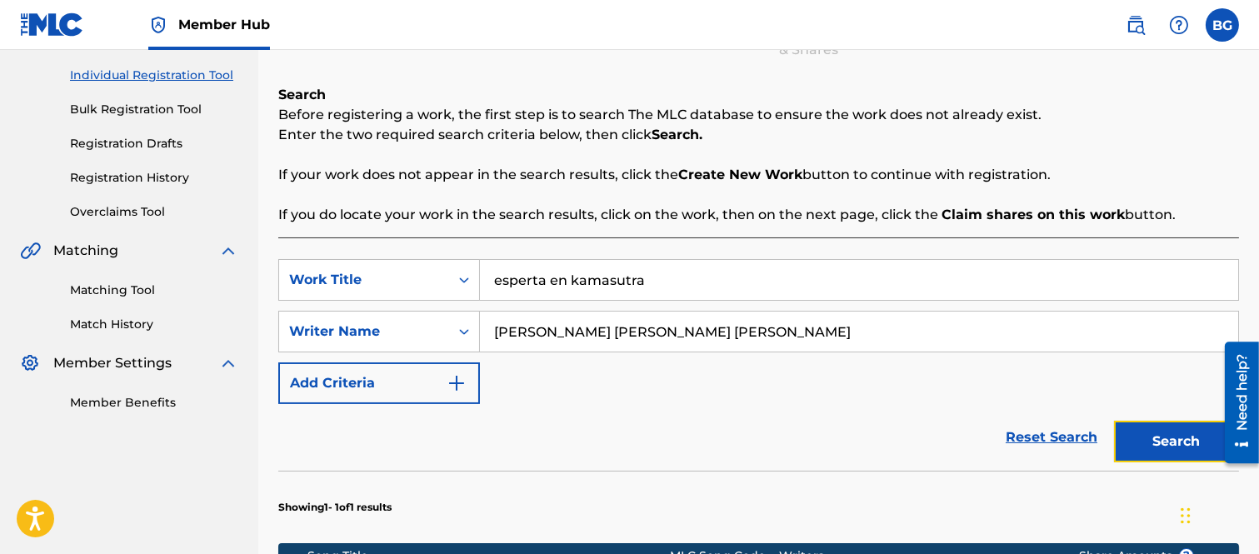
drag, startPoint x: 1138, startPoint y: 430, endPoint x: 1055, endPoint y: 377, distance: 98.5
click at [1137, 428] on button "Search" at bounding box center [1176, 442] width 125 height 42
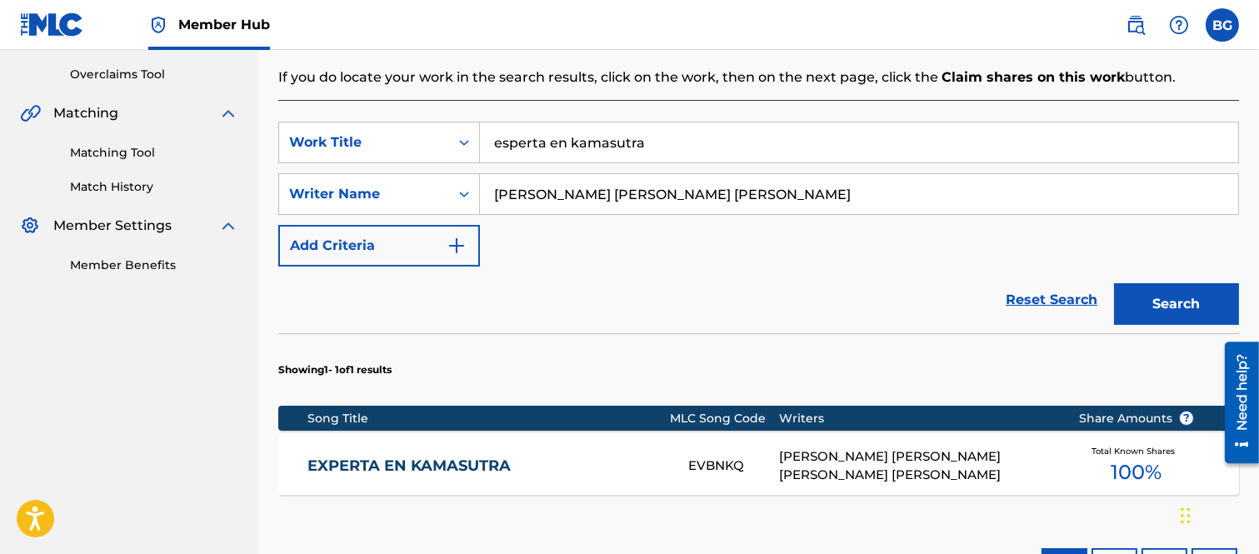
scroll to position [482, 0]
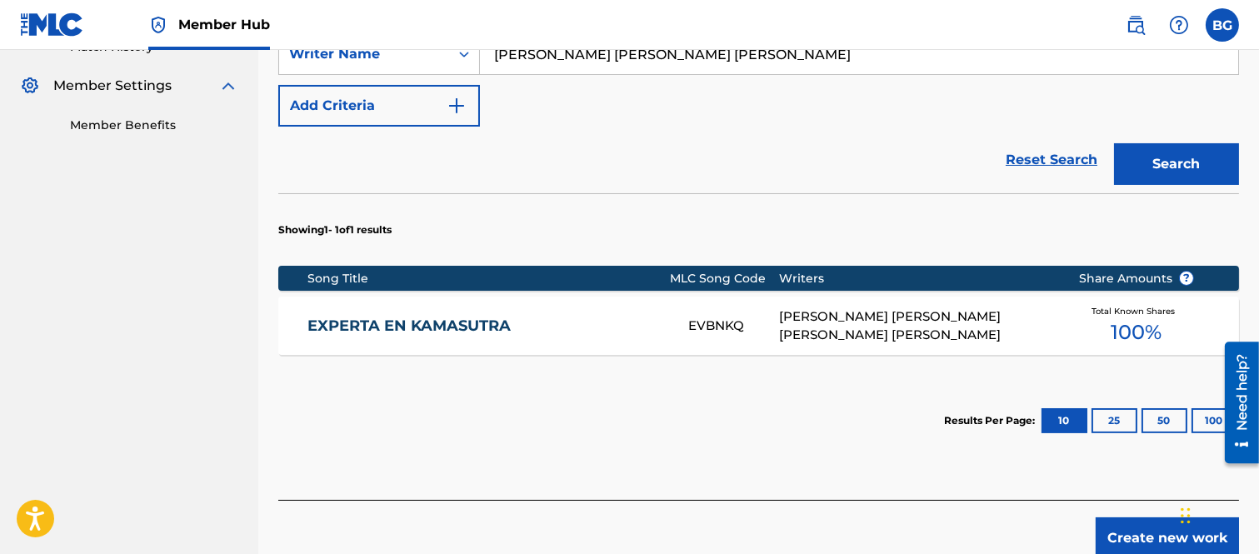
click at [337, 327] on link "EXPERTA EN KAMASUTRA" at bounding box center [486, 326] width 358 height 19
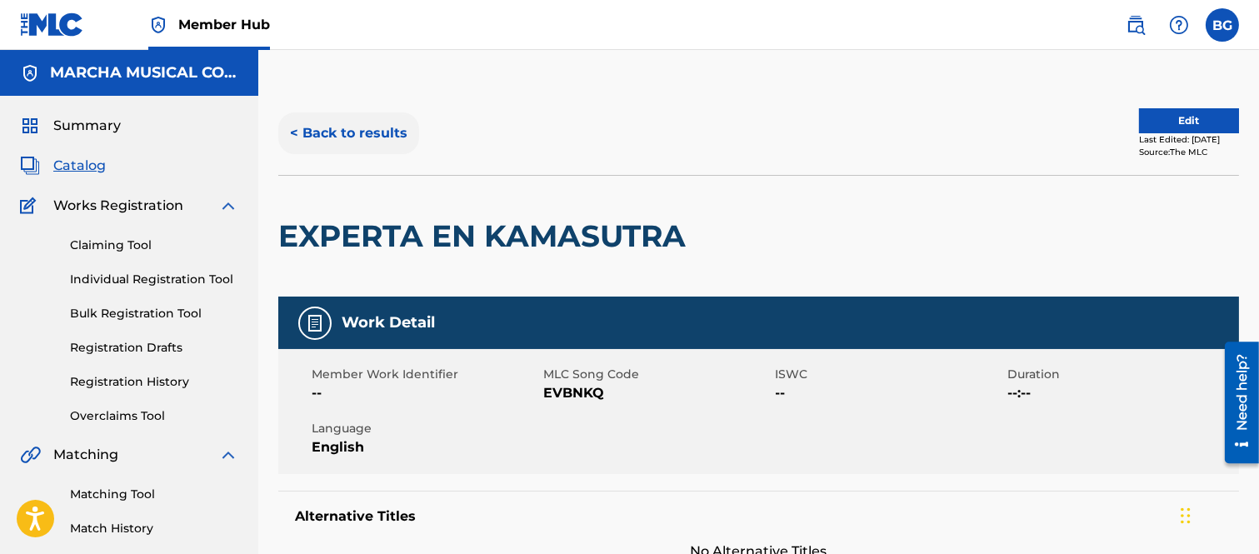
click at [294, 129] on button "< Back to results" at bounding box center [348, 133] width 141 height 42
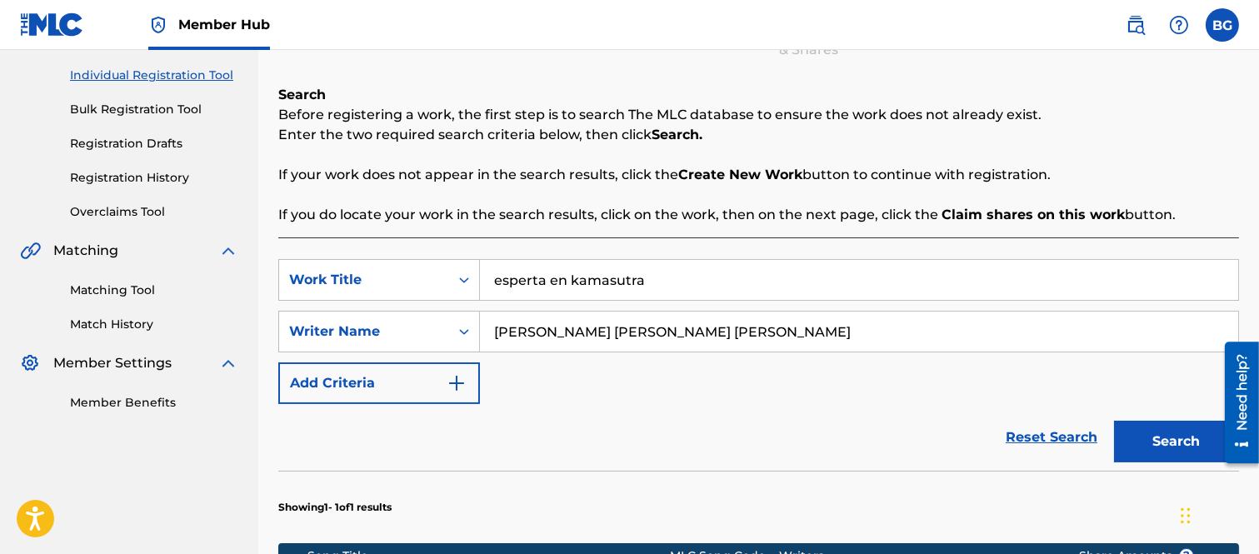
click at [509, 283] on input "esperta en kamasutra" at bounding box center [859, 280] width 758 height 40
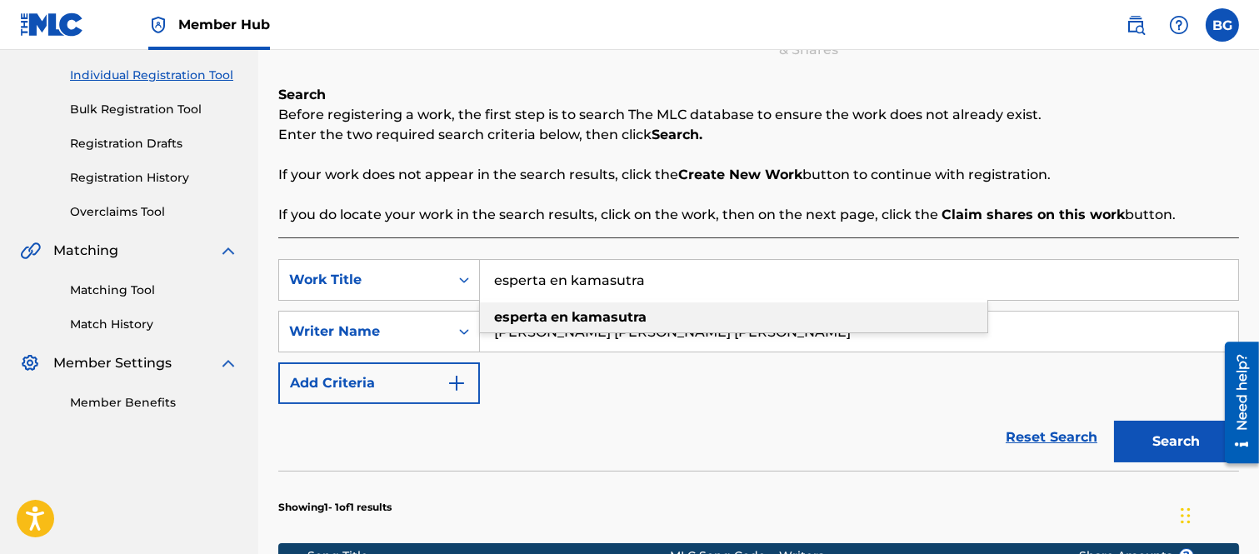
click at [525, 317] on strong "esperta" at bounding box center [520, 317] width 53 height 16
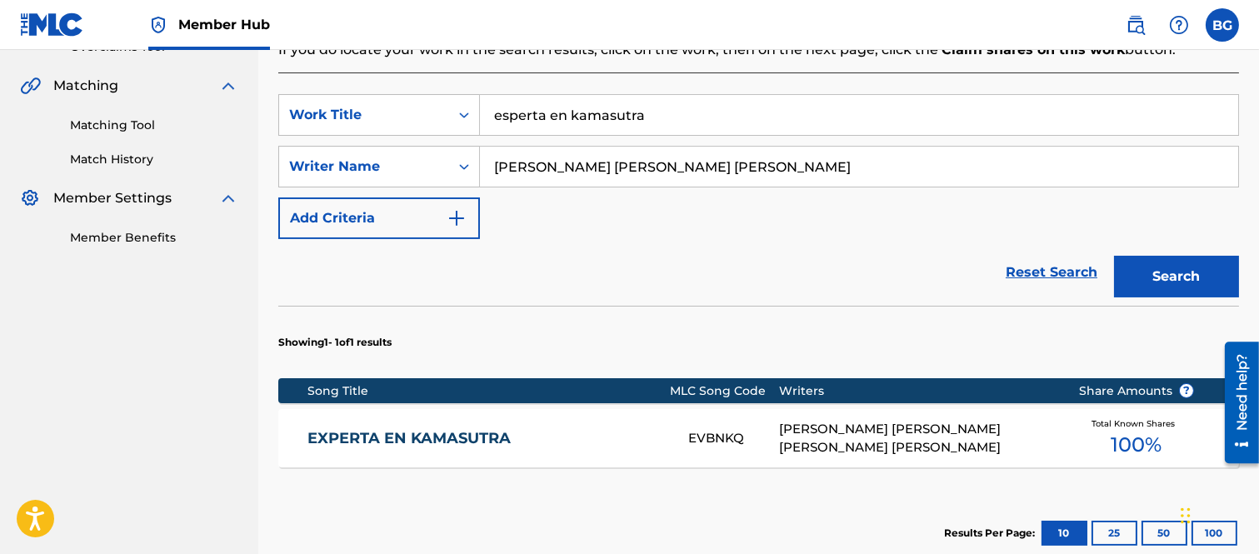
scroll to position [389, 0]
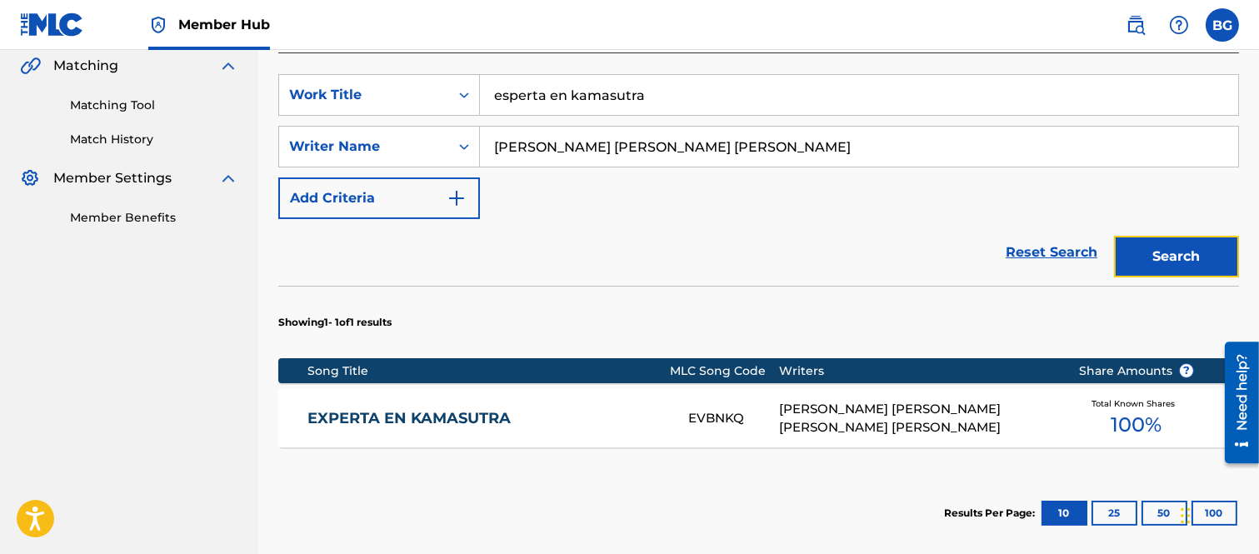
click at [1185, 248] on button "Search" at bounding box center [1176, 257] width 125 height 42
click at [534, 148] on input "[PERSON_NAME] [PERSON_NAME] [PERSON_NAME]" at bounding box center [859, 147] width 758 height 40
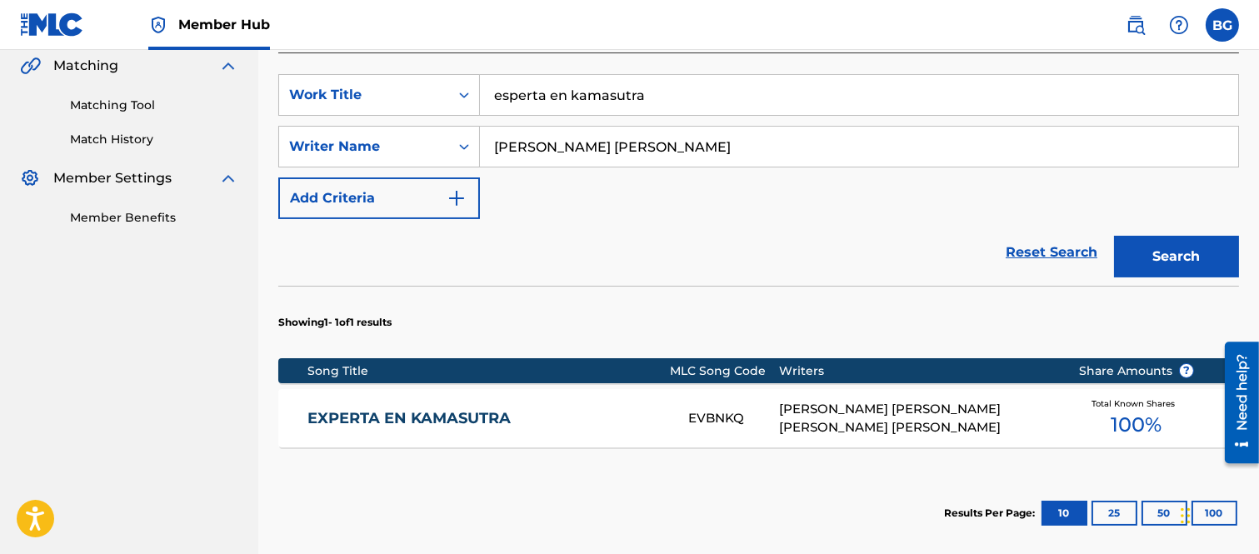
click at [697, 144] on input "[PERSON_NAME] [PERSON_NAME]" at bounding box center [859, 147] width 758 height 40
type input "[PERSON_NAME]"
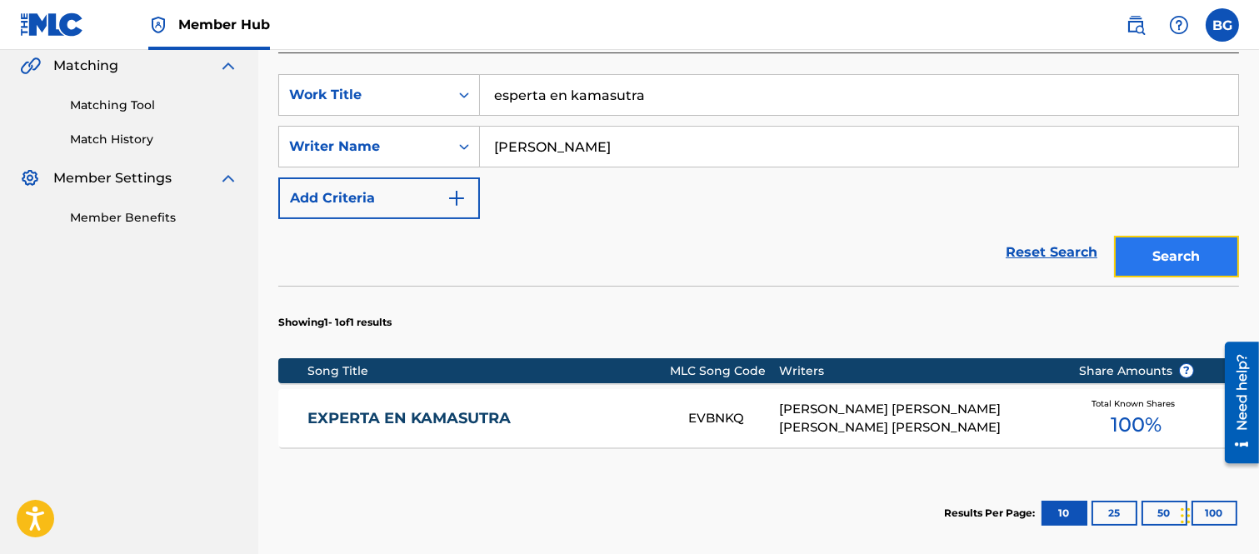
click at [1175, 247] on button "Search" at bounding box center [1176, 257] width 125 height 42
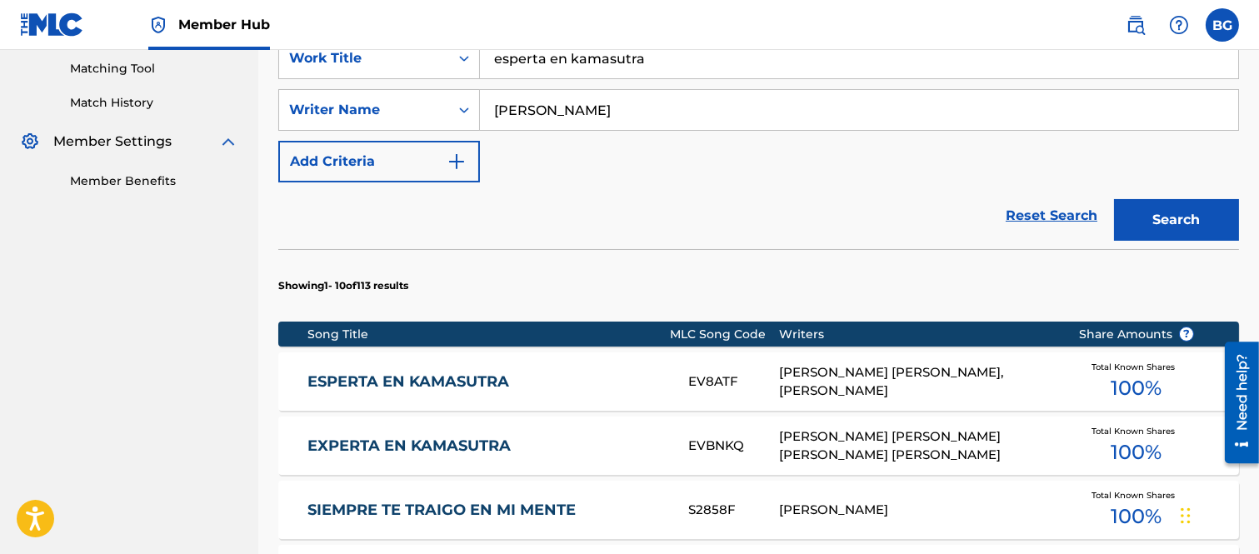
scroll to position [482, 0]
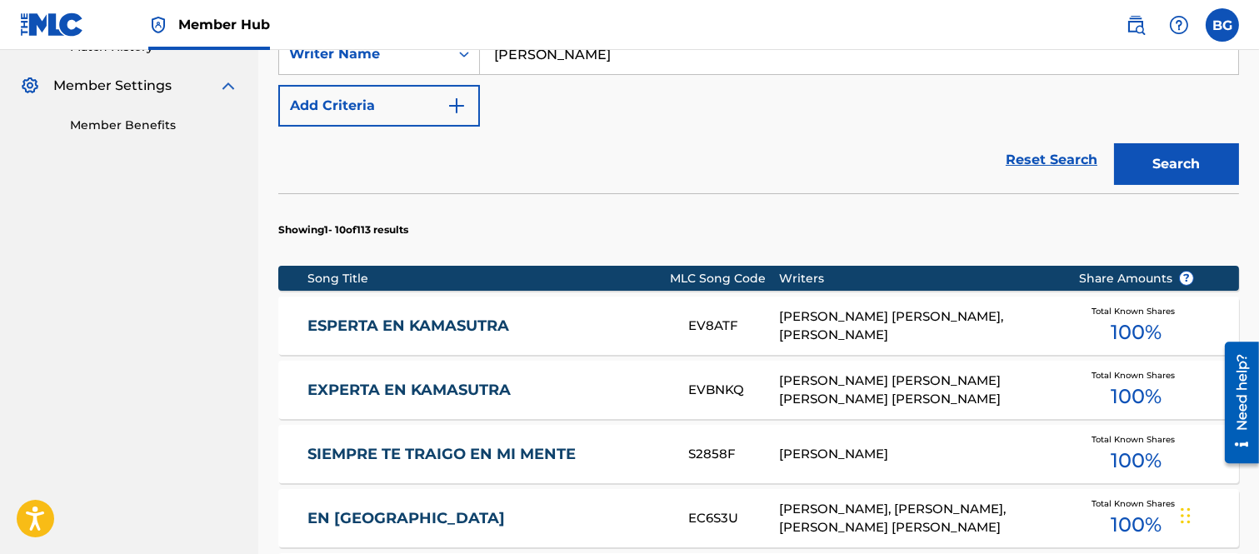
click at [384, 325] on link "ESPERTA EN KAMASUTRA" at bounding box center [486, 326] width 358 height 19
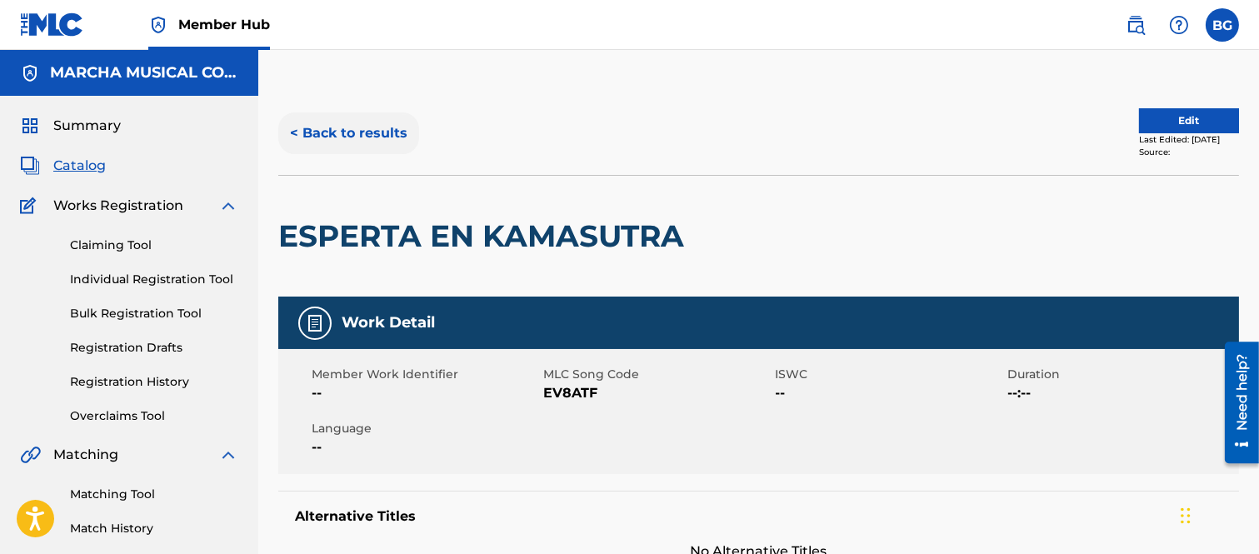
click at [292, 130] on button "< Back to results" at bounding box center [348, 133] width 141 height 42
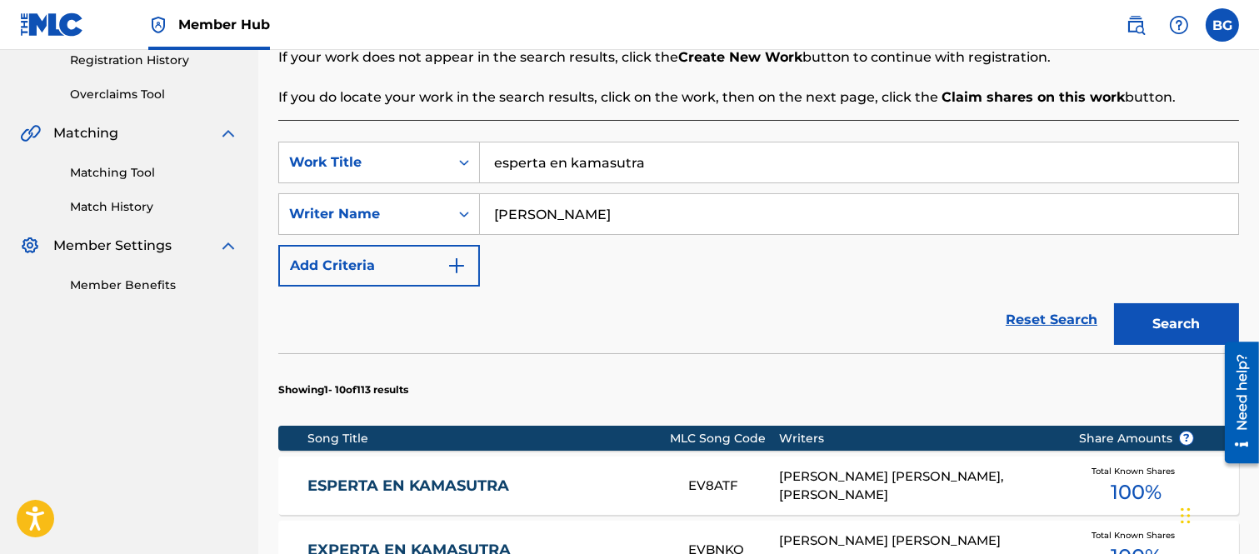
scroll to position [482, 0]
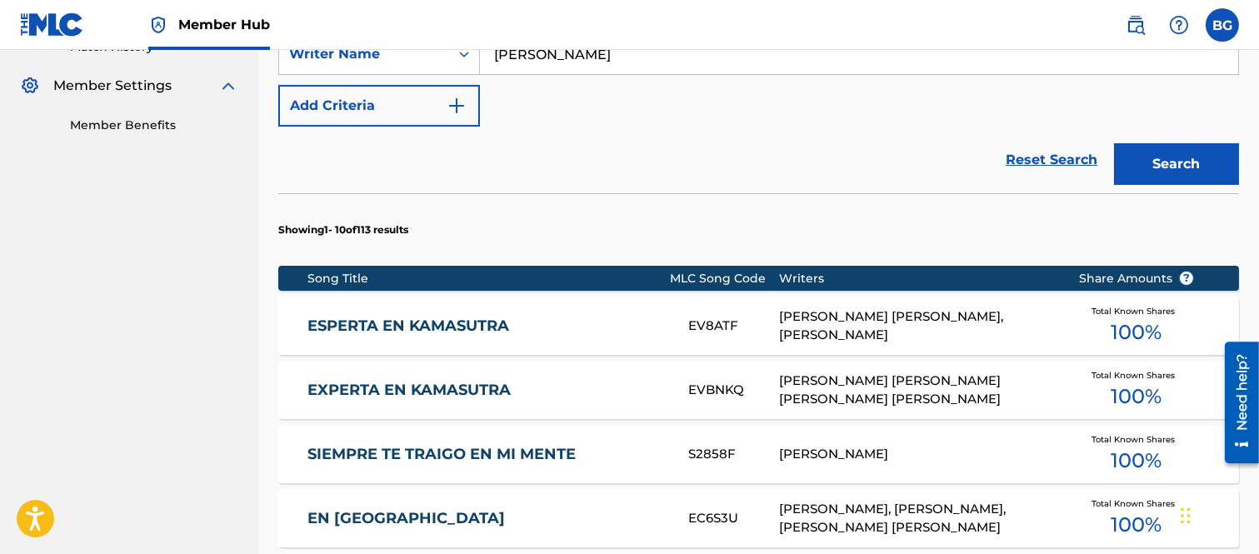
click at [437, 321] on link "ESPERTA EN KAMASUTRA" at bounding box center [486, 326] width 358 height 19
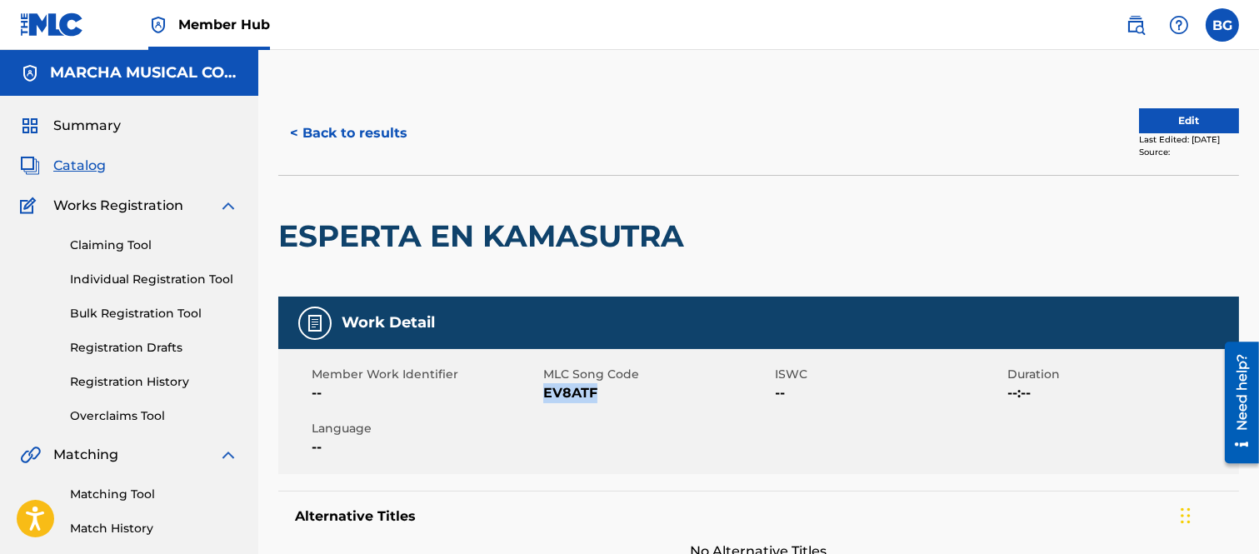
drag, startPoint x: 543, startPoint y: 393, endPoint x: 596, endPoint y: 392, distance: 52.5
click at [596, 392] on span "EV8ATF" at bounding box center [656, 393] width 227 height 20
copy span "EV8ATF"
click at [295, 131] on button "< Back to results" at bounding box center [348, 133] width 141 height 42
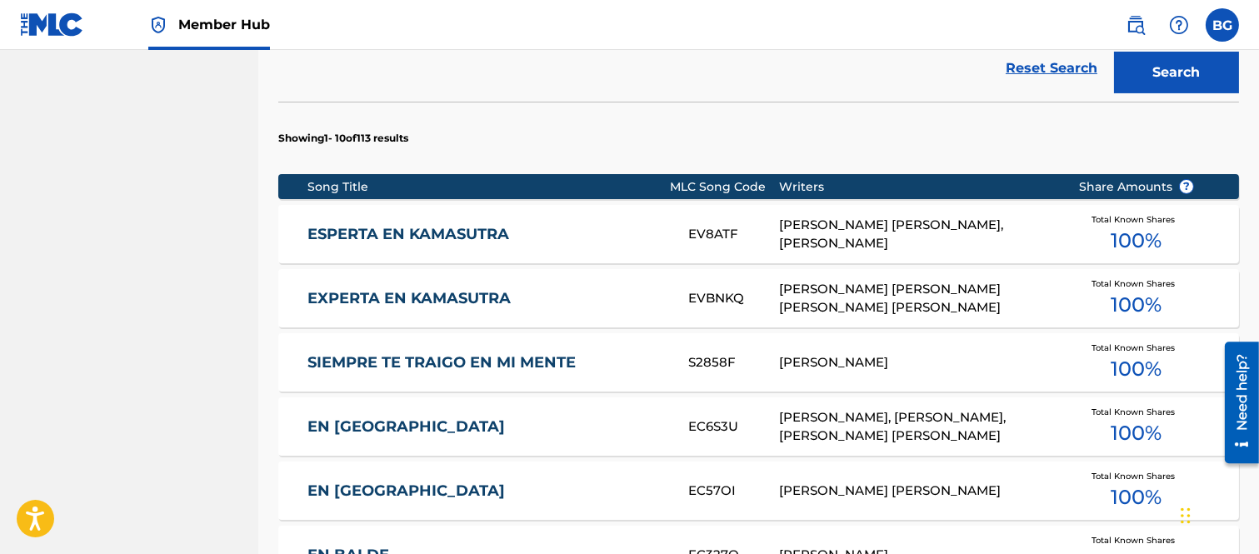
scroll to position [575, 0]
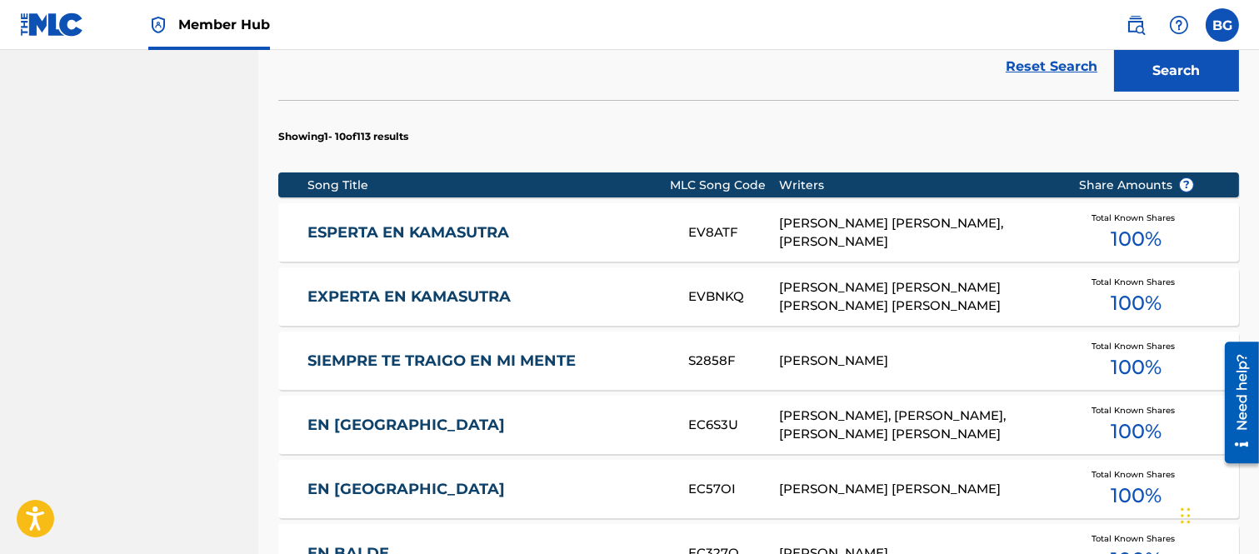
click at [352, 297] on link "EXPERTA EN KAMASUTRA" at bounding box center [486, 296] width 358 height 19
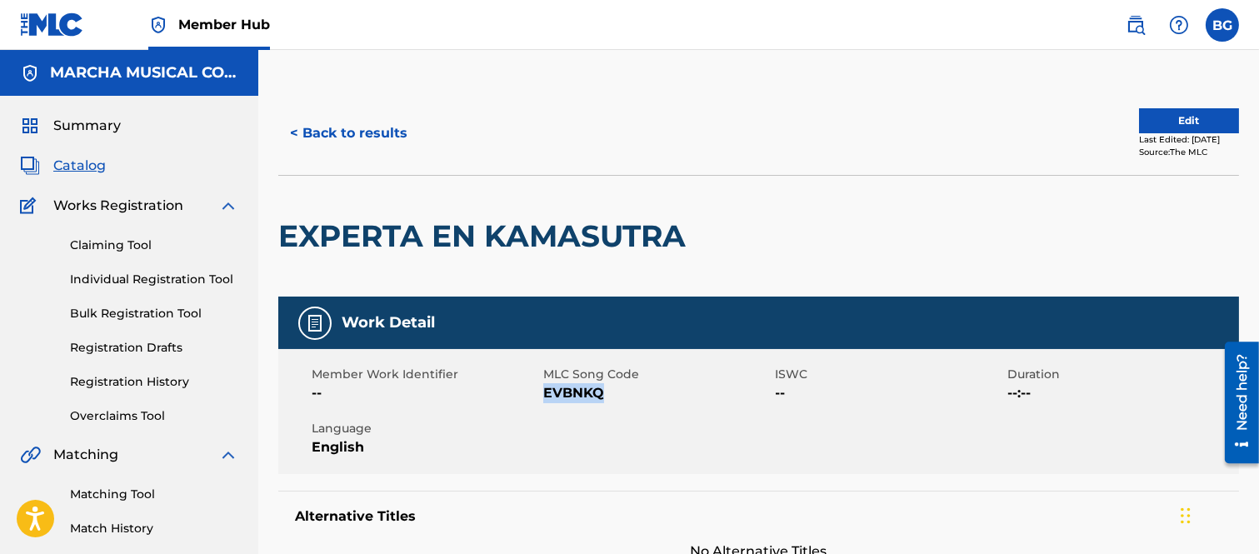
drag, startPoint x: 545, startPoint y: 392, endPoint x: 604, endPoint y: 394, distance: 59.2
click at [604, 394] on span "EVBNKQ" at bounding box center [656, 393] width 227 height 20
copy span "EVBNKQ"
click at [597, 101] on div "< Back to results Edit Last Edited: [DATE] Source: The MLC" at bounding box center [758, 133] width 961 height 83
drag, startPoint x: 543, startPoint y: 390, endPoint x: 609, endPoint y: 394, distance: 66.0
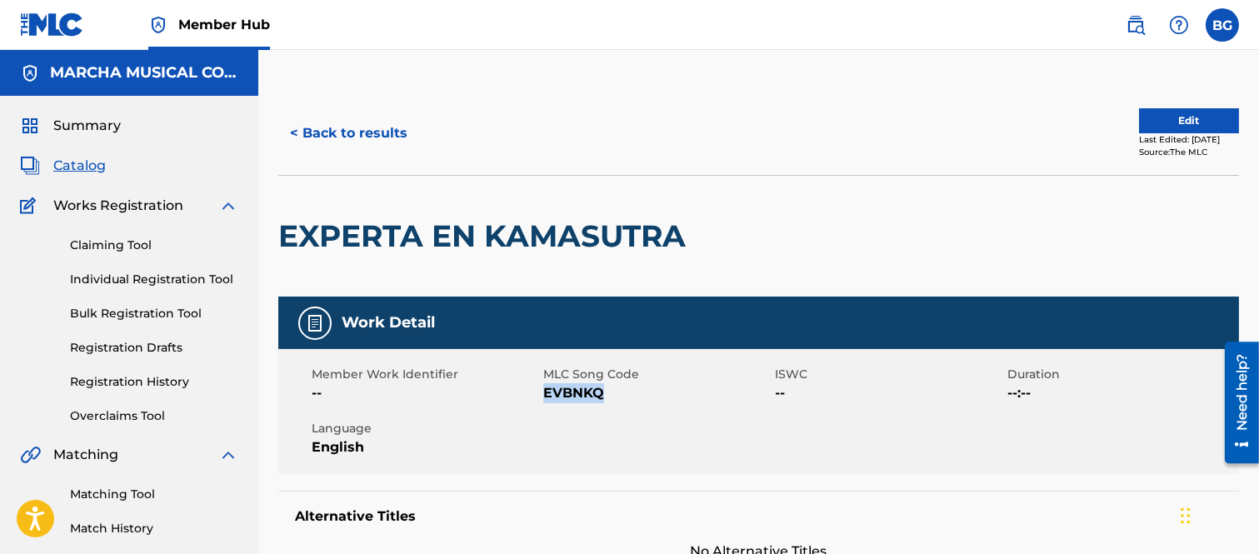
click at [609, 394] on span "EVBNKQ" at bounding box center [656, 393] width 227 height 20
click at [535, 114] on div "< Back to results" at bounding box center [518, 133] width 481 height 42
click at [294, 129] on button "< Back to results" at bounding box center [348, 133] width 141 height 42
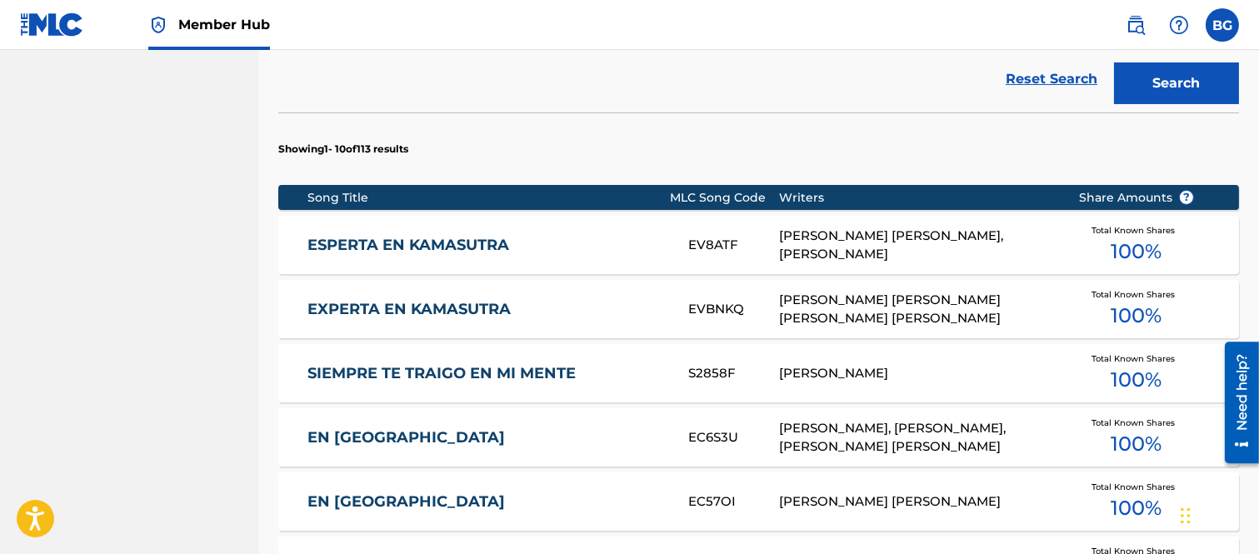
scroll to position [575, 0]
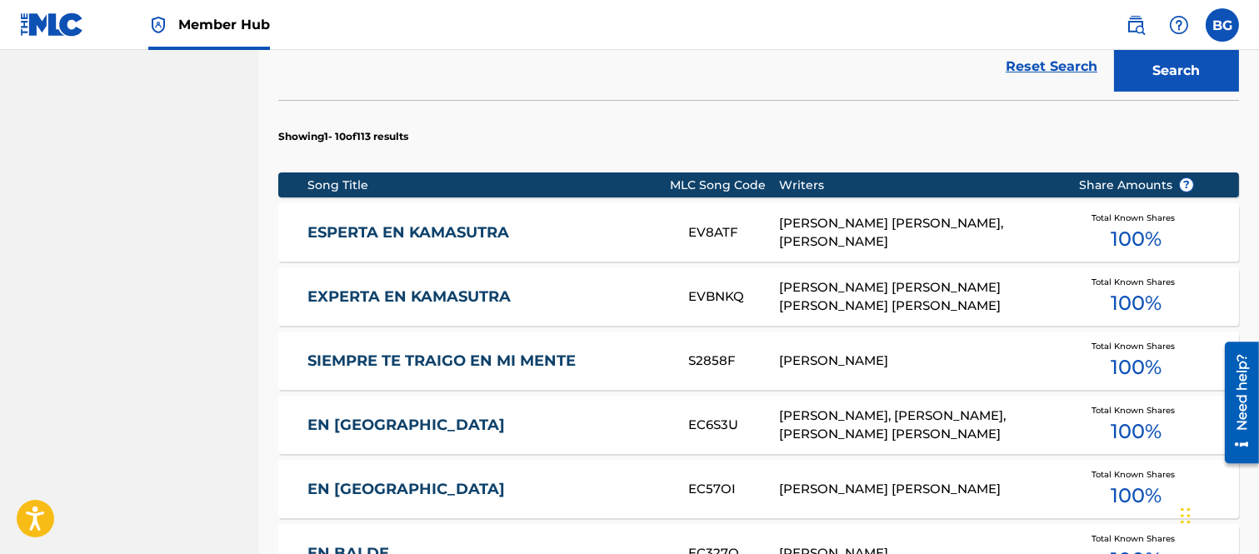
click at [360, 227] on link "ESPERTA EN KAMASUTRA" at bounding box center [486, 232] width 358 height 19
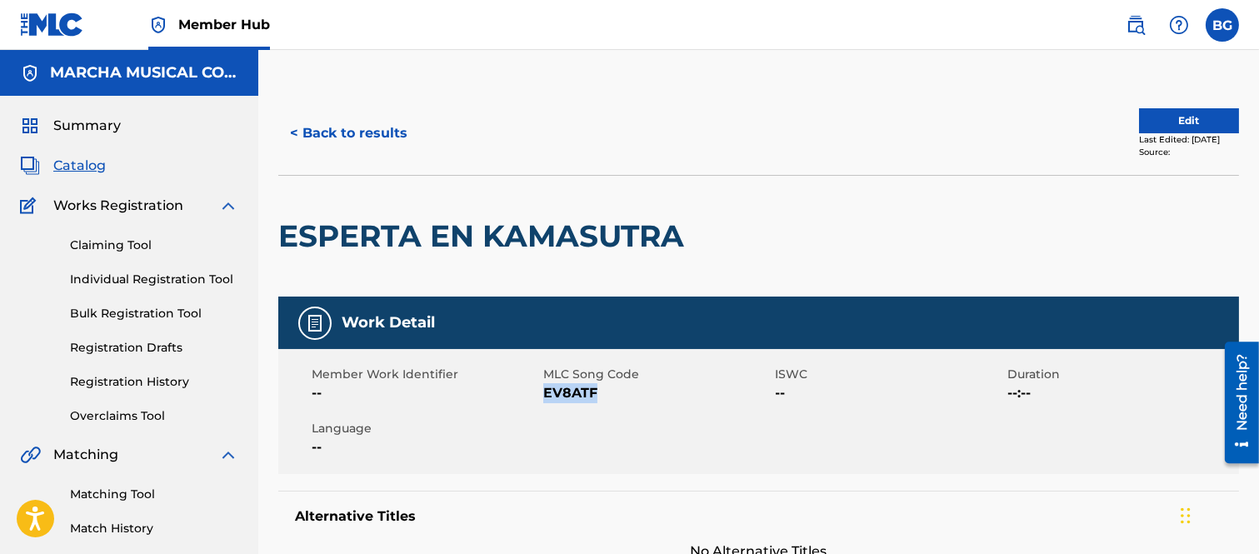
drag, startPoint x: 543, startPoint y: 387, endPoint x: 595, endPoint y: 390, distance: 51.7
click at [595, 390] on span "EV8ATF" at bounding box center [656, 393] width 227 height 20
click at [653, 94] on div "< Back to results Edit Last Edited: [DATE] Source:" at bounding box center [758, 133] width 961 height 83
click at [296, 129] on button "< Back to results" at bounding box center [348, 133] width 141 height 42
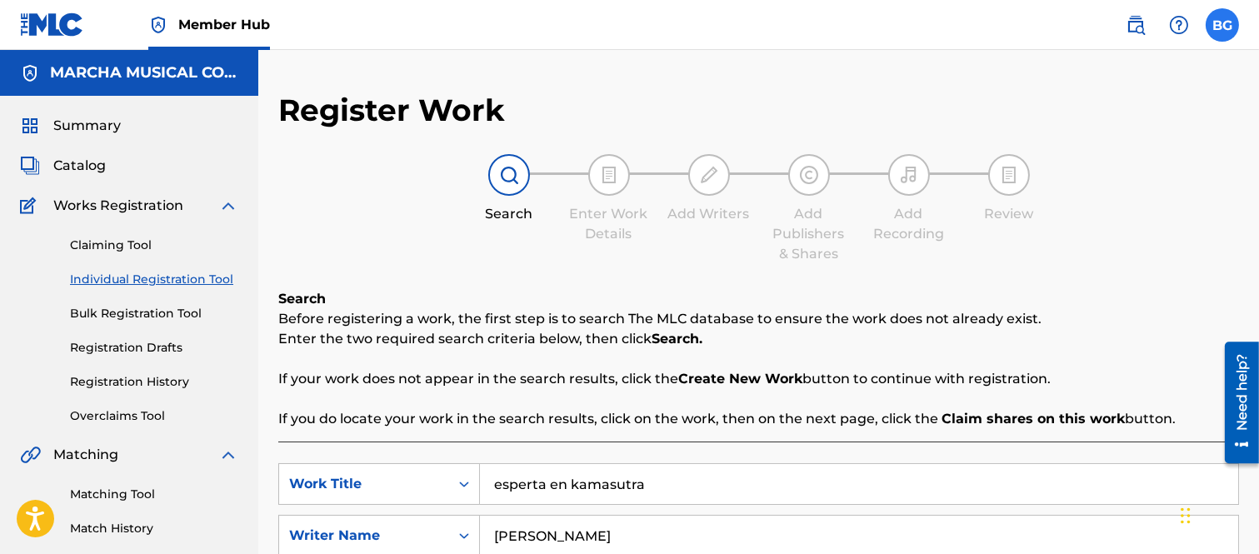
click at [1215, 20] on label at bounding box center [1222, 24] width 33 height 33
click at [1222, 25] on input "BG [PERSON_NAME] Garza [EMAIL_ADDRESS][PERSON_NAME][DOMAIN_NAME] Notification P…" at bounding box center [1222, 25] width 0 height 0
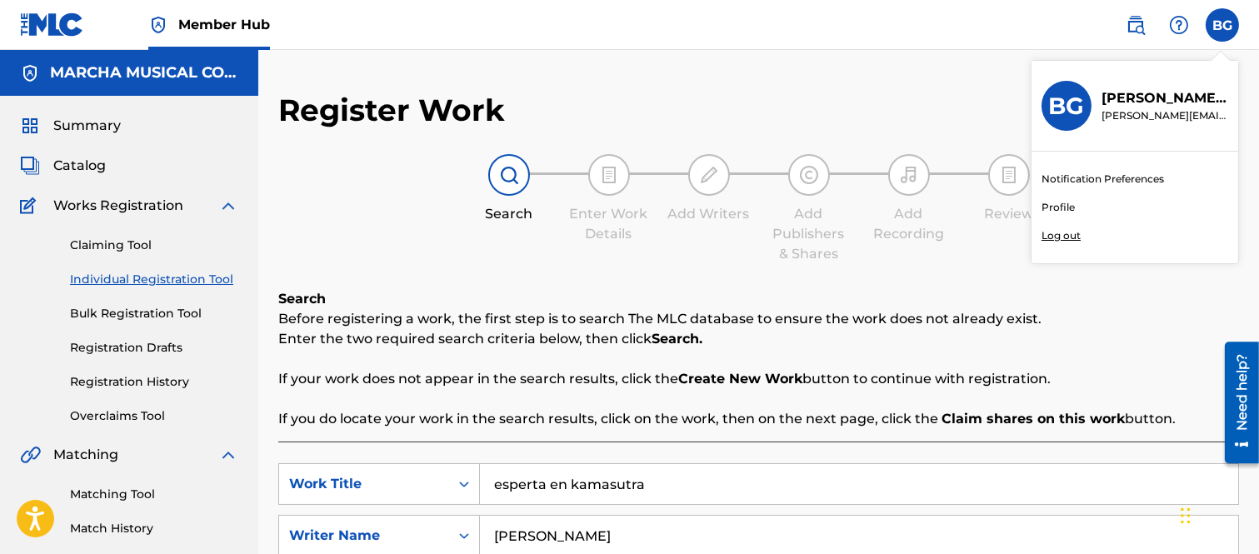
click at [1067, 236] on p "Log out" at bounding box center [1061, 235] width 39 height 15
click at [1222, 25] on input "BG [PERSON_NAME] Garza [EMAIL_ADDRESS][PERSON_NAME][DOMAIN_NAME] Notification P…" at bounding box center [1222, 25] width 0 height 0
